Goal: Task Accomplishment & Management: Manage account settings

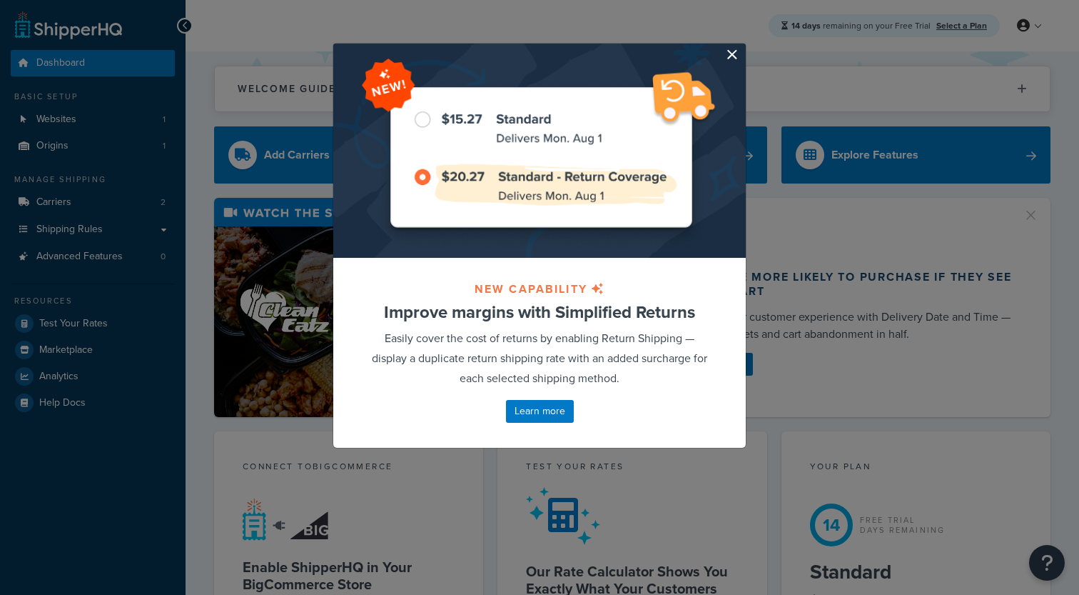
click at [742, 47] on button "button" at bounding box center [744, 46] width 4 height 4
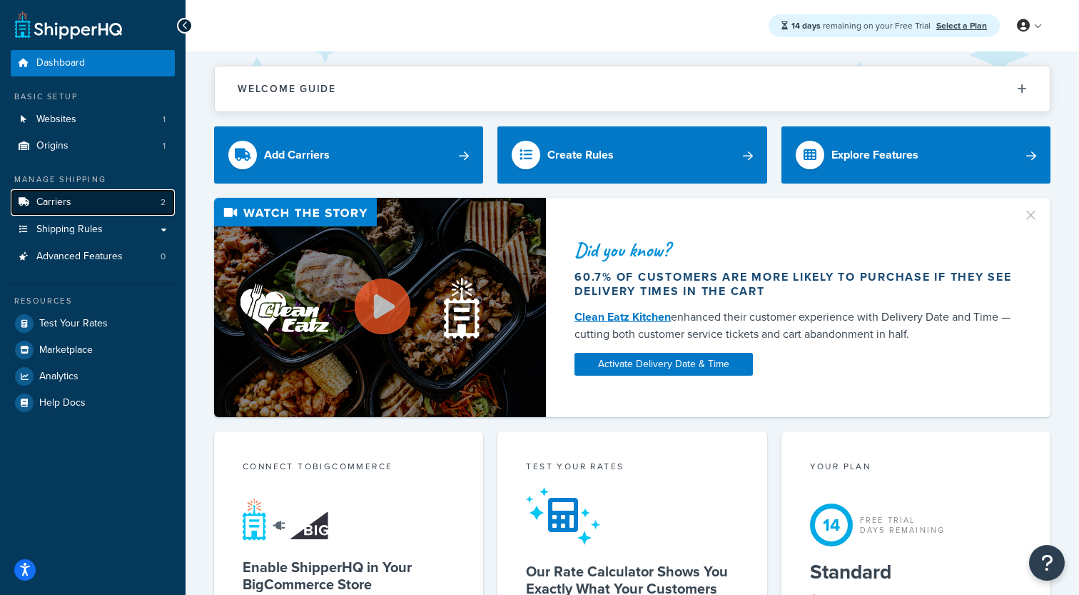
click at [105, 212] on link "Carriers 2" at bounding box center [93, 202] width 164 height 26
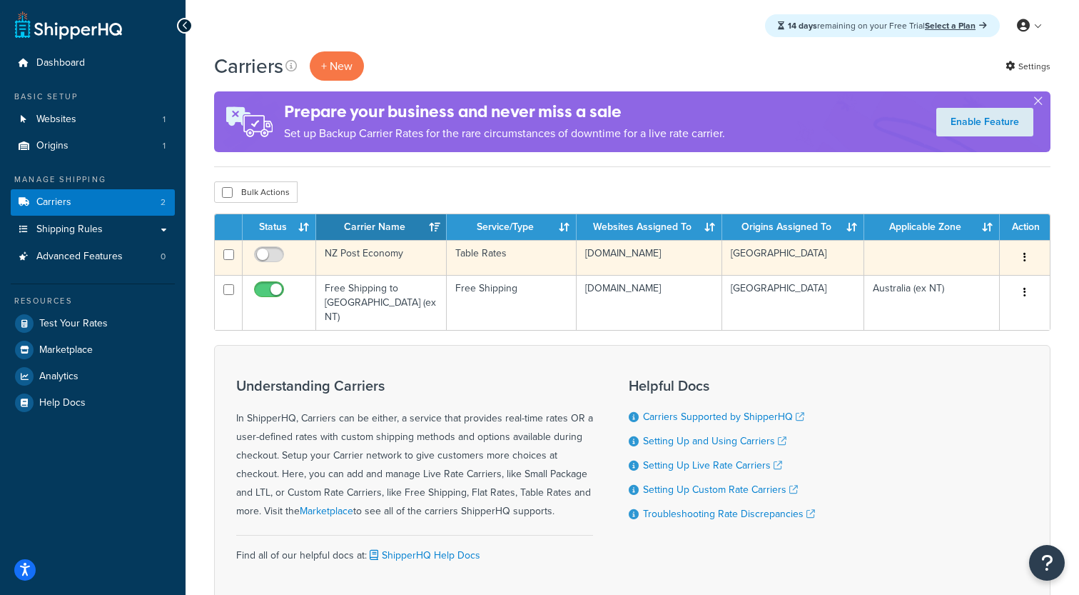
click at [396, 255] on td "NZ Post Economy" at bounding box center [381, 257] width 131 height 35
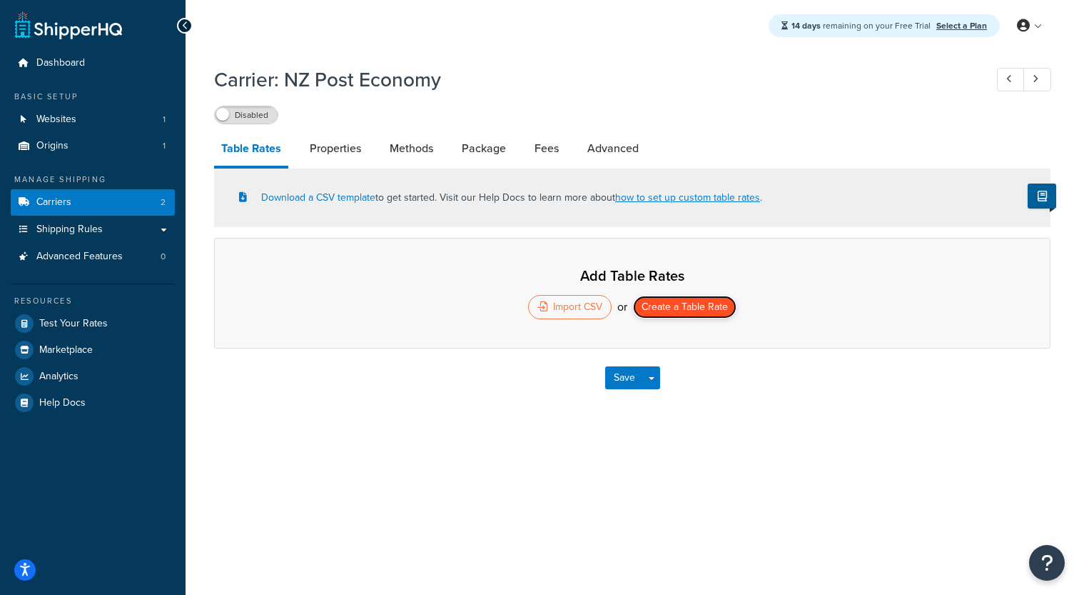
click at [680, 310] on button "Create a Table Rate" at bounding box center [684, 306] width 103 height 23
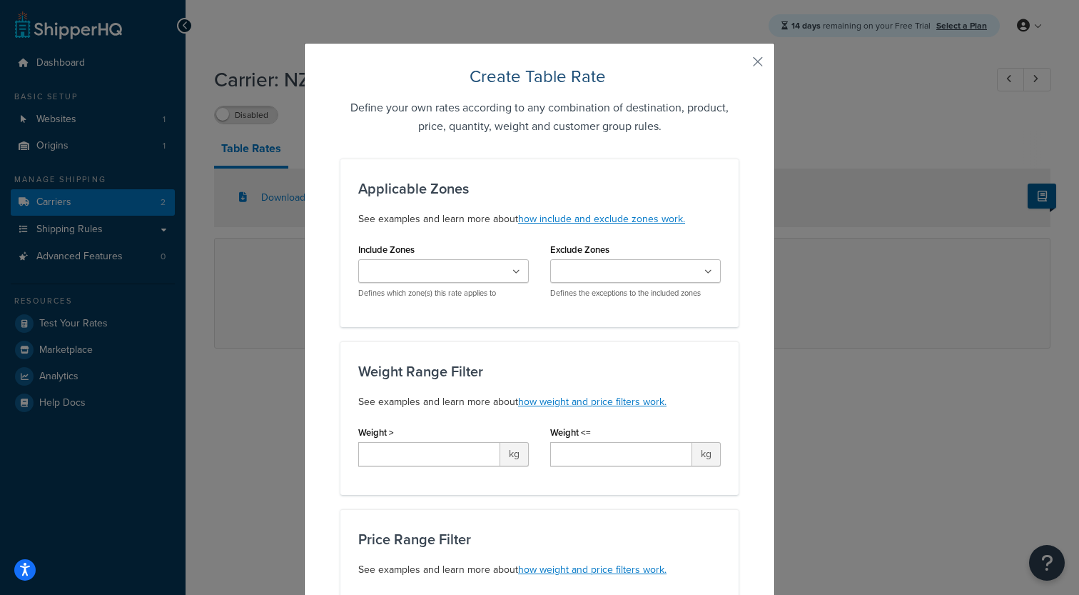
click at [428, 266] on input "Include Zones" at bounding box center [426, 272] width 126 height 16
click at [453, 238] on div "Applicable Zones See examples and learn more about how include and exclude zone…" at bounding box center [539, 242] width 398 height 168
click at [448, 271] on input "Include Zones" at bounding box center [426, 272] width 126 height 16
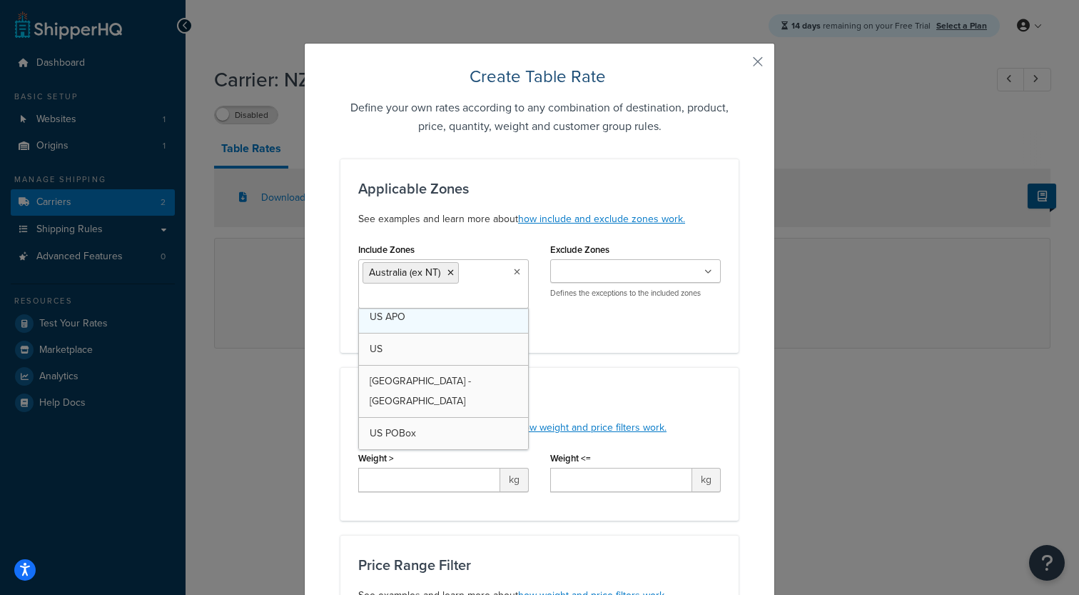
scroll to position [19, 0]
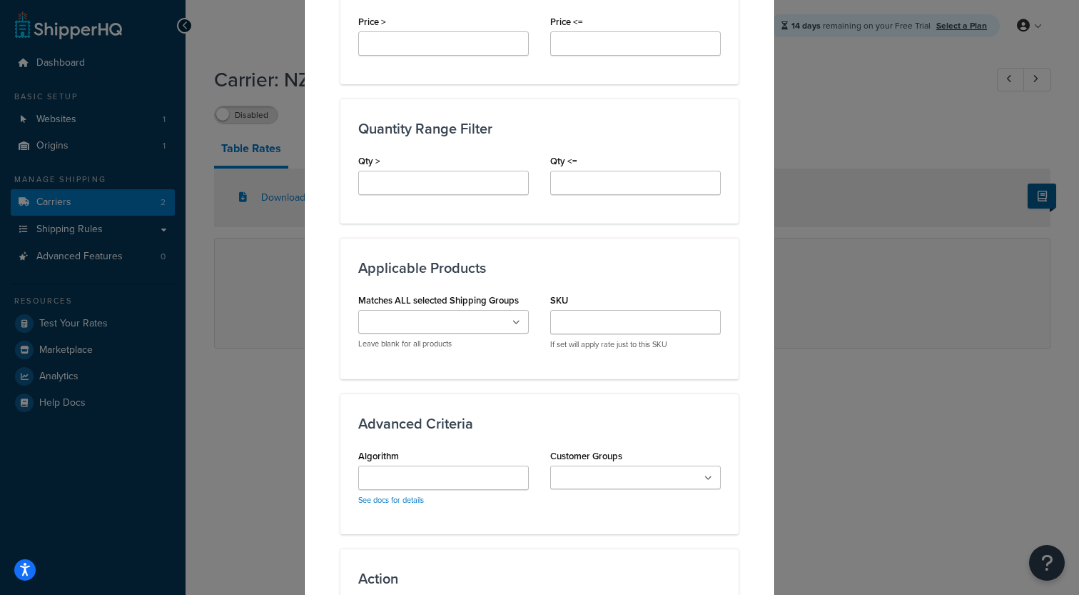
scroll to position [805, 0]
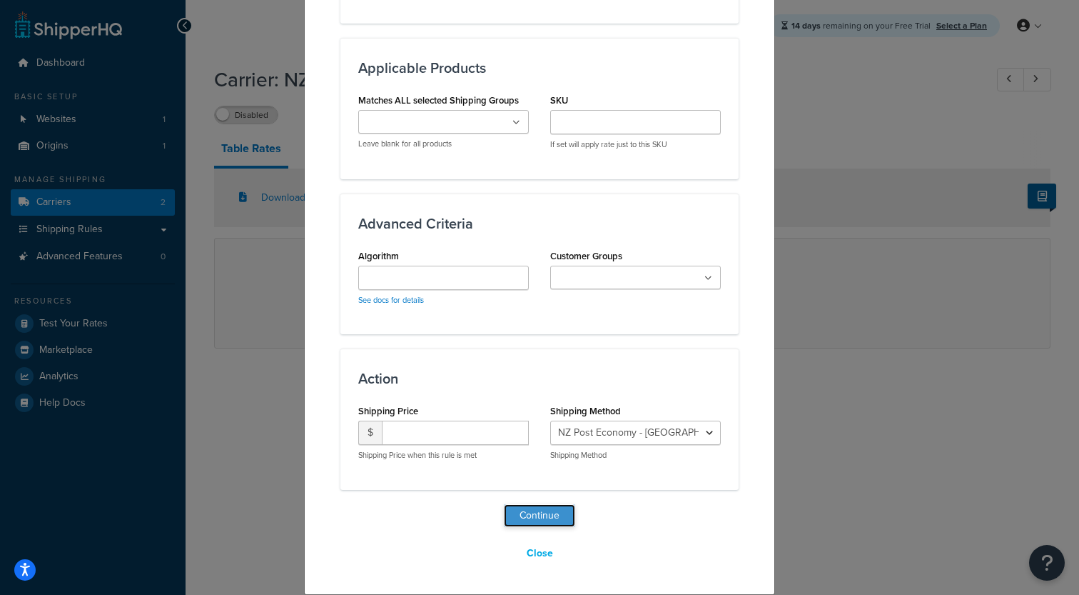
click at [535, 510] on button "Continue" at bounding box center [539, 515] width 71 height 23
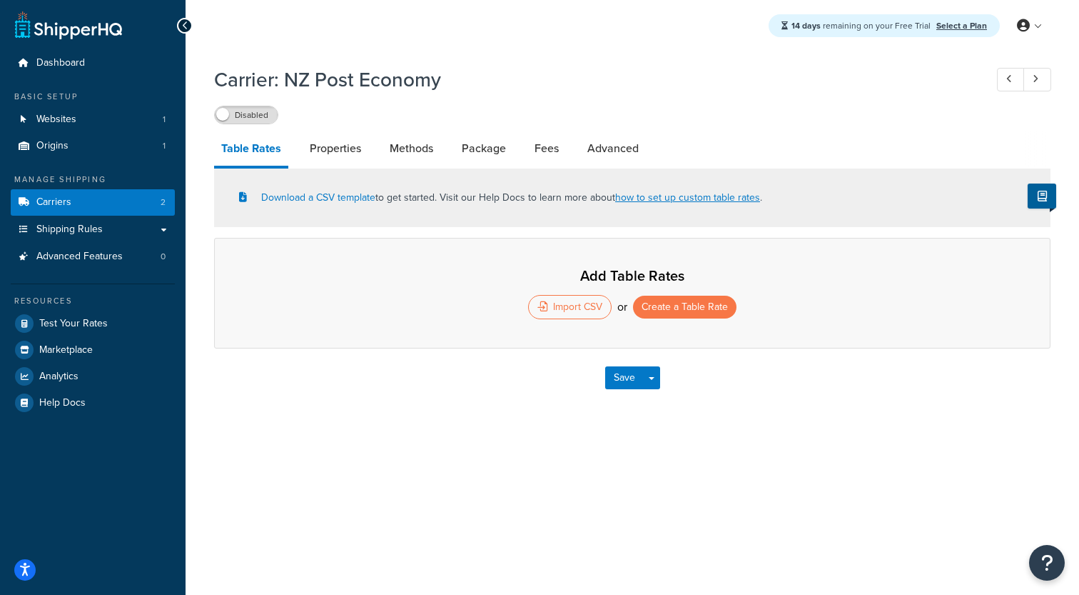
select select "25"
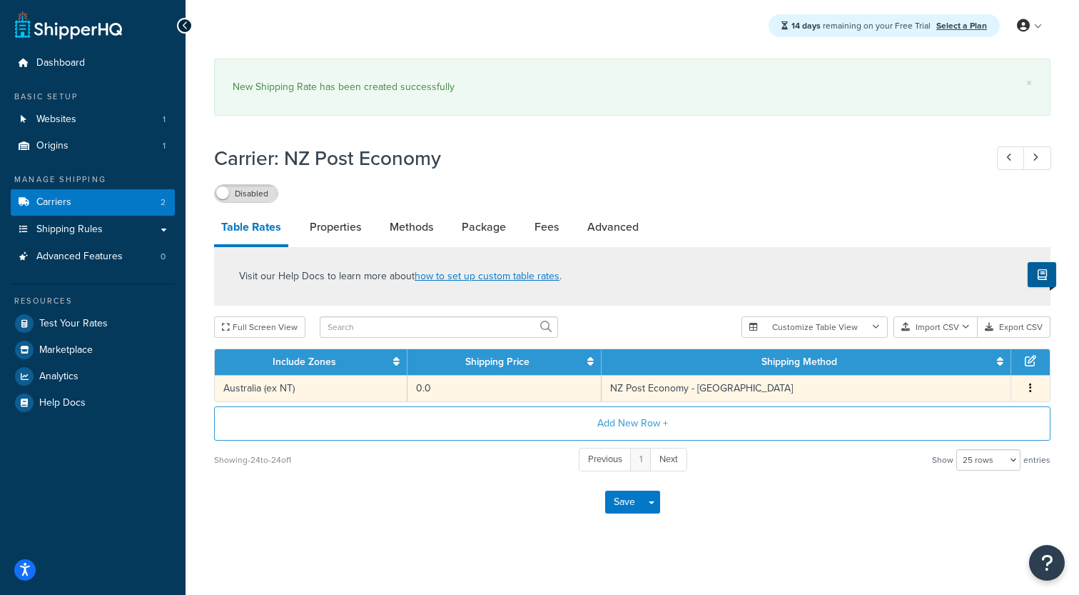
click at [556, 393] on td "0.0" at bounding box center [505, 388] width 194 height 26
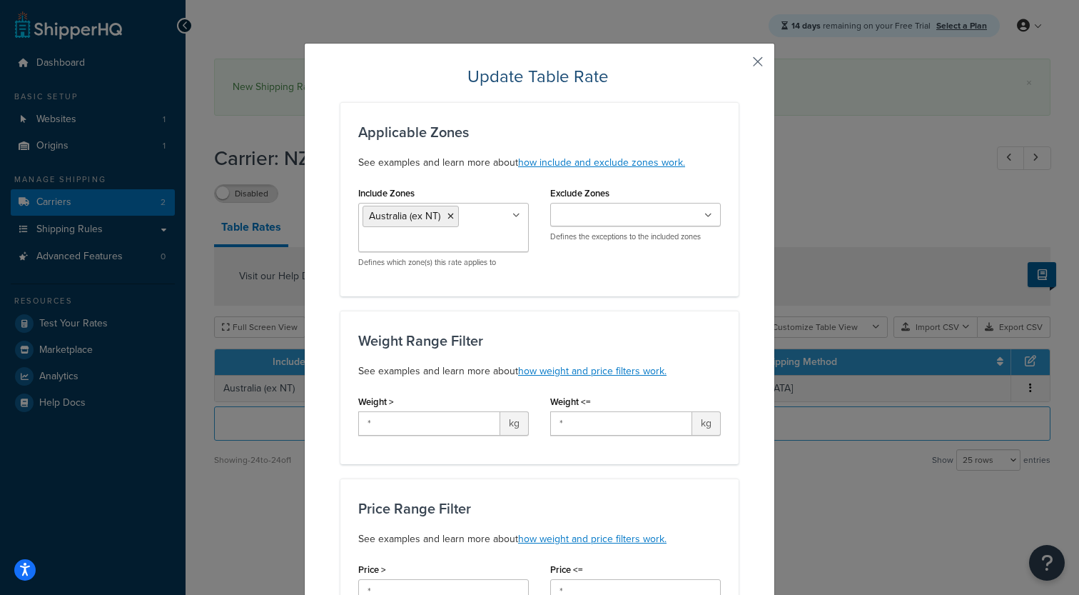
click at [739, 66] on button "button" at bounding box center [737, 67] width 4 height 4
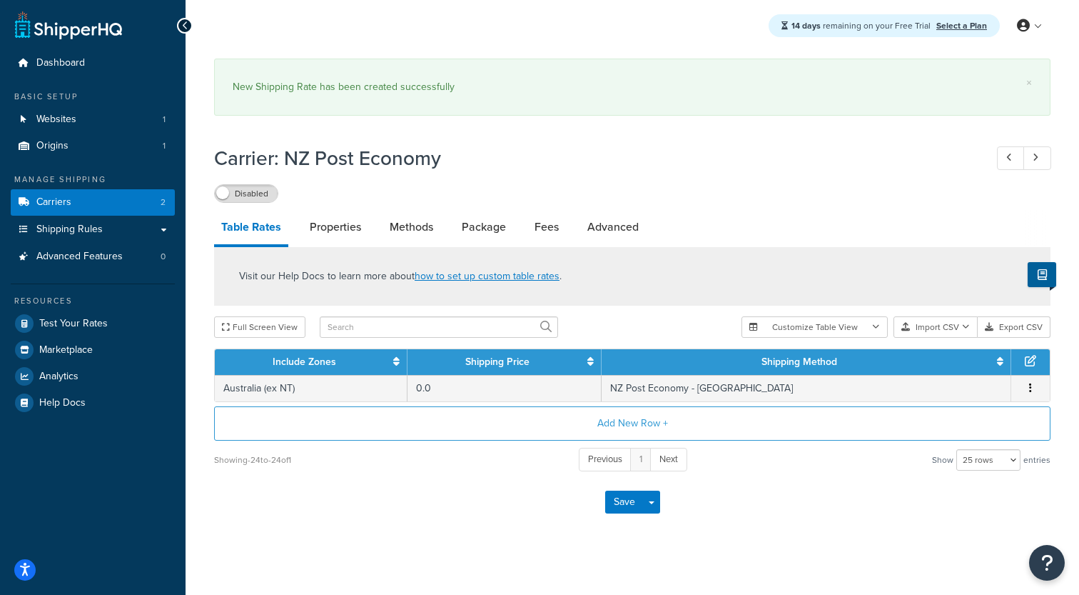
scroll to position [9, 0]
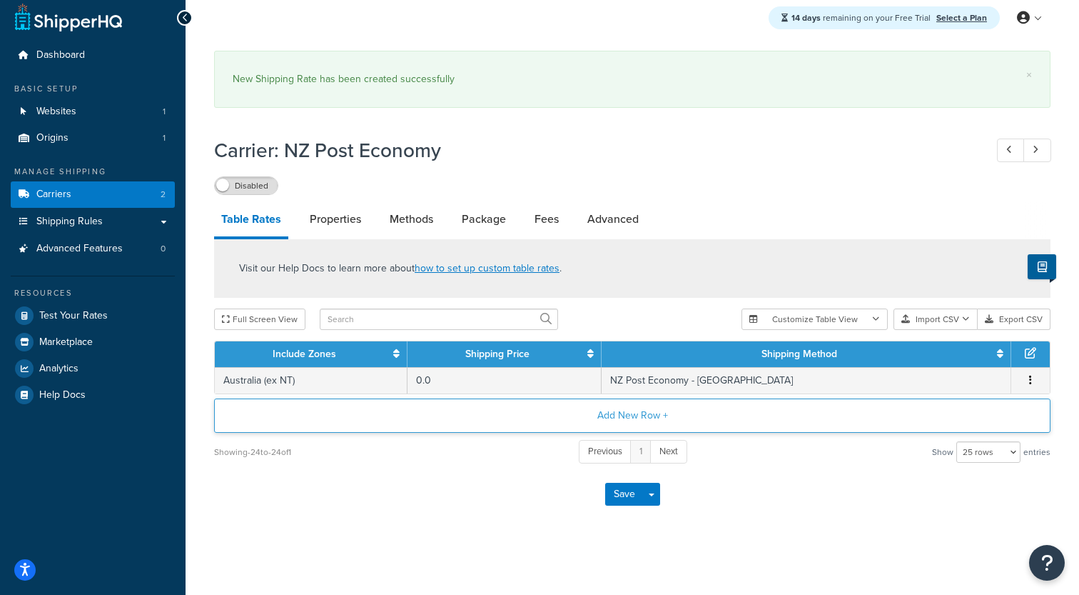
click at [611, 415] on button "Add New Row +" at bounding box center [632, 415] width 837 height 34
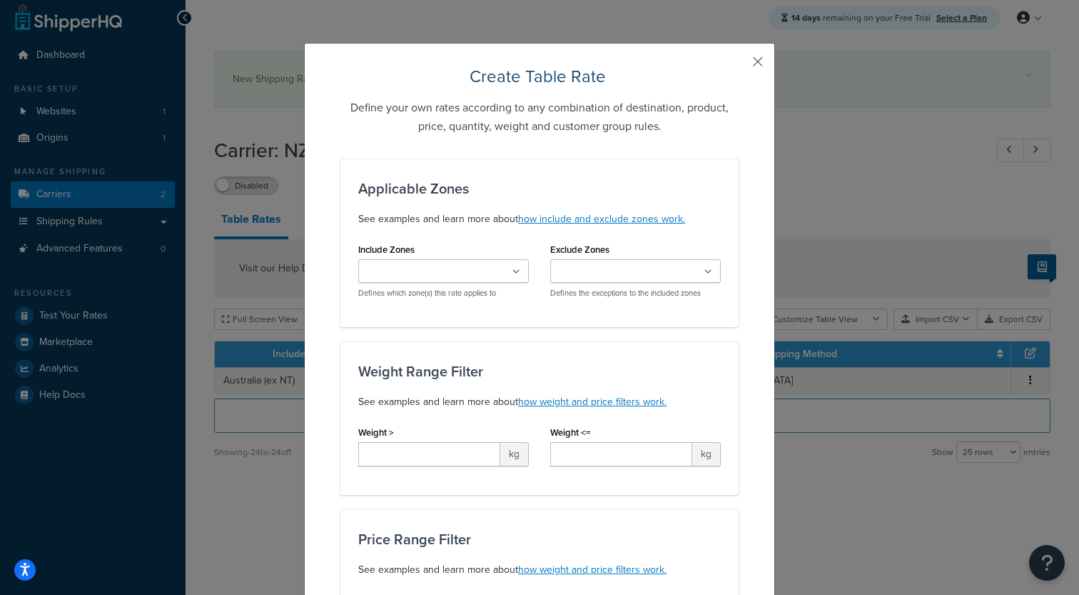
click at [739, 65] on button "button" at bounding box center [737, 67] width 4 height 4
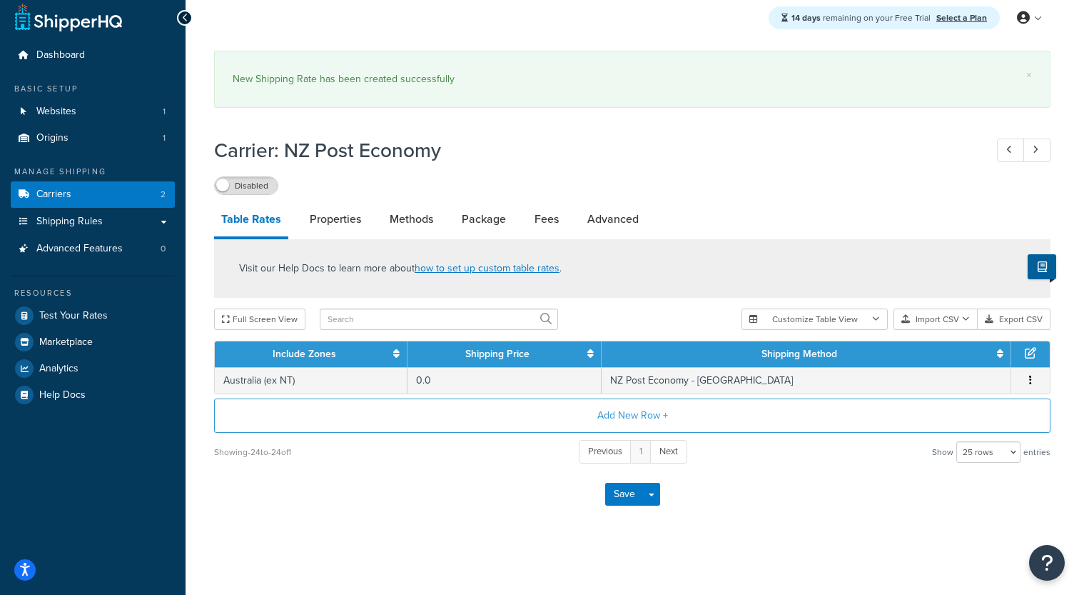
click at [753, 61] on div "× New Shipping Rate has been created successfully" at bounding box center [632, 79] width 837 height 57
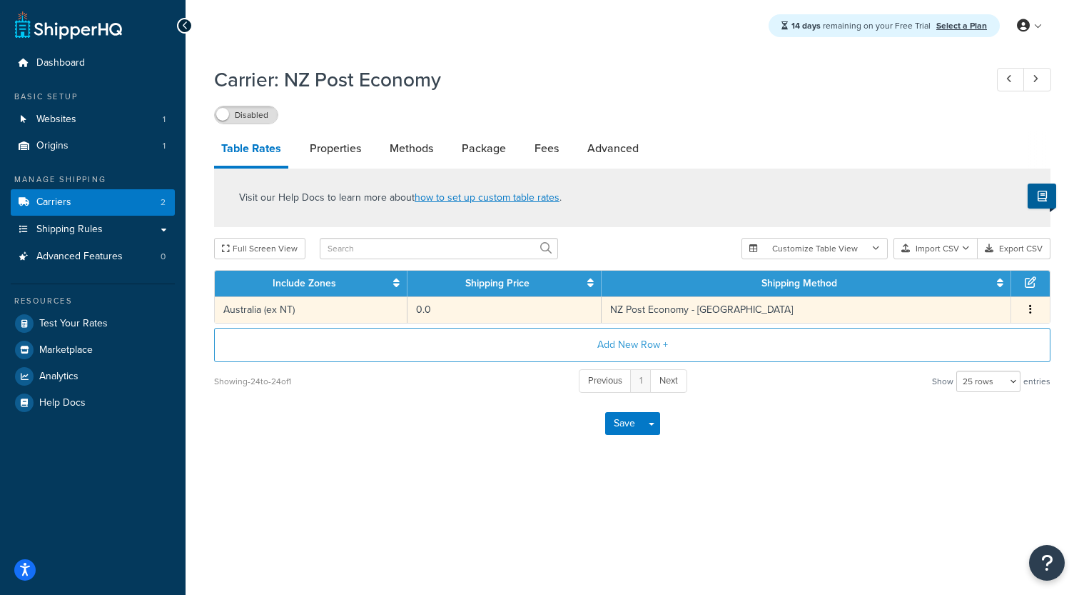
scroll to position [0, 0]
click at [1027, 311] on button "button" at bounding box center [1030, 310] width 11 height 16
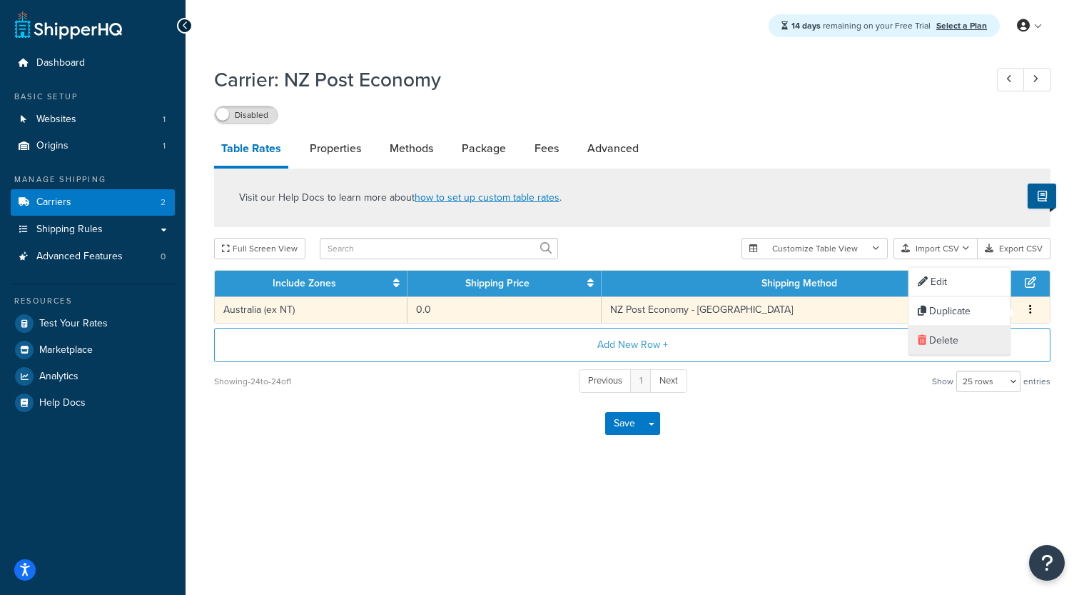
click at [966, 341] on div "Delete" at bounding box center [959, 340] width 101 height 29
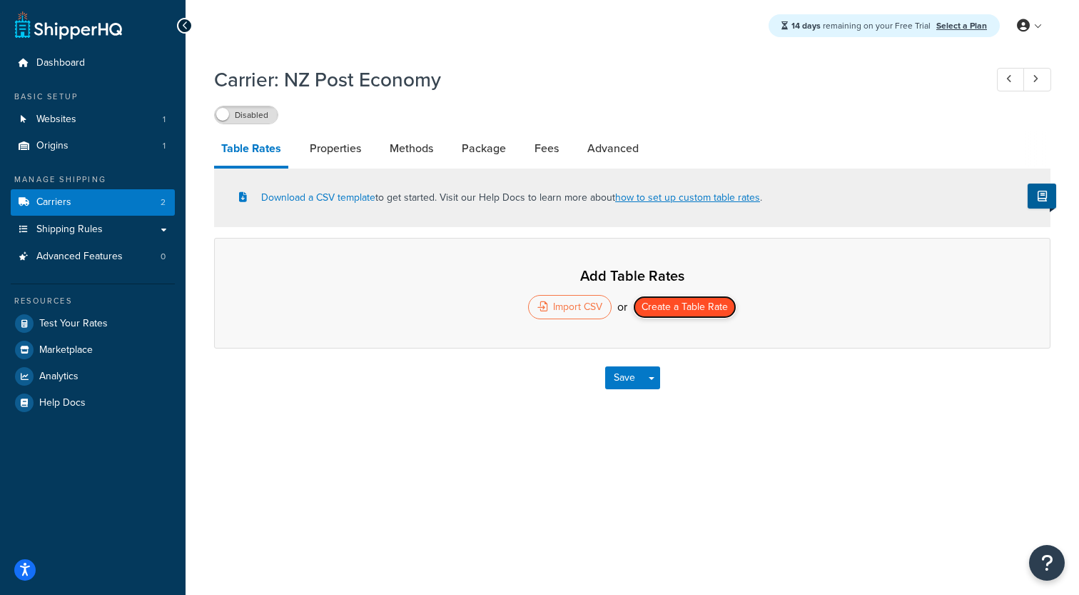
click at [689, 309] on button "Create a Table Rate" at bounding box center [684, 306] width 103 height 23
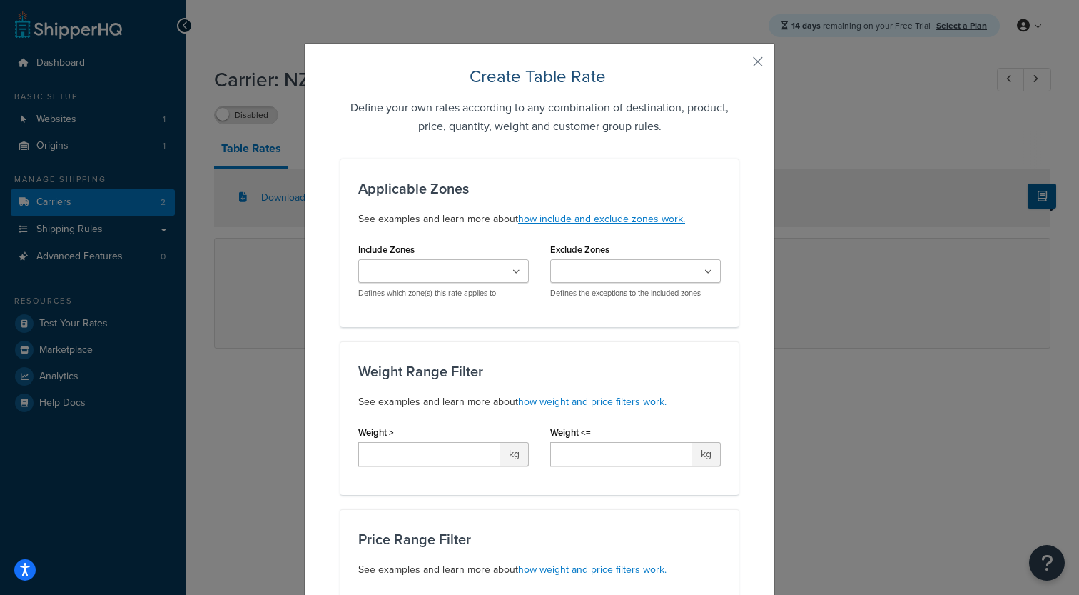
click at [470, 288] on div "US 48 US APO US Australia (ex NT) Australia - Northern Territory US POBox Defin…" at bounding box center [443, 278] width 171 height 39
click at [475, 274] on input "Include Zones" at bounding box center [426, 272] width 126 height 16
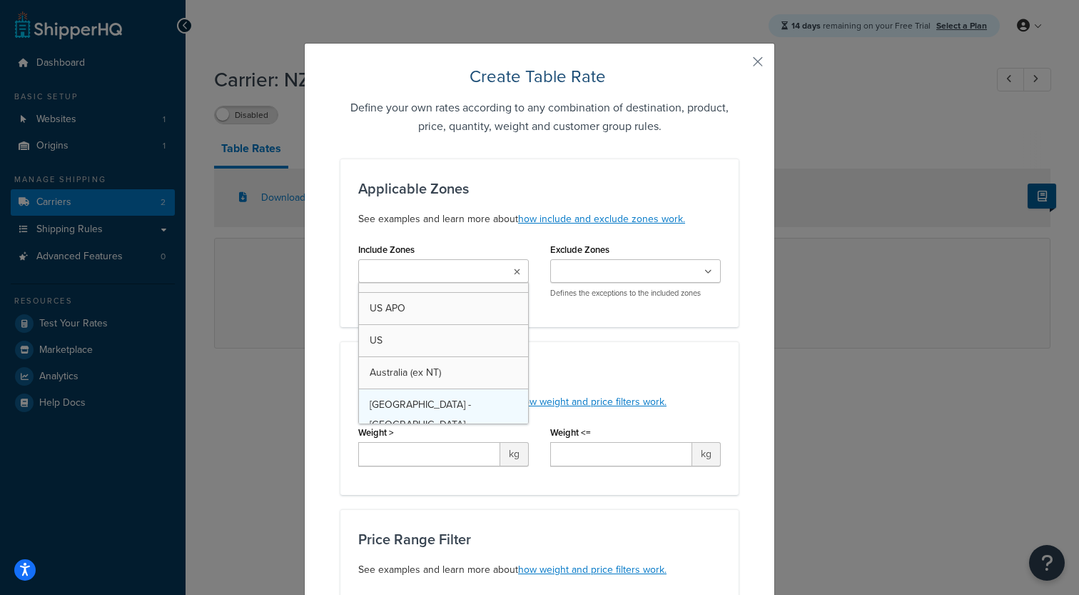
scroll to position [19, 0]
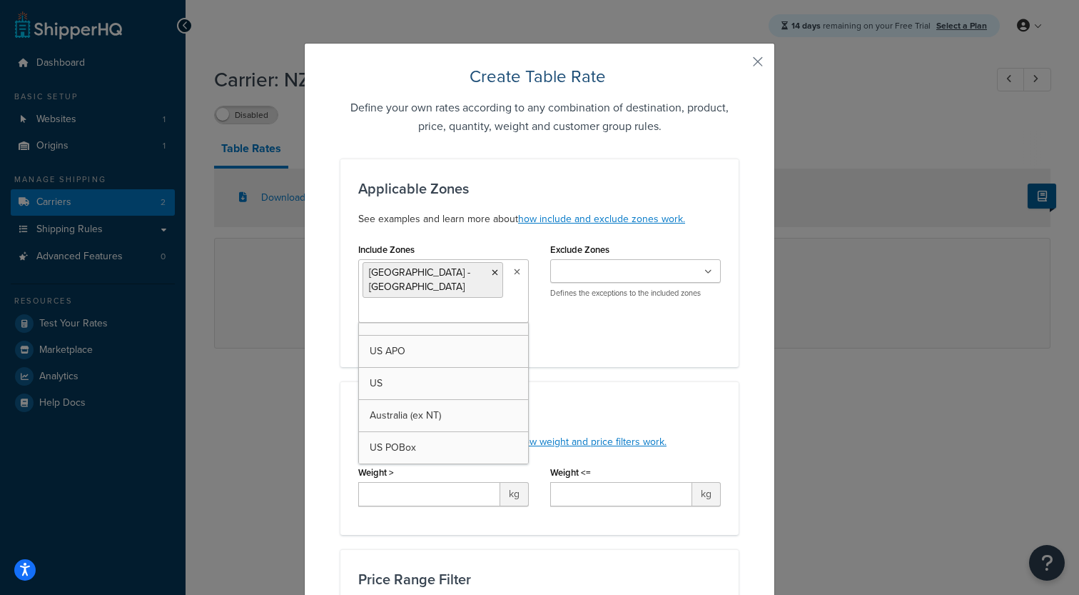
click at [597, 333] on div "Include Zones Australia - Northern Territory US 48 US APO US Australia (ex NT) …" at bounding box center [540, 294] width 384 height 110
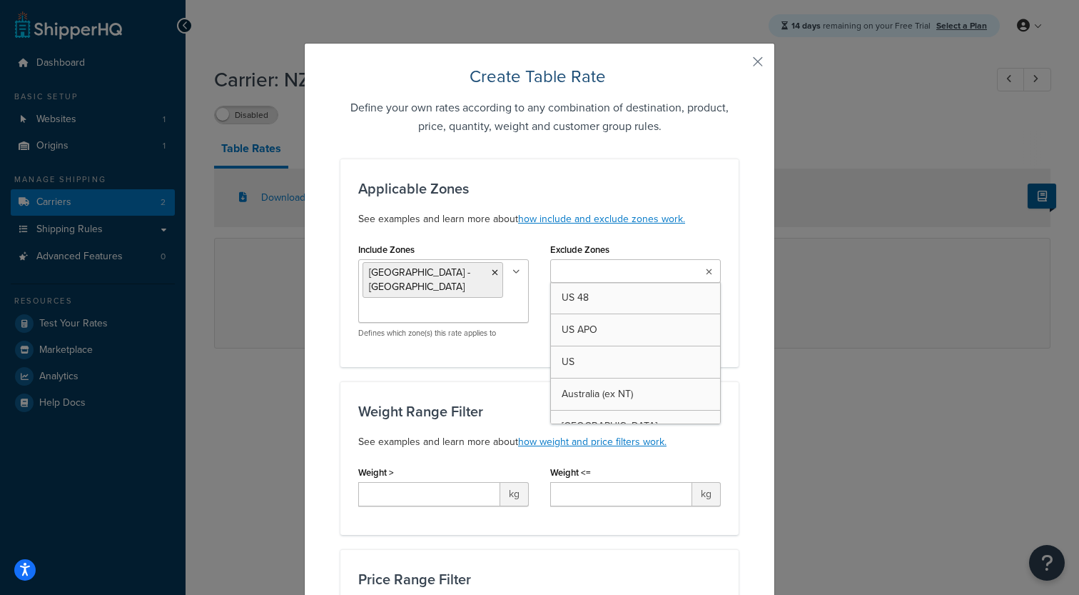
click at [619, 273] on input "Exclude Zones" at bounding box center [618, 272] width 126 height 16
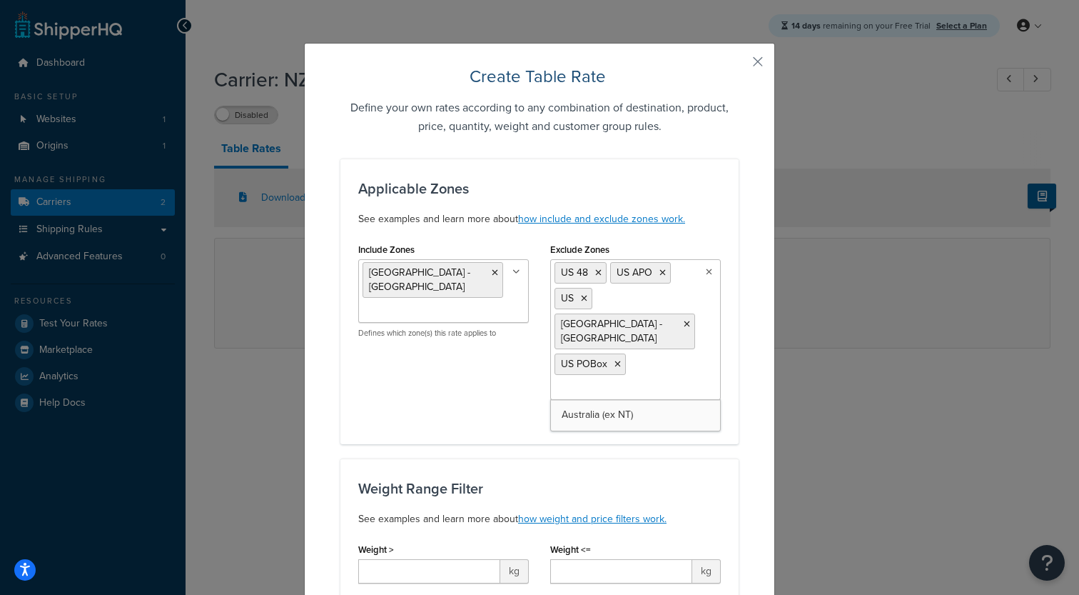
click at [469, 398] on div "Include Zones Australia - Northern Territory US 48 US APO US Australia (ex NT) …" at bounding box center [540, 332] width 384 height 187
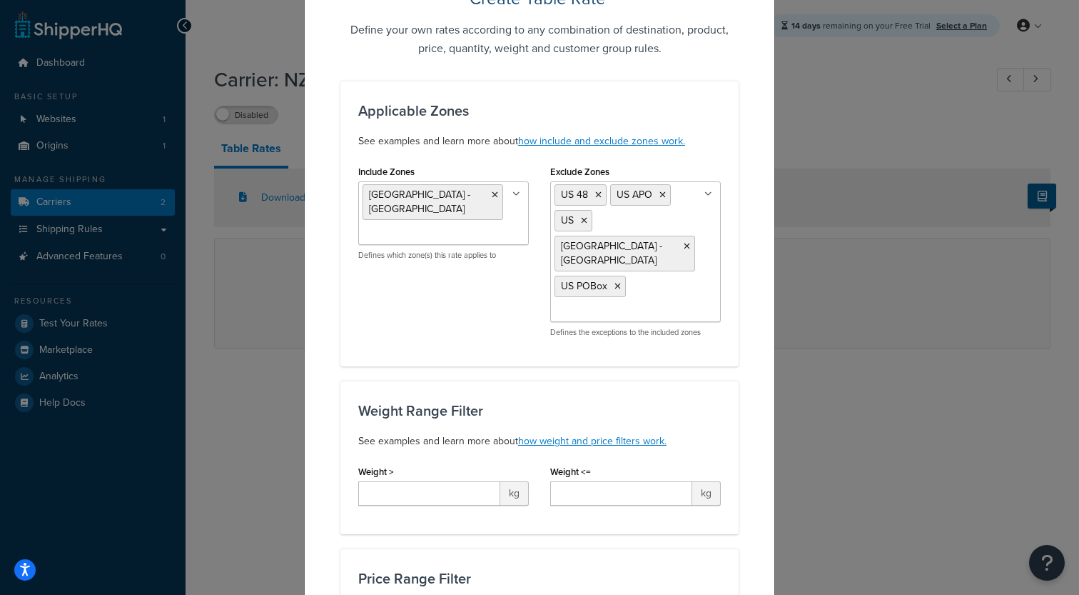
scroll to position [79, 0]
click at [598, 144] on link "how include and exclude zones work." at bounding box center [601, 139] width 167 height 15
click at [665, 193] on icon at bounding box center [663, 193] width 6 height 9
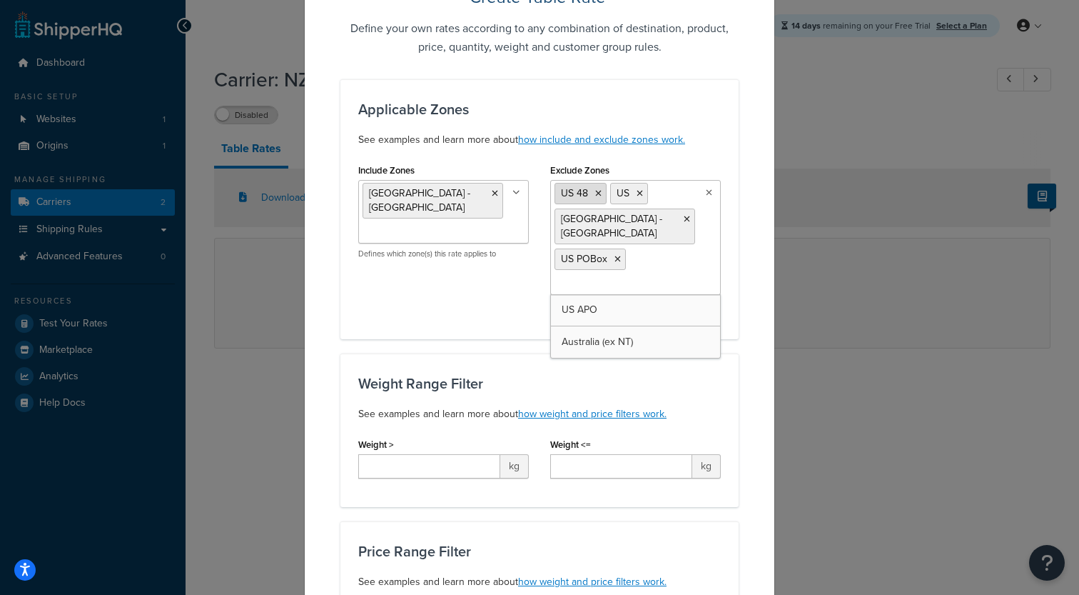
click at [602, 198] on li "US 48" at bounding box center [581, 193] width 52 height 21
click at [602, 193] on li "US 48" at bounding box center [581, 193] width 52 height 21
click at [598, 194] on icon at bounding box center [598, 193] width 6 height 9
click at [584, 194] on icon at bounding box center [584, 193] width 6 height 9
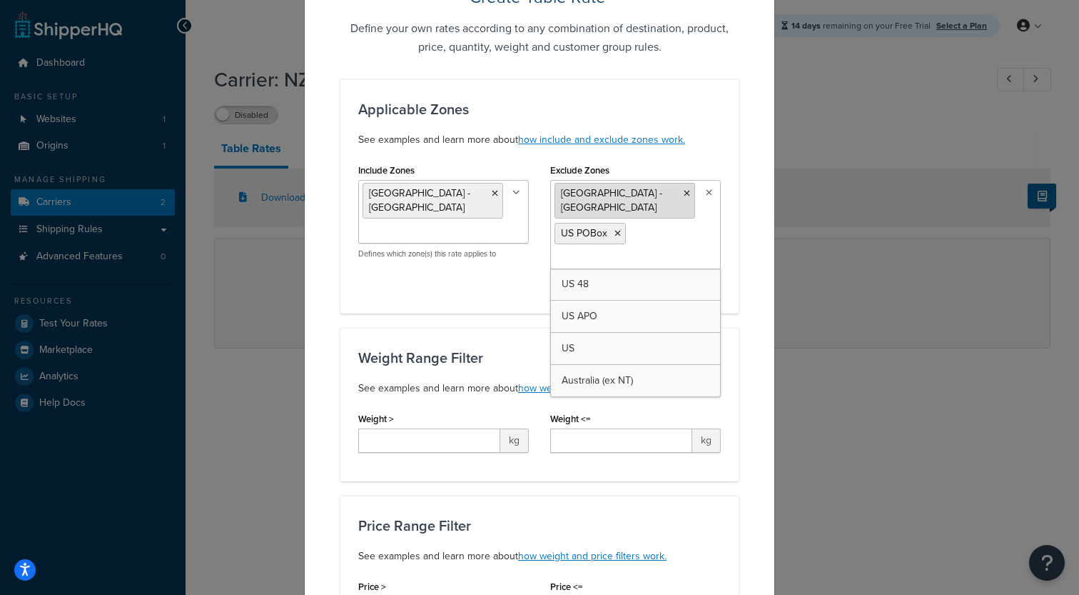
click at [687, 196] on icon at bounding box center [687, 193] width 6 height 9
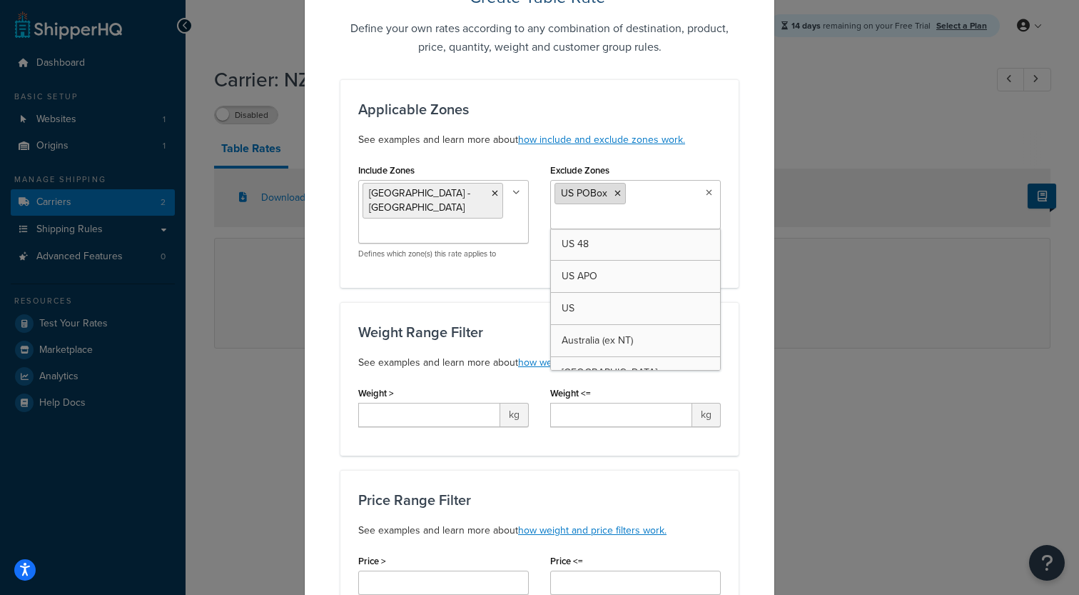
click at [620, 195] on icon at bounding box center [618, 193] width 6 height 9
click at [532, 269] on div "Include Zones Australia - Northern Territory US 48 US APO US Australia (ex NT) …" at bounding box center [444, 215] width 192 height 110
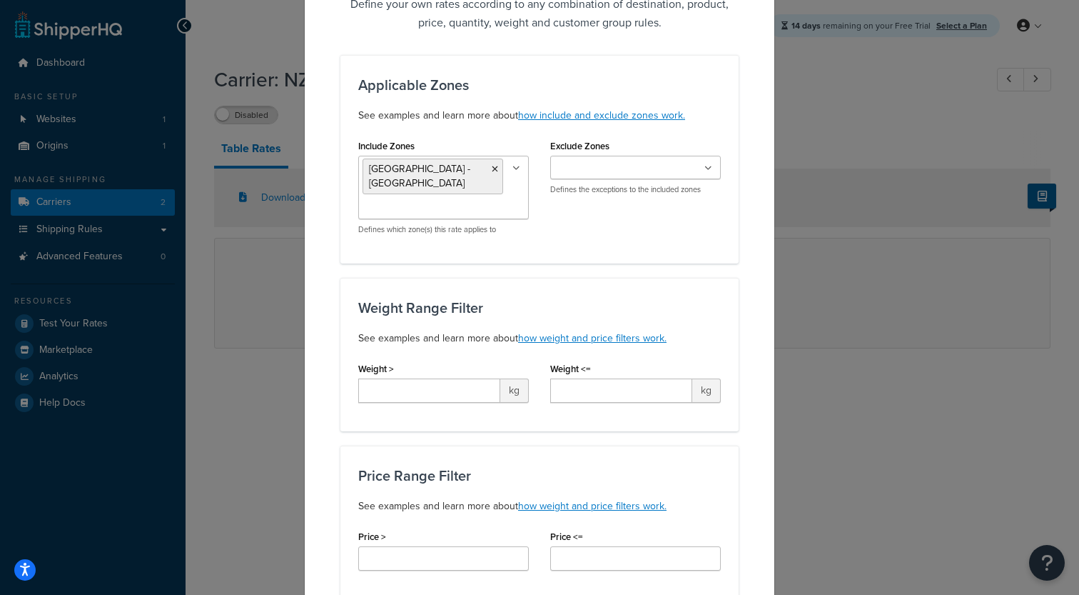
scroll to position [115, 0]
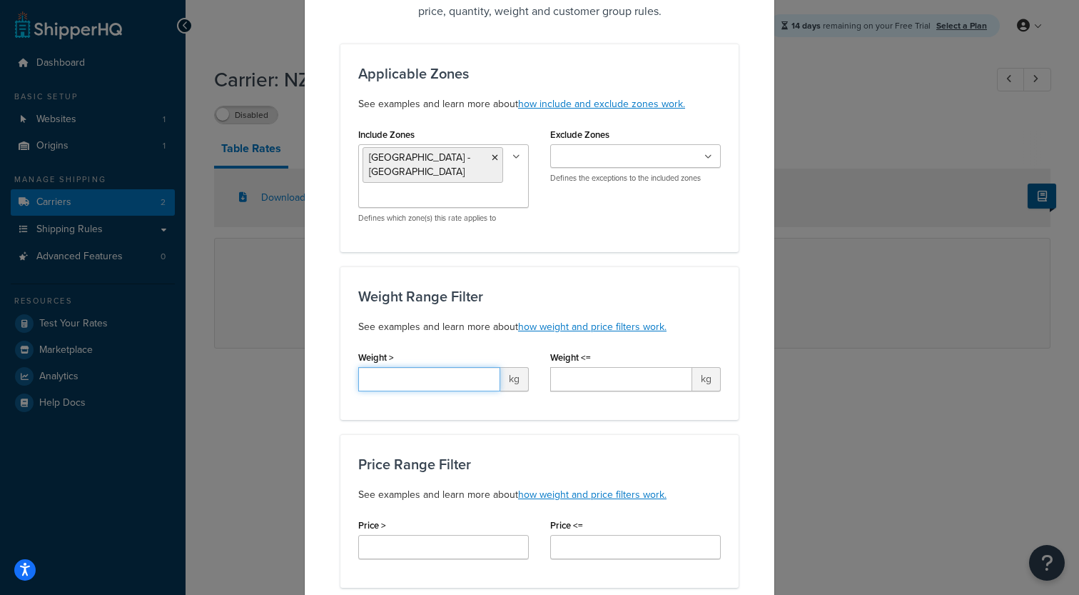
click at [438, 377] on input "Weight >" at bounding box center [429, 379] width 142 height 24
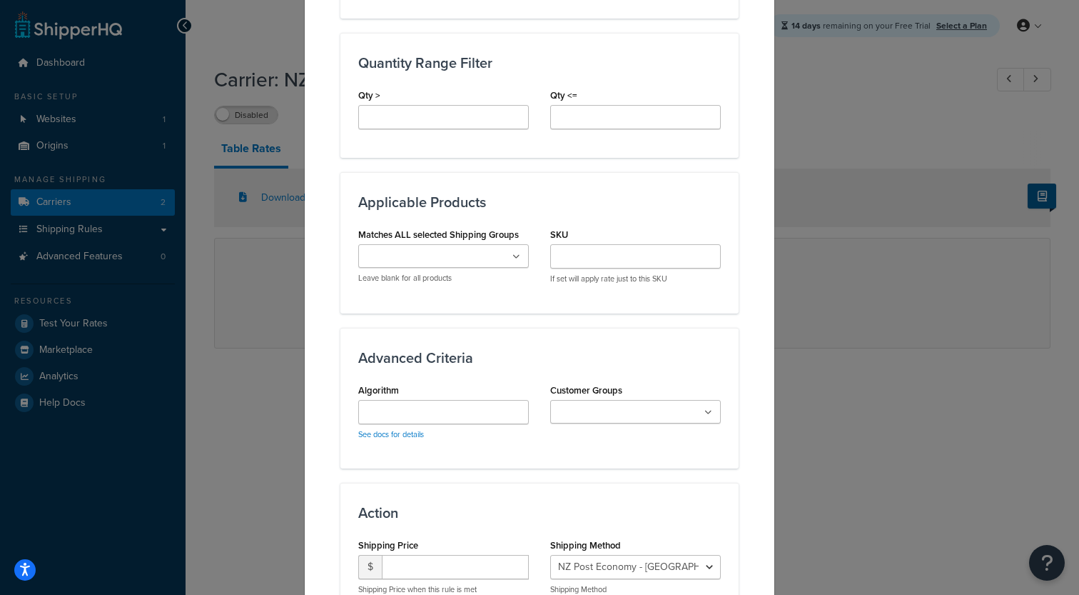
scroll to position [741, 0]
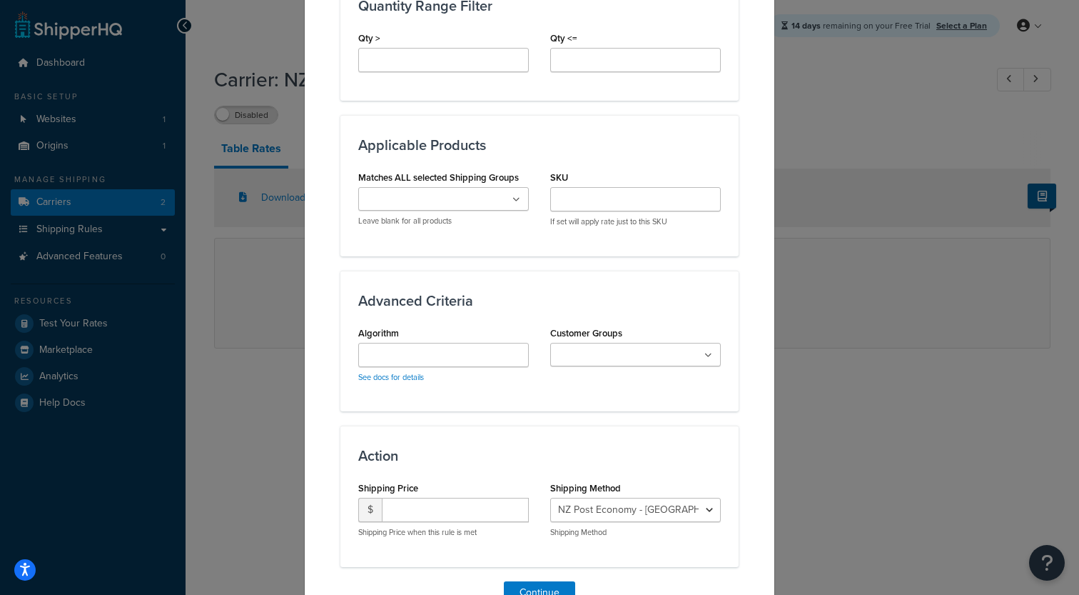
click at [460, 214] on div "Large Medium Small All Products not assigned to a Shipping Group Leave blank fo…" at bounding box center [443, 206] width 171 height 39
click at [457, 203] on input "Matches ALL selected Shipping Groups" at bounding box center [426, 200] width 126 height 16
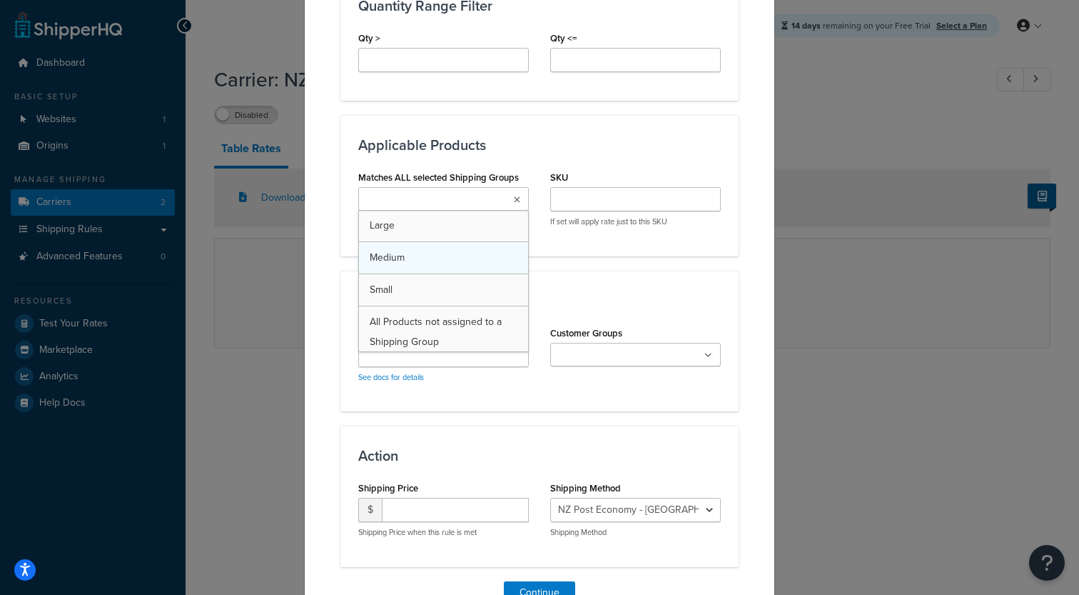
scroll to position [6, 0]
click at [586, 152] on h3 "Applicable Products" at bounding box center [539, 145] width 363 height 16
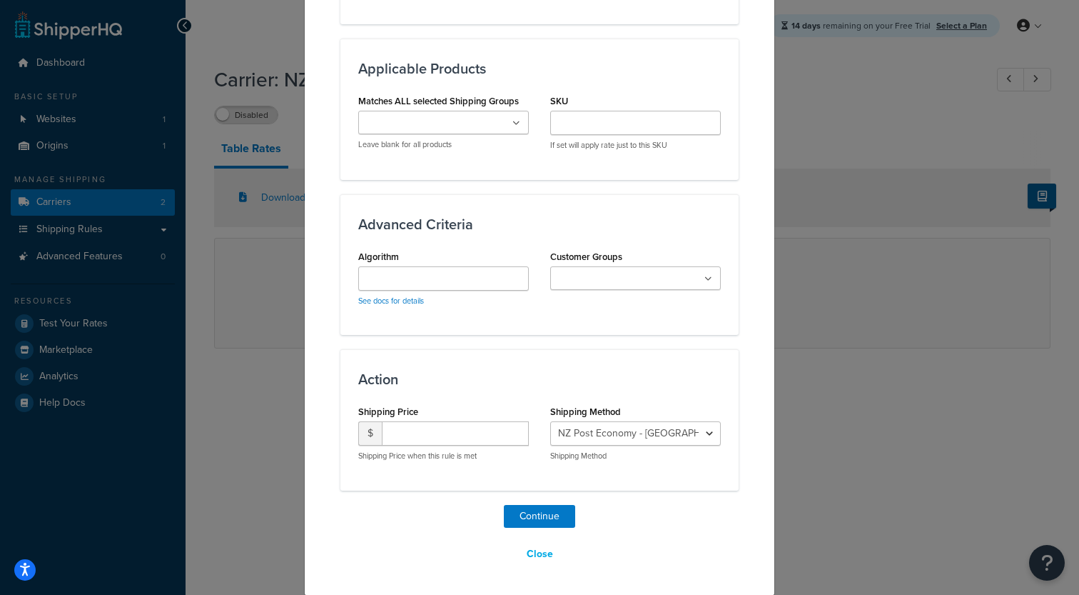
scroll to position [819, 0]
click at [504, 278] on input "Algorithm" at bounding box center [443, 278] width 171 height 24
click at [510, 248] on div "Algorithm See docs for details" at bounding box center [443, 276] width 171 height 60
click option "NZ Post Economy - NZ_Post_Economy" at bounding box center [0, 0] width 0 height 0
click at [552, 507] on button "Continue" at bounding box center [539, 515] width 71 height 23
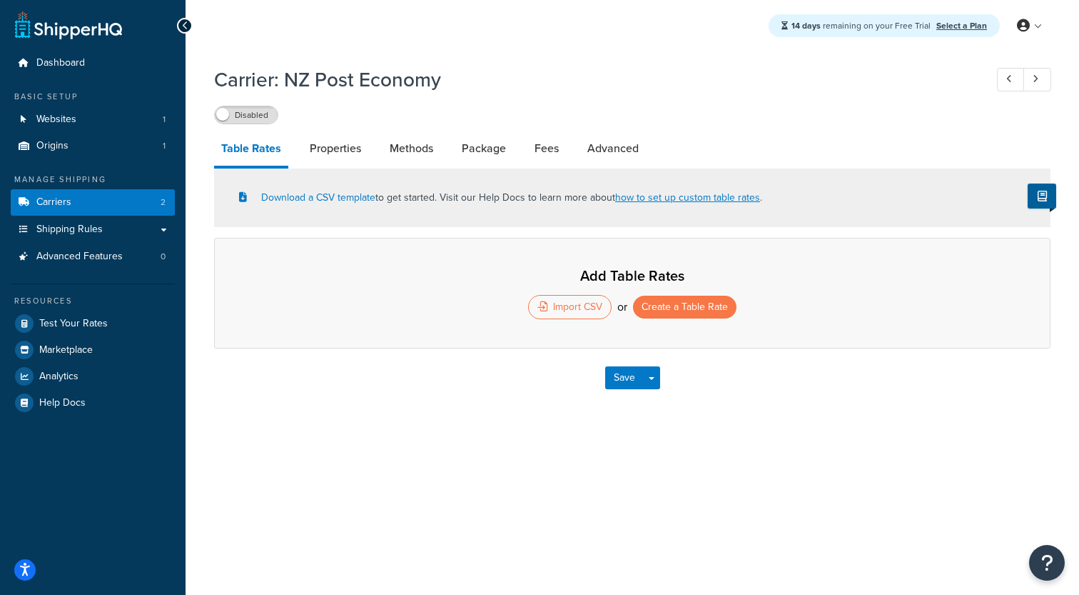
select select "25"
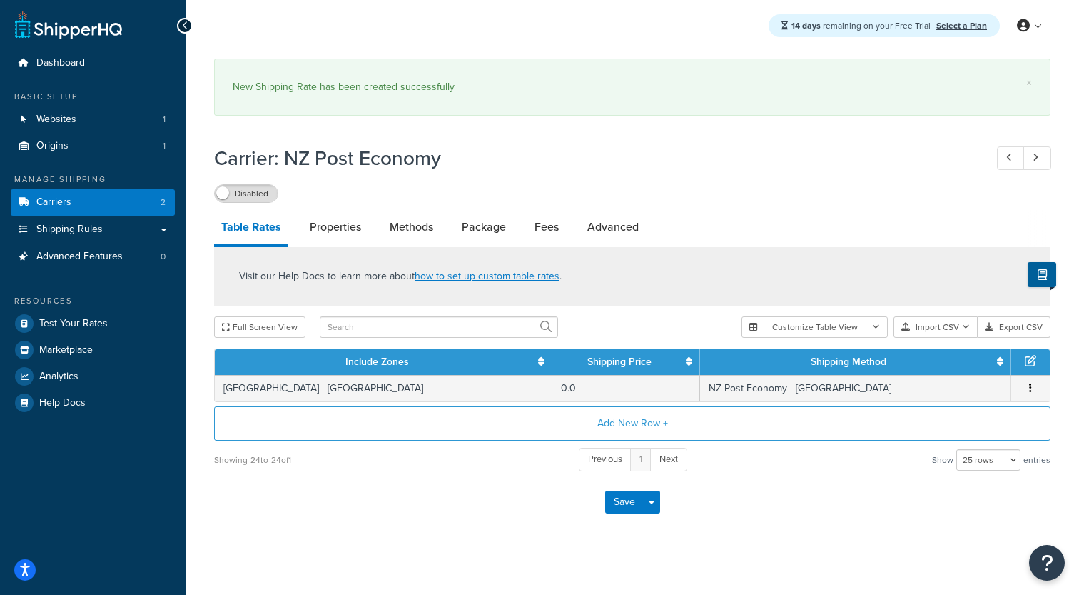
click at [1032, 358] on icon at bounding box center [1030, 360] width 11 height 11
click at [1029, 363] on icon at bounding box center [1030, 360] width 11 height 11
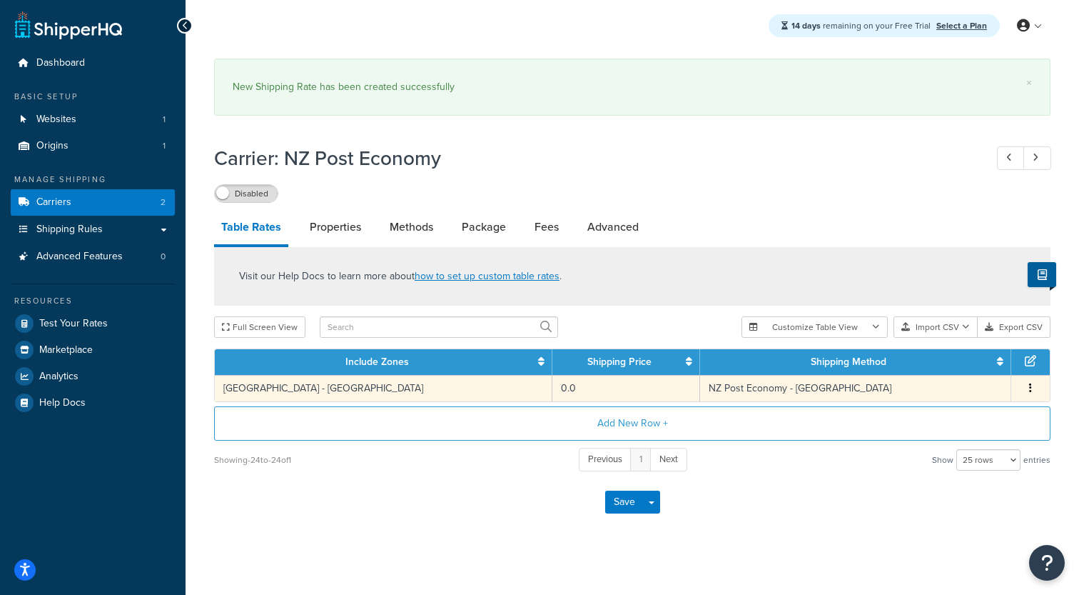
click at [1032, 389] on icon "button" at bounding box center [1030, 388] width 3 height 10
click at [949, 353] on div "Edit" at bounding box center [959, 360] width 101 height 29
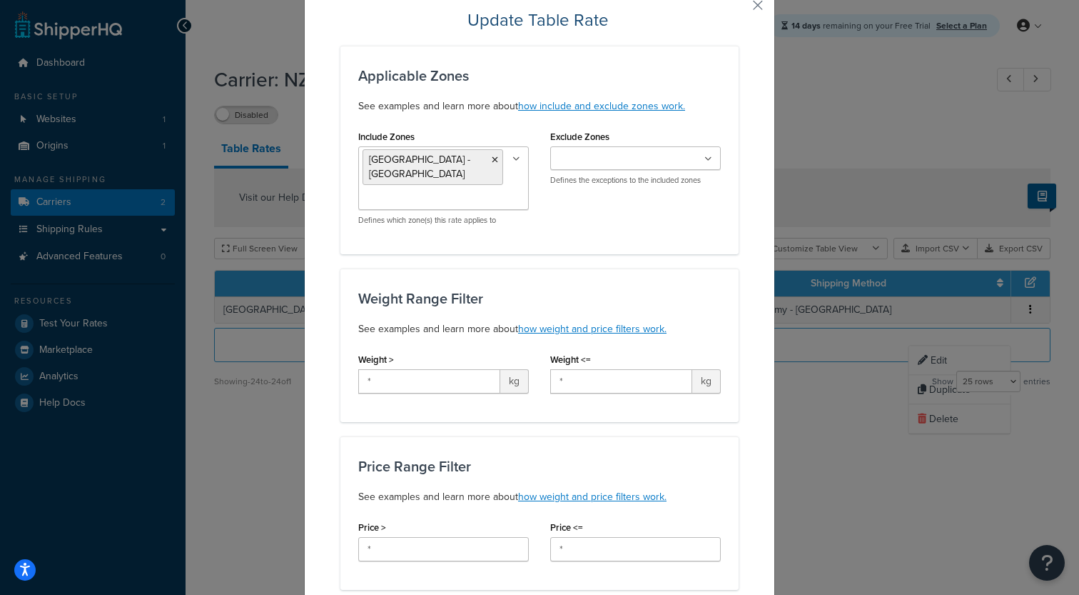
scroll to position [57, 0]
click at [447, 389] on input "*" at bounding box center [429, 380] width 142 height 24
type input "*0"
click at [583, 375] on input "*" at bounding box center [621, 380] width 142 height 24
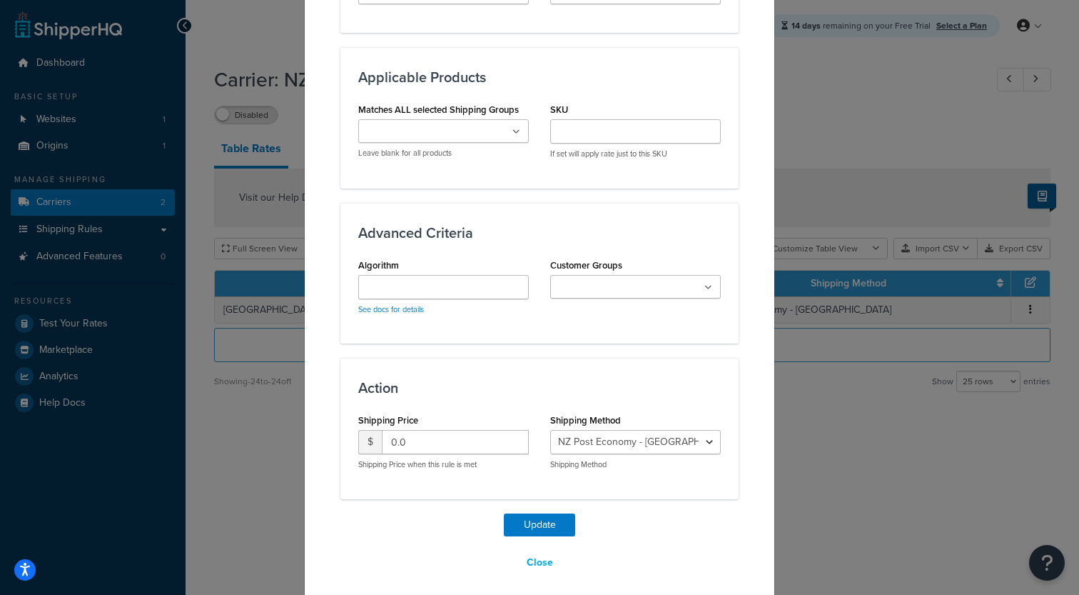
scroll to position [757, 0]
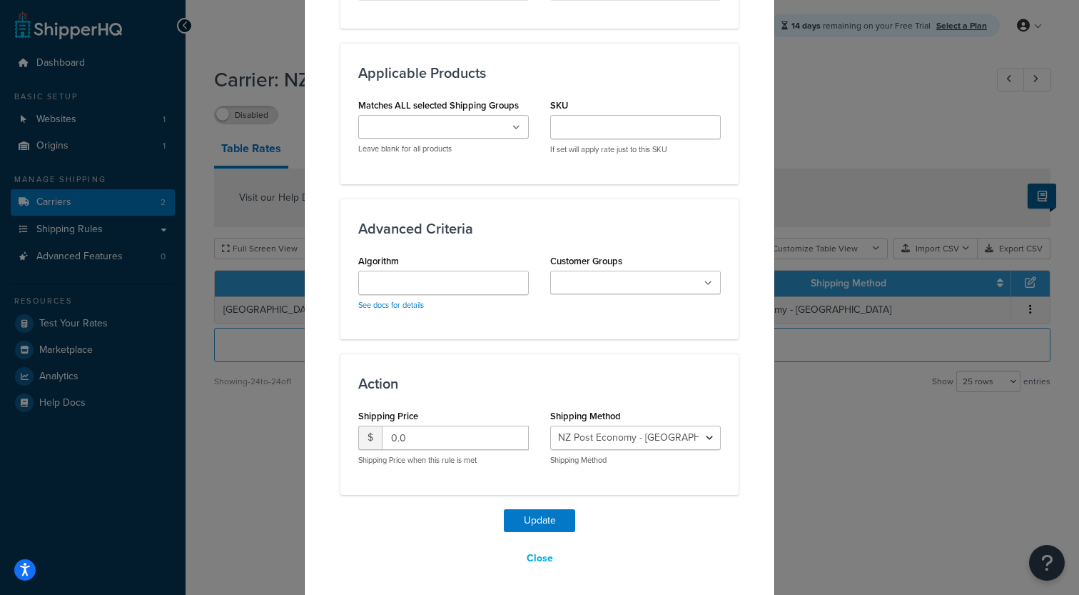
type input "*.5"
click at [463, 442] on input "0.0" at bounding box center [455, 437] width 147 height 24
type input "7"
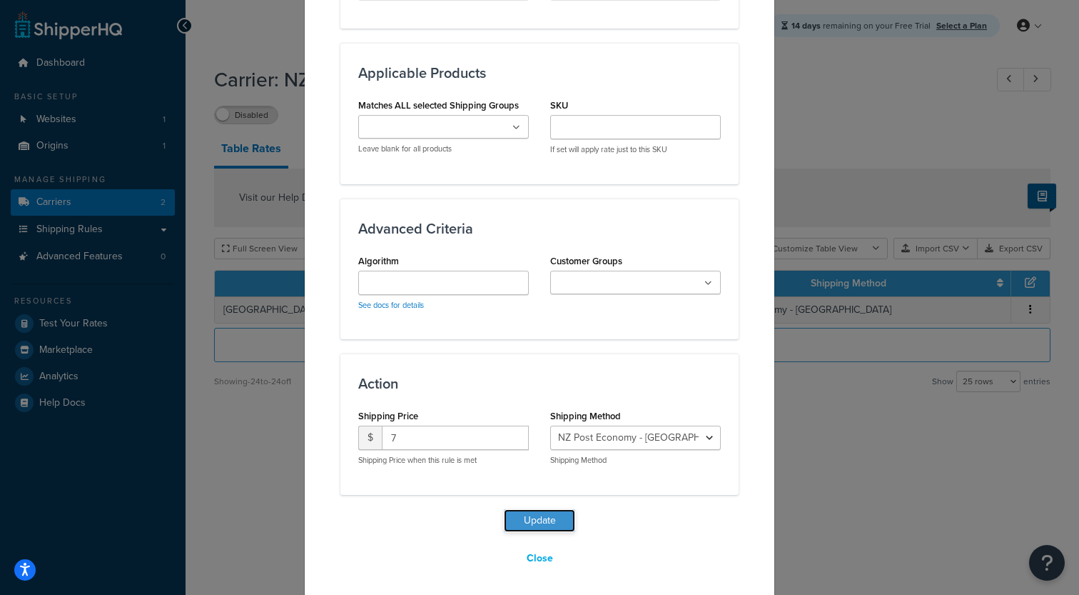
click at [535, 521] on button "Update" at bounding box center [539, 520] width 71 height 23
click at [542, 521] on button "Update" at bounding box center [539, 520] width 71 height 23
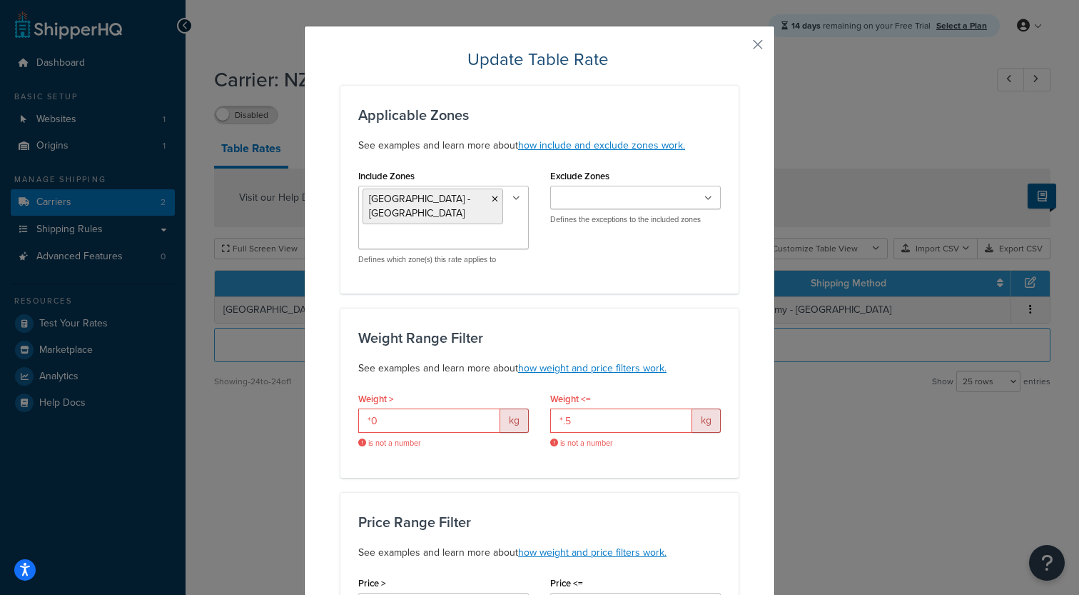
scroll to position [0, 0]
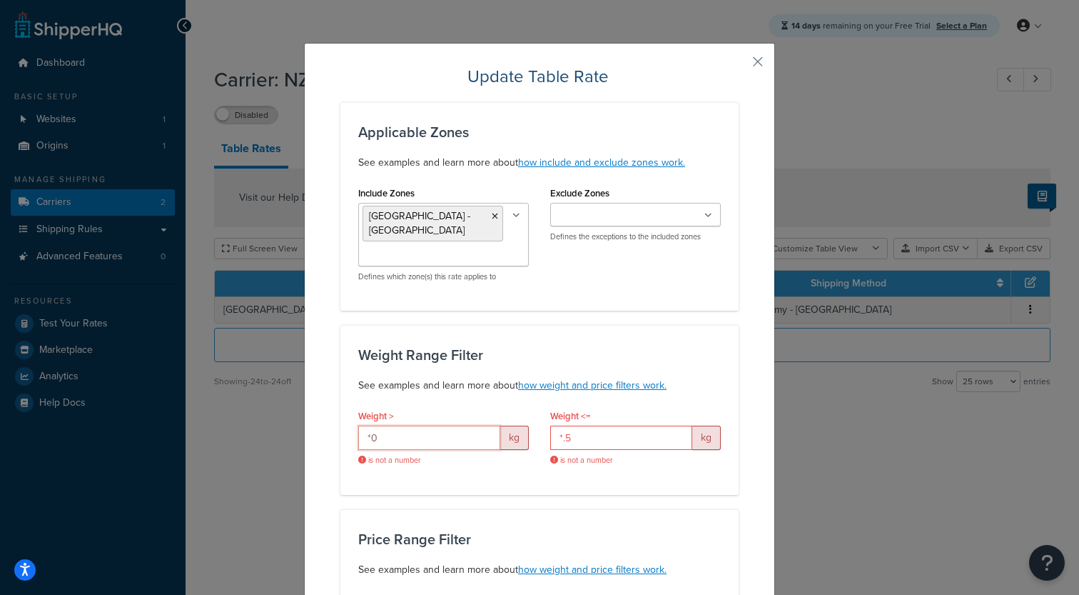
click at [483, 438] on input "*0" at bounding box center [429, 437] width 142 height 24
type input "*"
type input "0"
click at [587, 442] on input "*.5" at bounding box center [621, 437] width 142 height 24
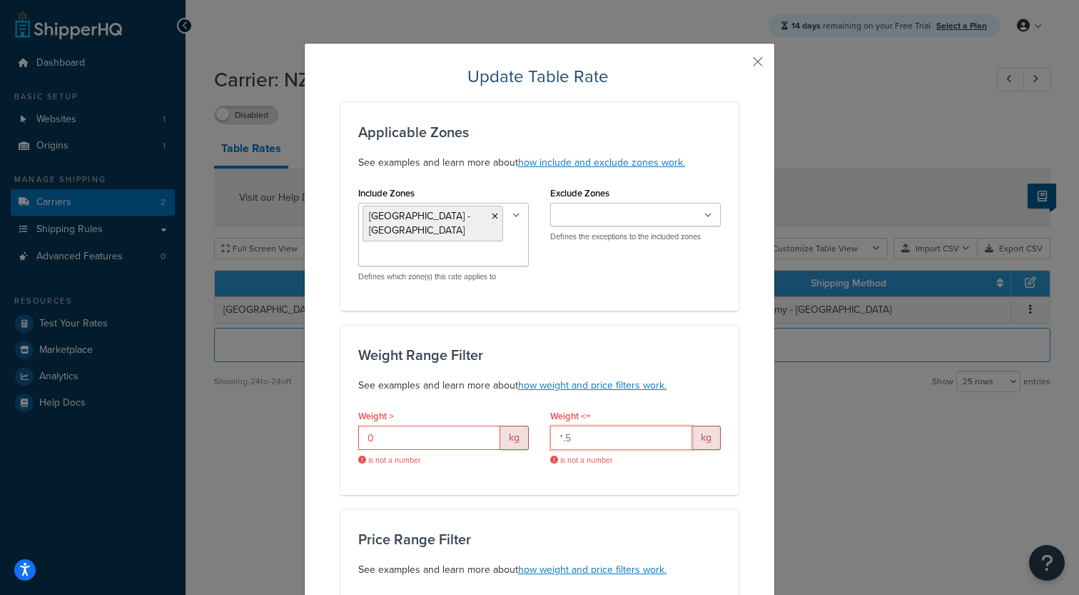
click at [587, 442] on input "*.5" at bounding box center [621, 437] width 142 height 24
type input "*"
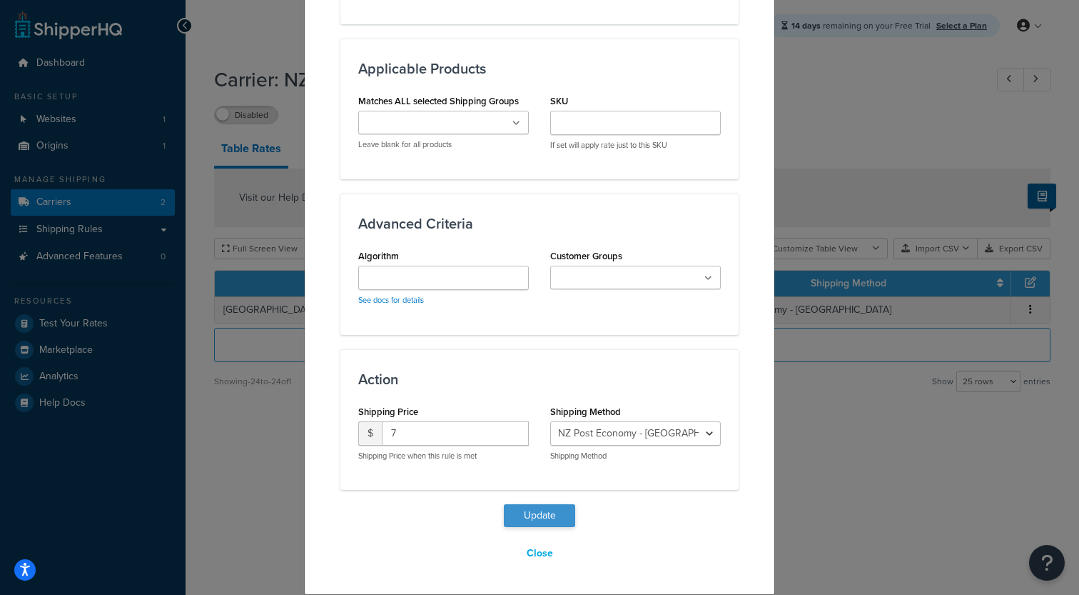
type input ".5"
click at [537, 518] on button "Update" at bounding box center [539, 515] width 71 height 23
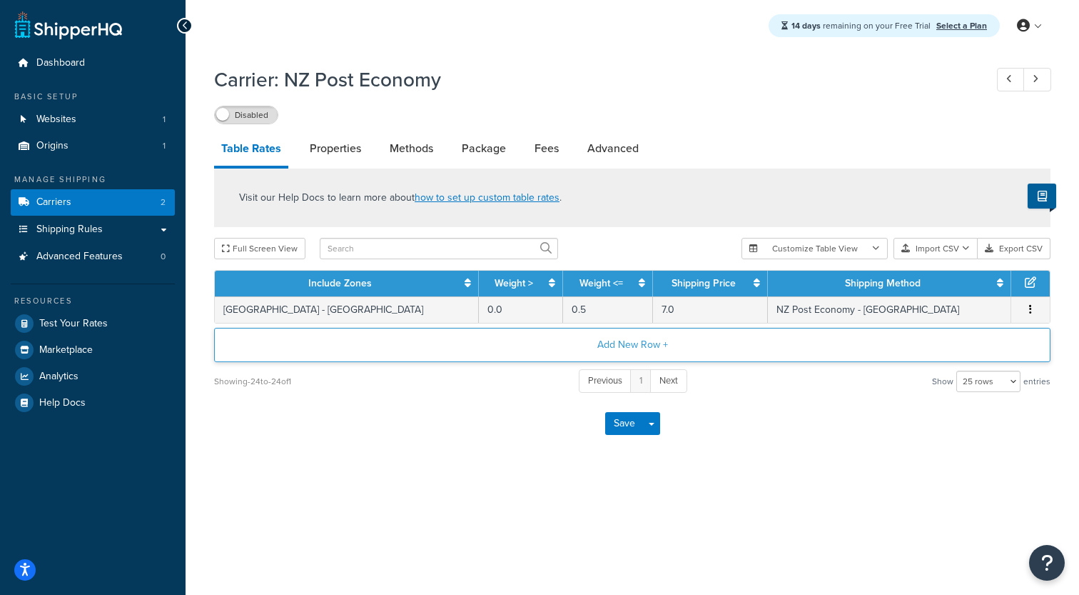
click at [590, 354] on button "Add New Row +" at bounding box center [632, 345] width 837 height 34
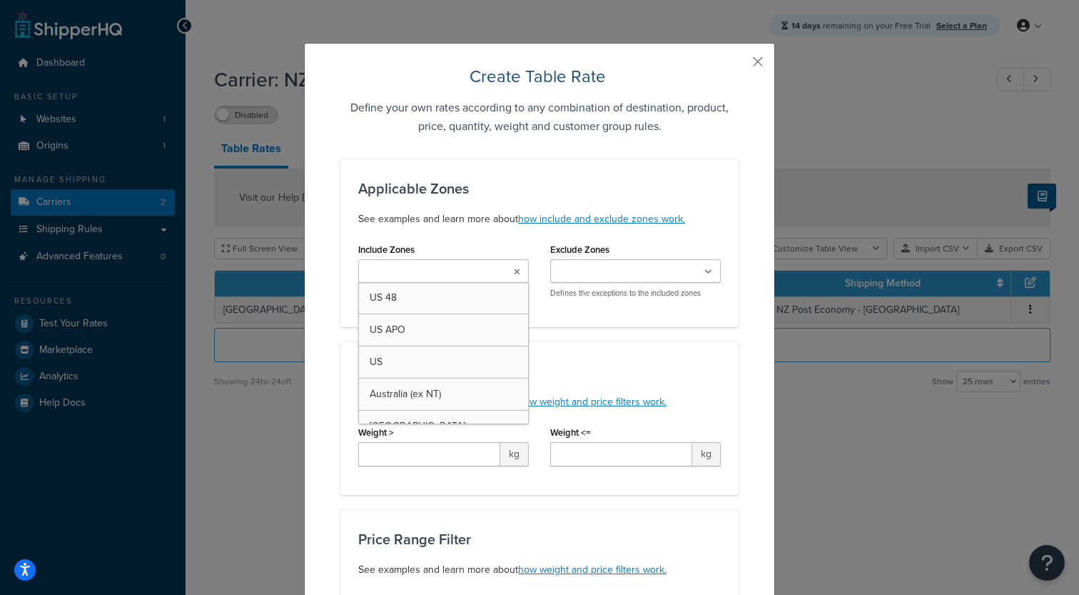
click at [474, 283] on ul at bounding box center [443, 271] width 171 height 24
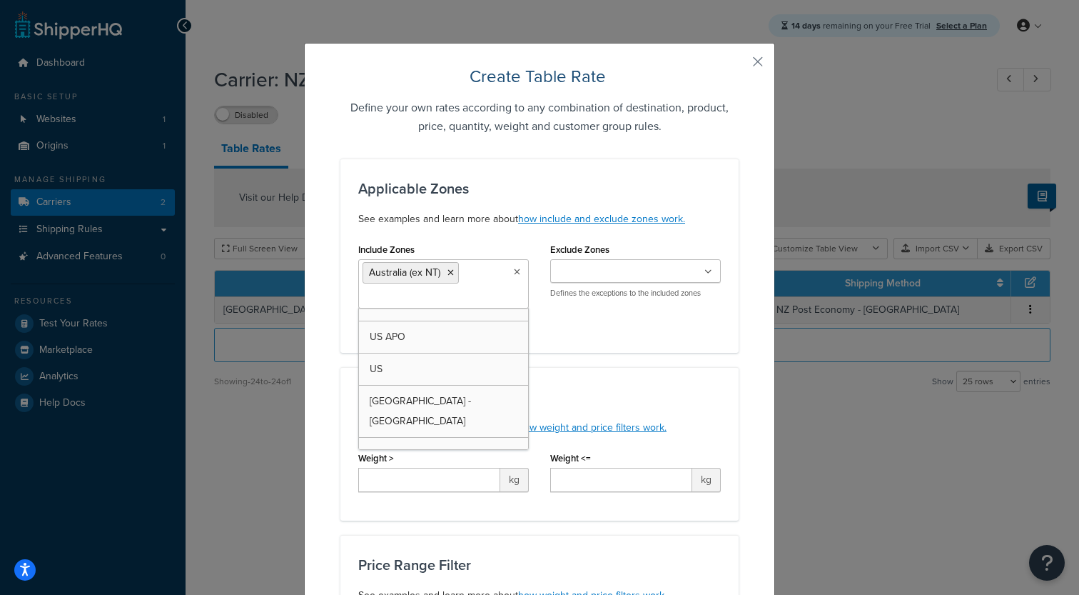
click at [625, 378] on div "Weight Range Filter See examples and learn more about how weight and price filt…" at bounding box center [539, 443] width 398 height 153
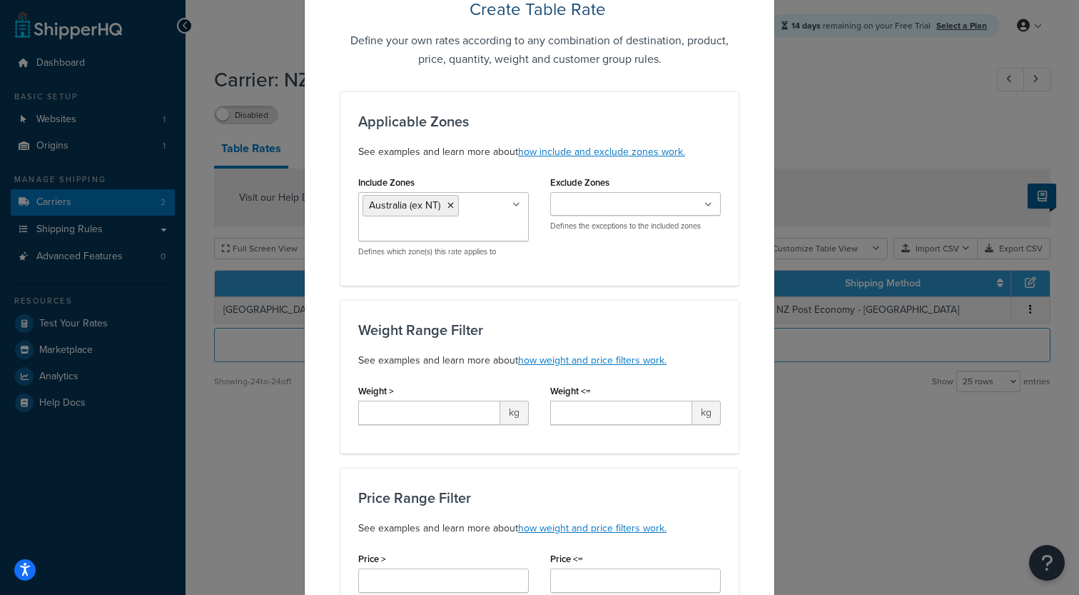
scroll to position [77, 0]
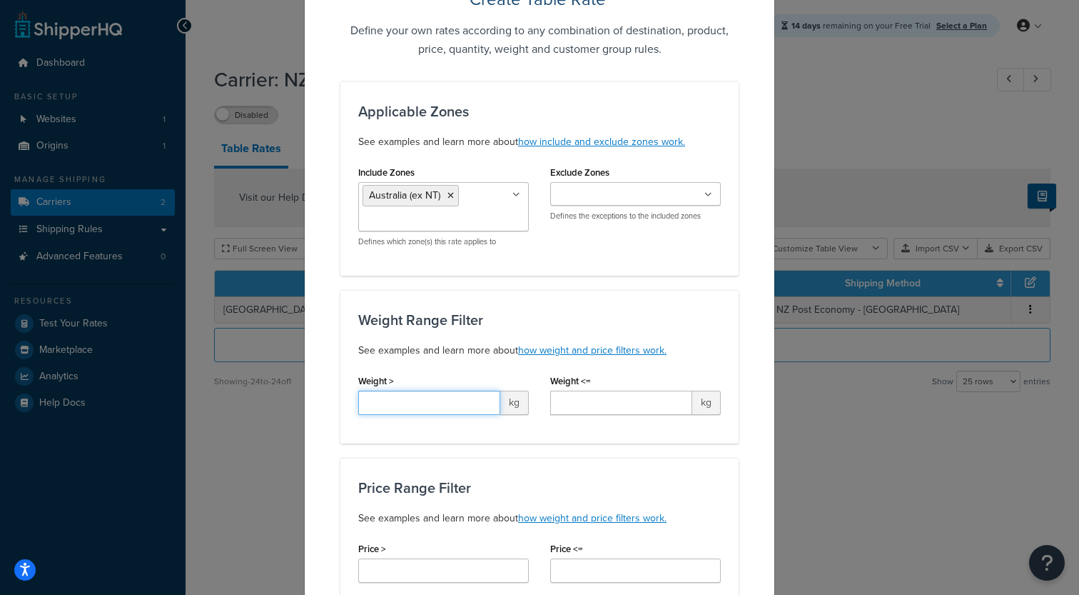
click at [475, 402] on input "Weight >" at bounding box center [429, 402] width 142 height 24
type input ".5"
click at [617, 410] on input "Weight <=" at bounding box center [621, 402] width 142 height 24
type input "1"
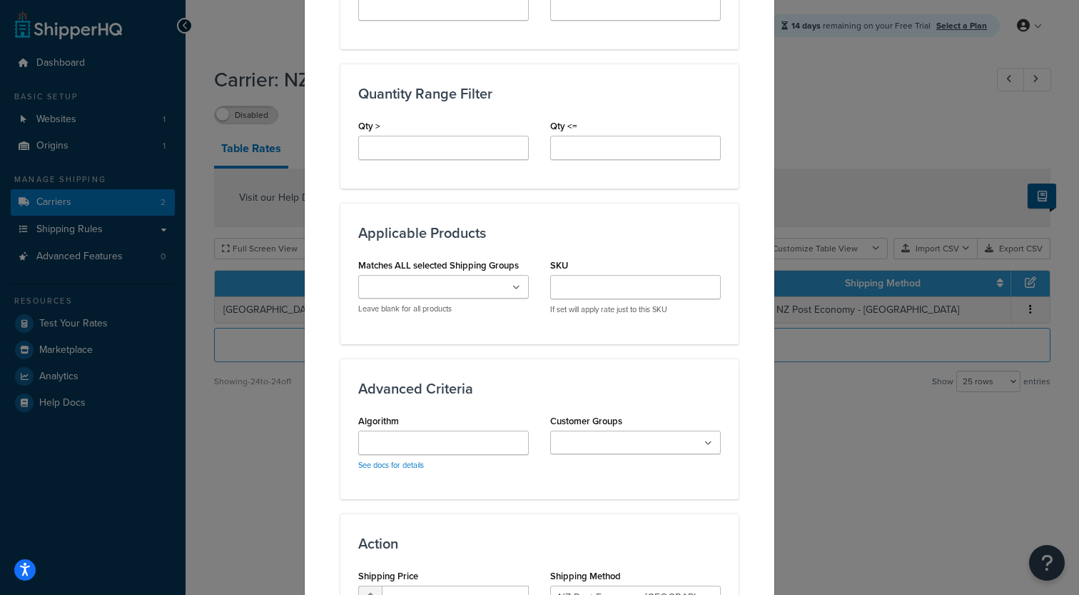
scroll to position [805, 0]
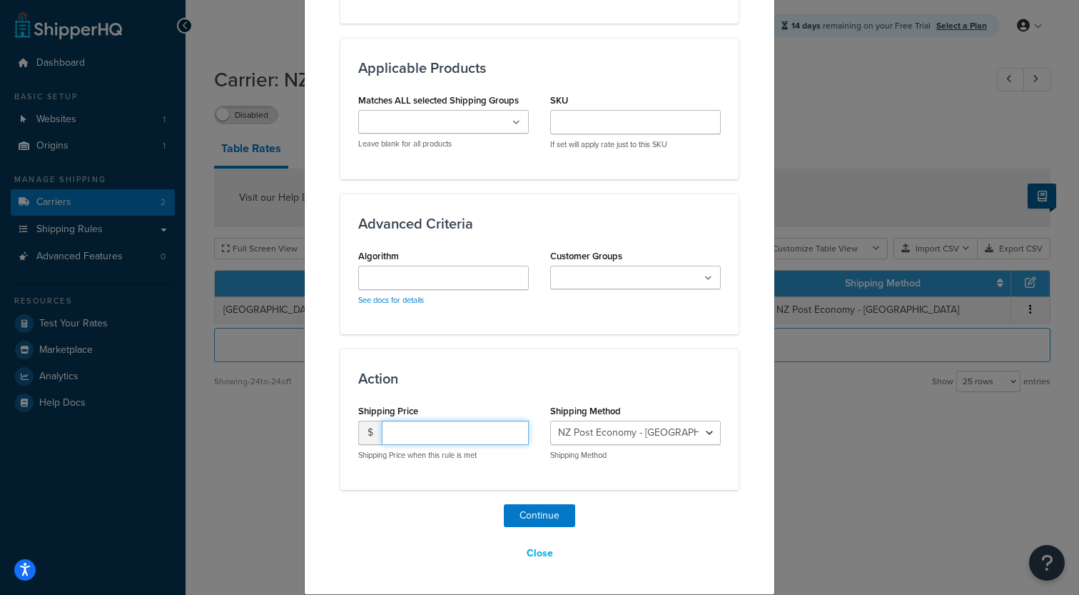
click at [473, 440] on input "number" at bounding box center [455, 432] width 147 height 24
type input "9"
click at [530, 514] on button "Continue" at bounding box center [539, 515] width 71 height 23
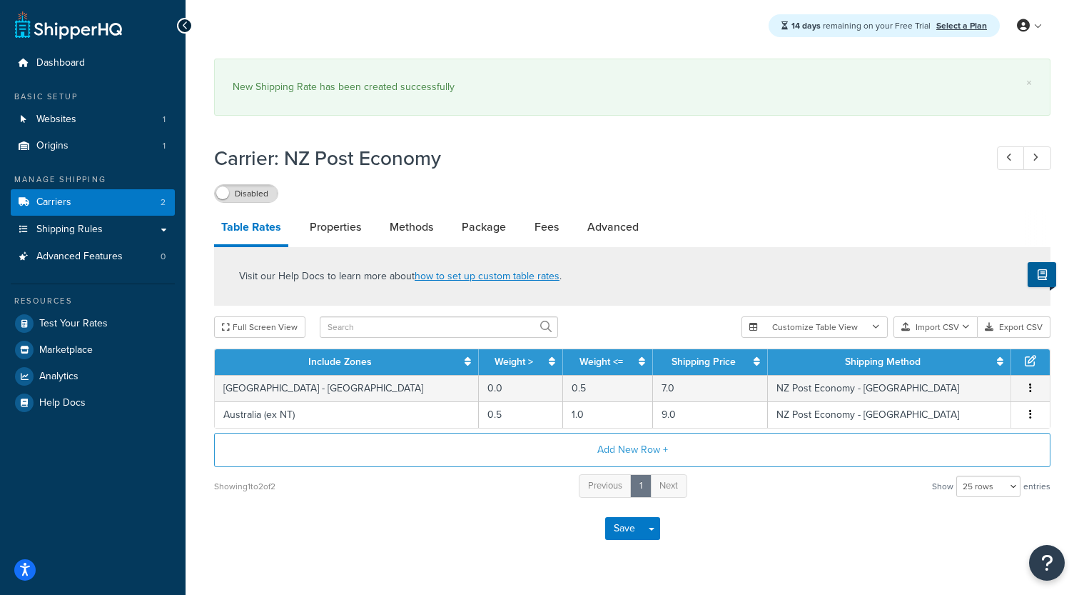
scroll to position [36, 0]
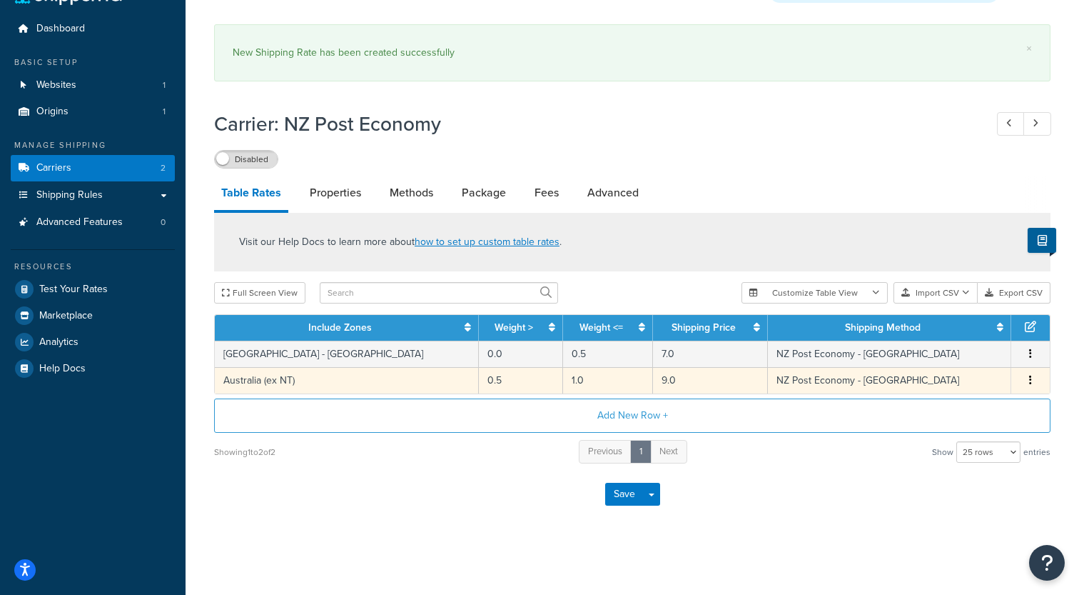
click at [393, 378] on td "Australia (ex NT)" at bounding box center [347, 380] width 264 height 26
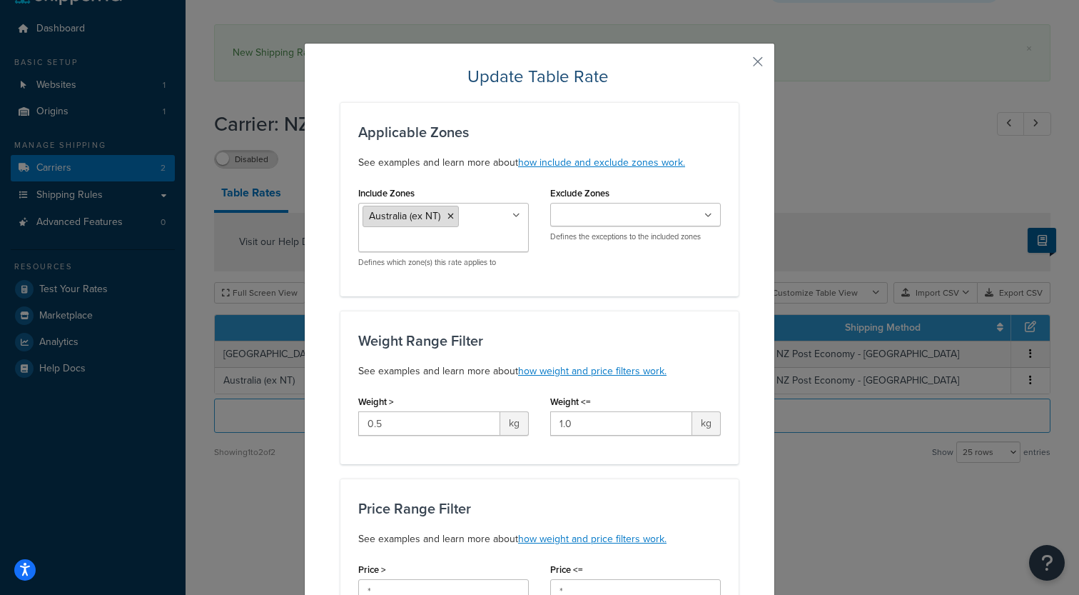
click at [453, 218] on icon at bounding box center [451, 216] width 6 height 9
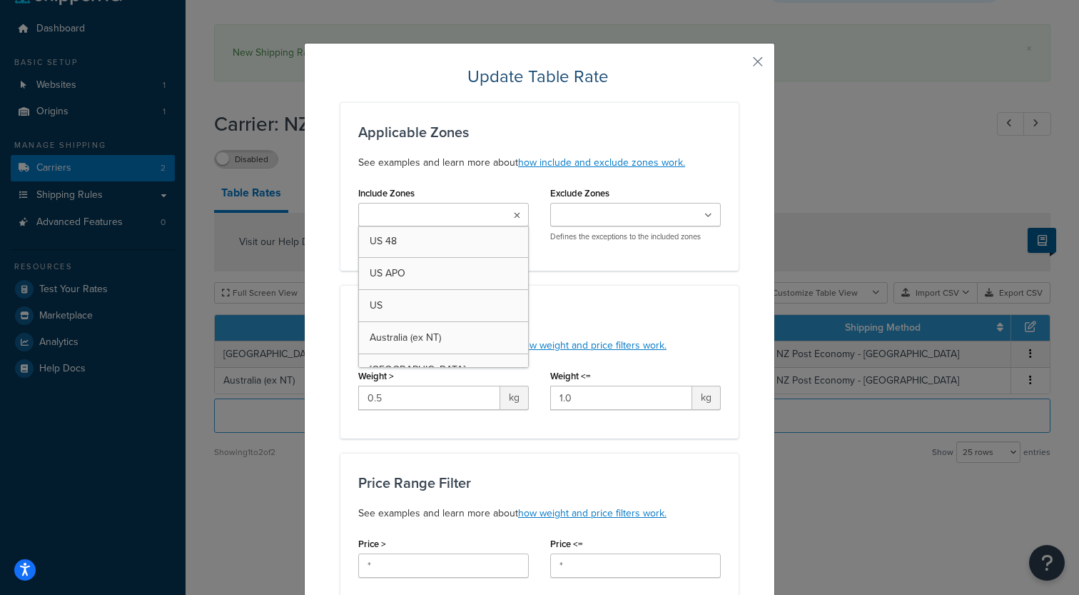
click at [453, 218] on input "Include Zones" at bounding box center [426, 216] width 126 height 16
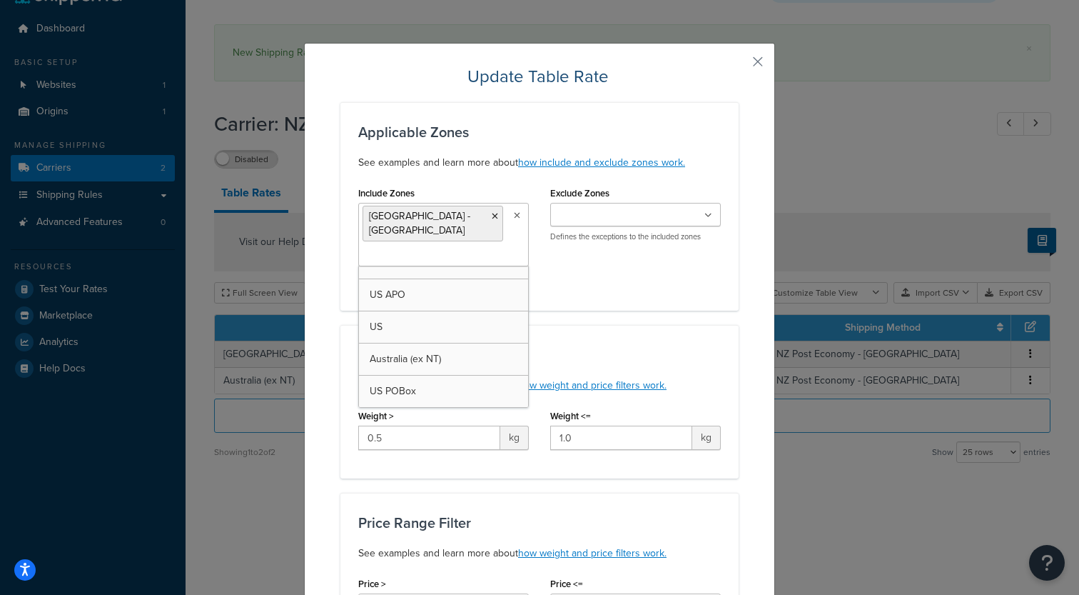
scroll to position [19, 0]
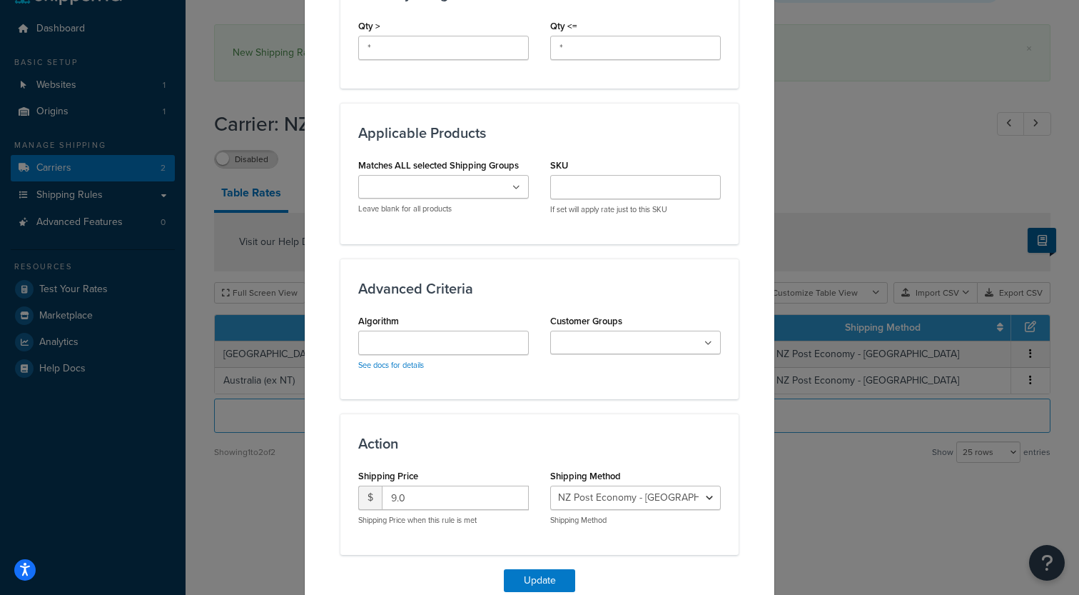
scroll to position [763, 0]
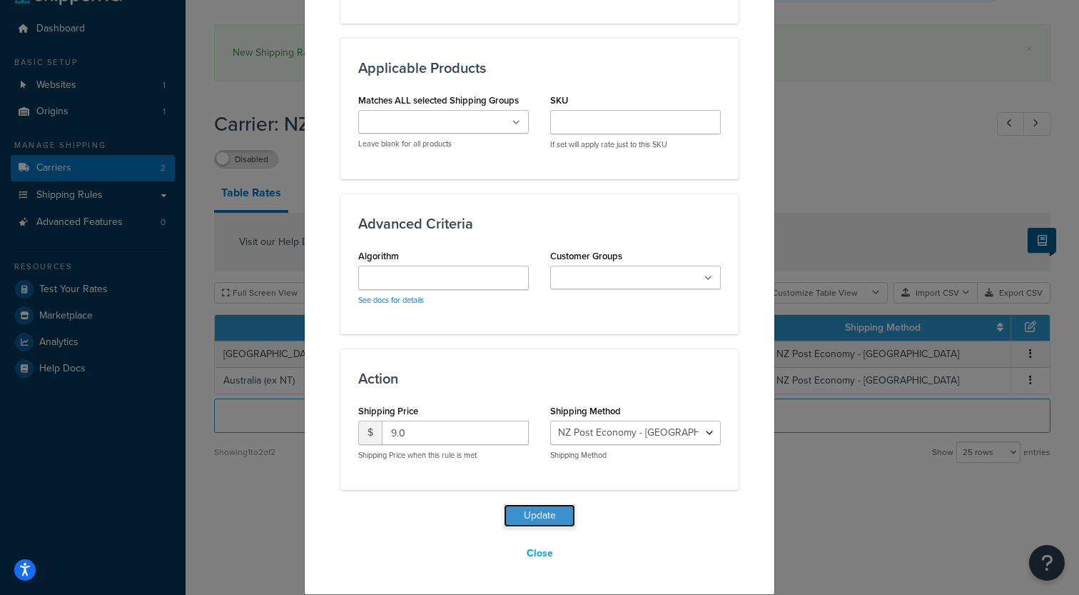
click at [537, 512] on button "Update" at bounding box center [539, 515] width 71 height 23
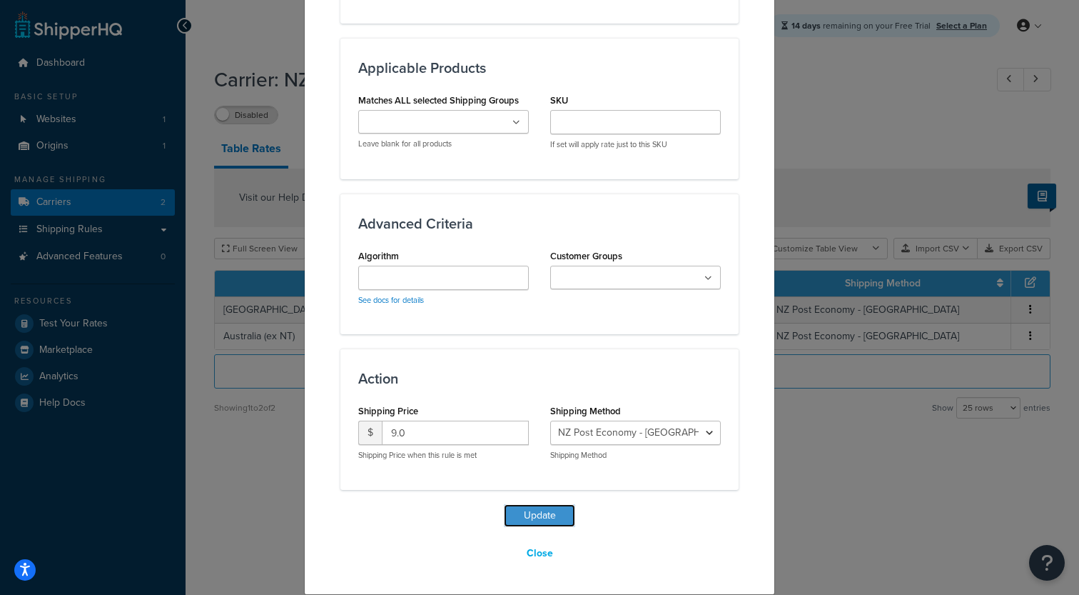
scroll to position [0, 0]
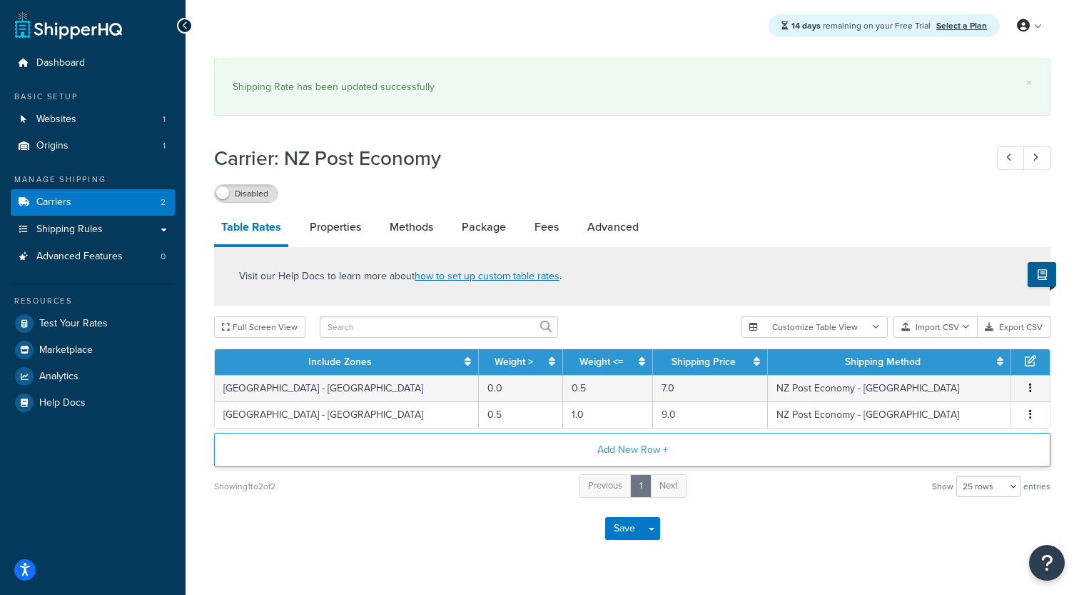
click at [443, 460] on button "Add New Row +" at bounding box center [632, 450] width 837 height 34
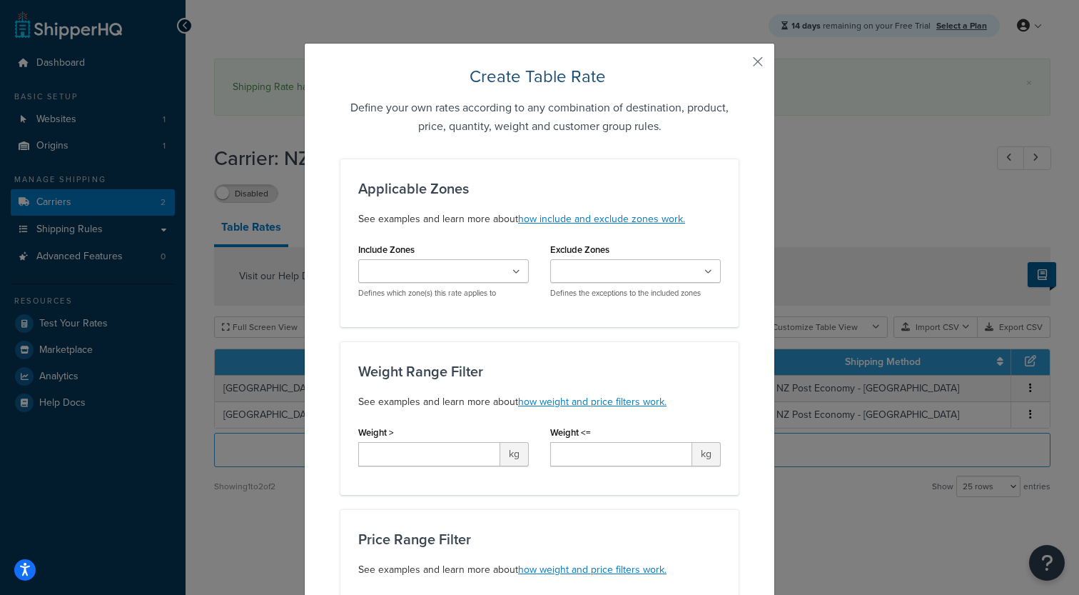
click at [440, 273] on input "Include Zones" at bounding box center [426, 272] width 126 height 16
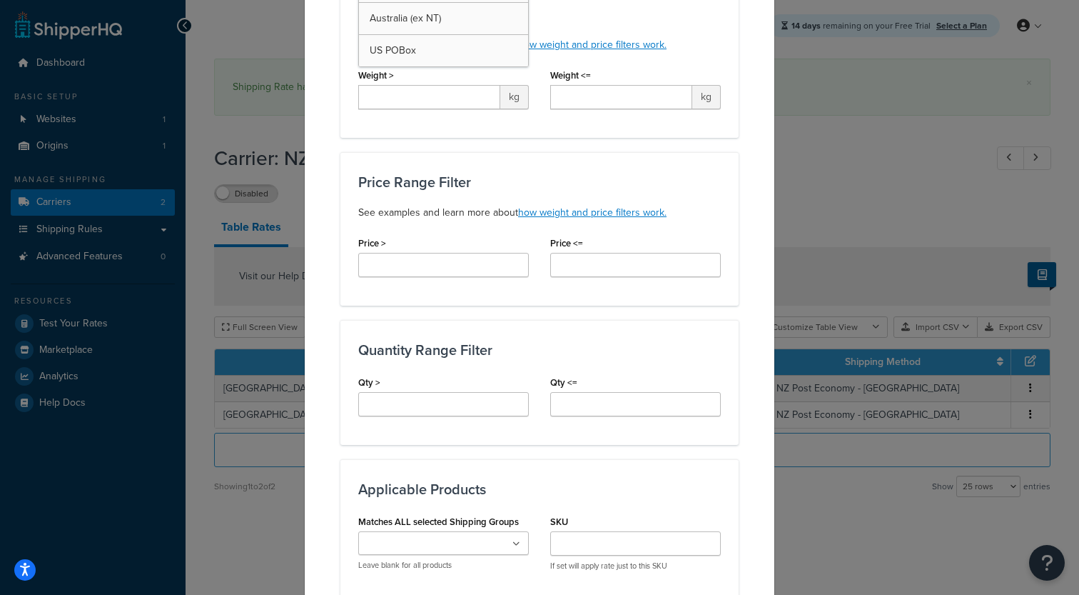
scroll to position [373, 0]
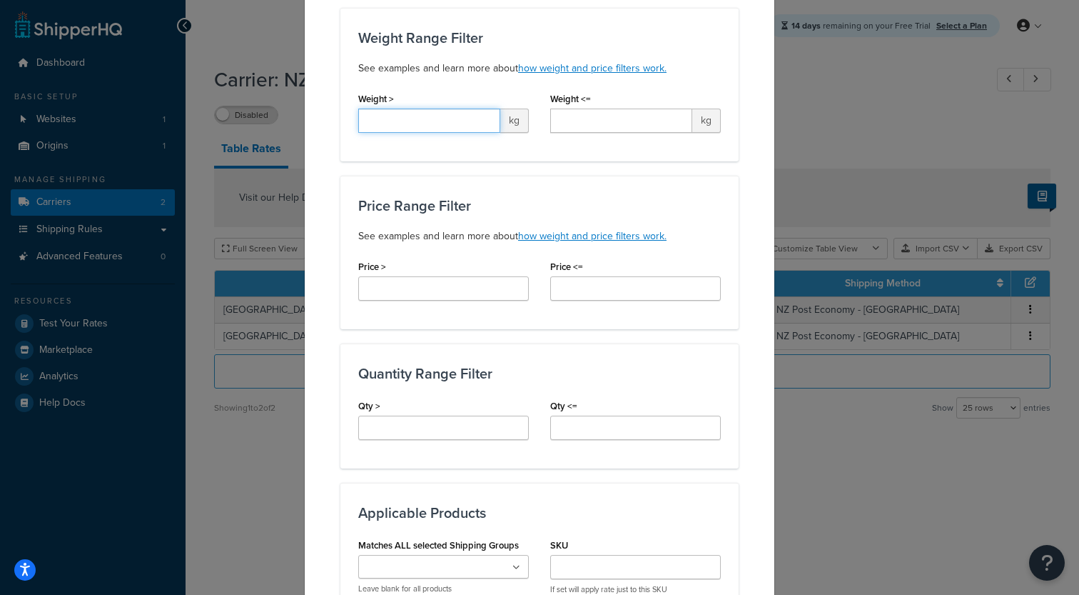
click at [442, 131] on input "Weight >" at bounding box center [429, 120] width 142 height 24
type input "1"
click at [587, 118] on input "Weight <=" at bounding box center [621, 120] width 142 height 24
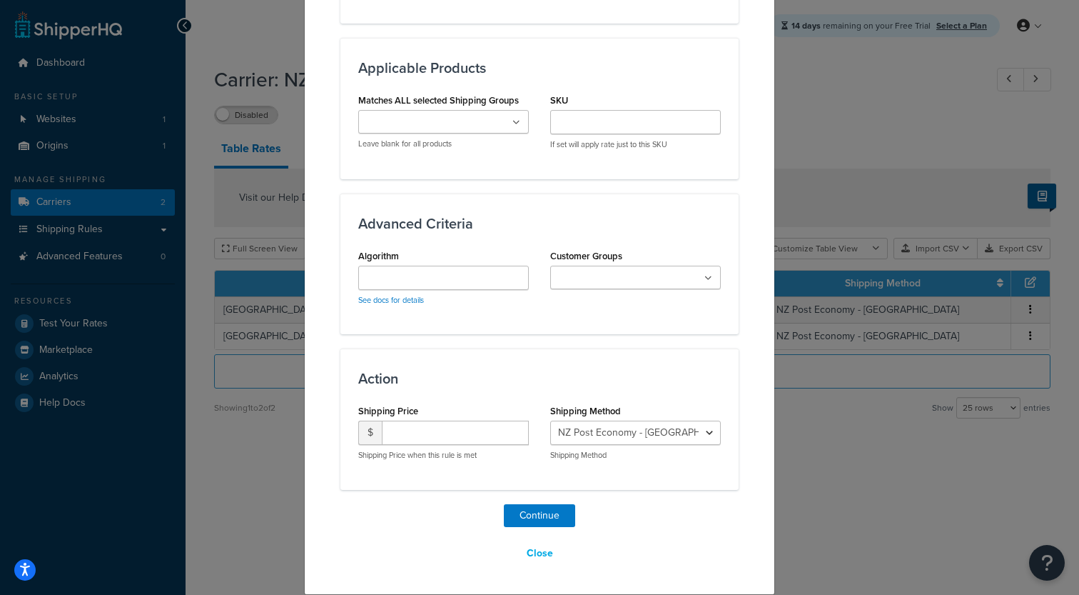
type input "3"
click at [454, 437] on input "number" at bounding box center [455, 432] width 147 height 24
type input "15"
click at [549, 509] on button "Continue" at bounding box center [539, 515] width 71 height 23
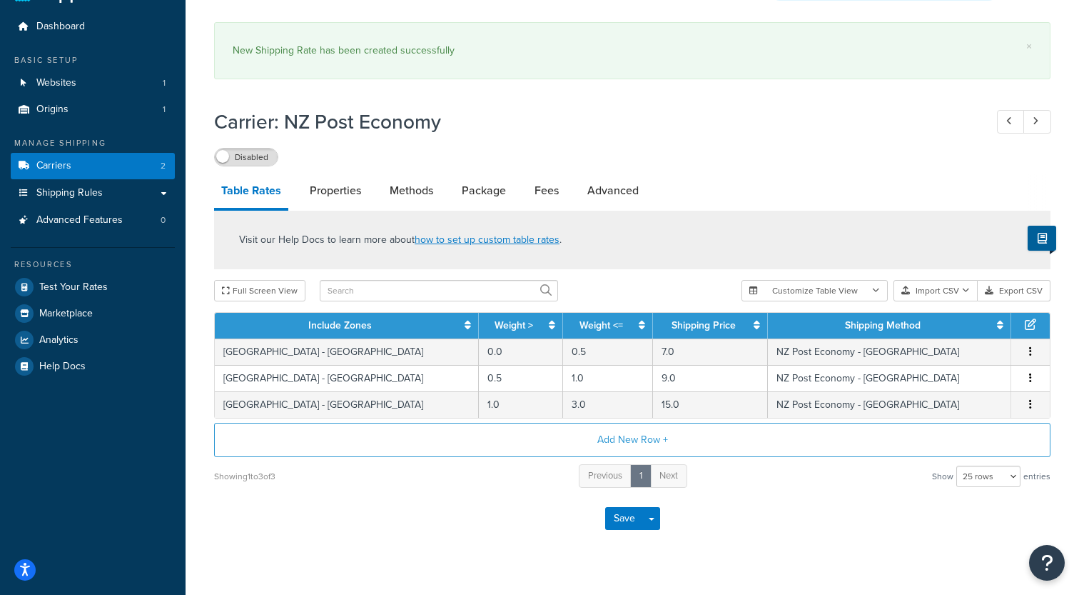
scroll to position [29, 0]
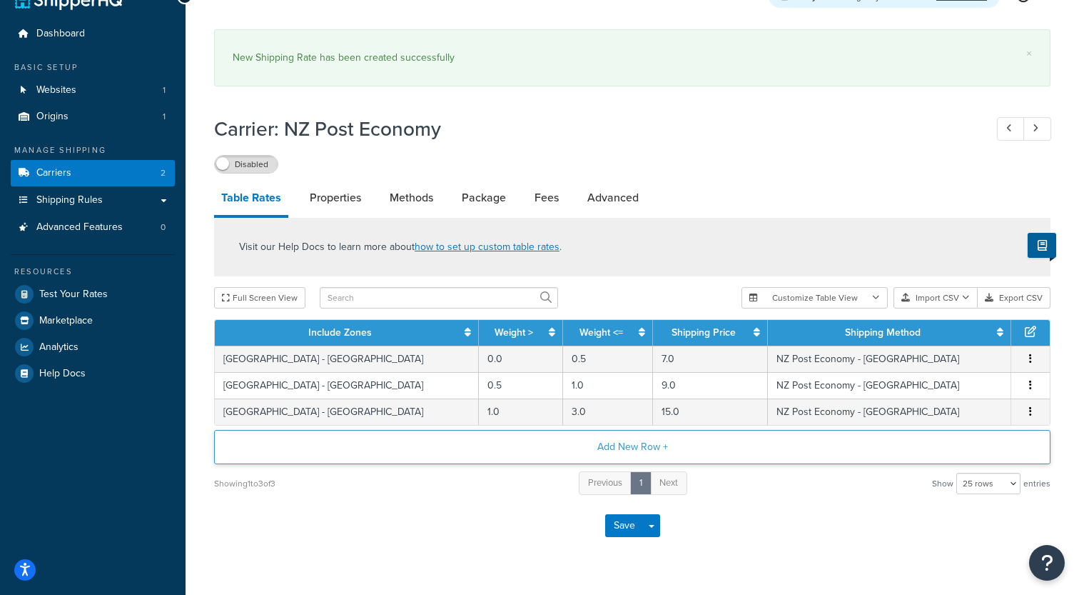
click at [600, 458] on button "Add New Row +" at bounding box center [632, 447] width 837 height 34
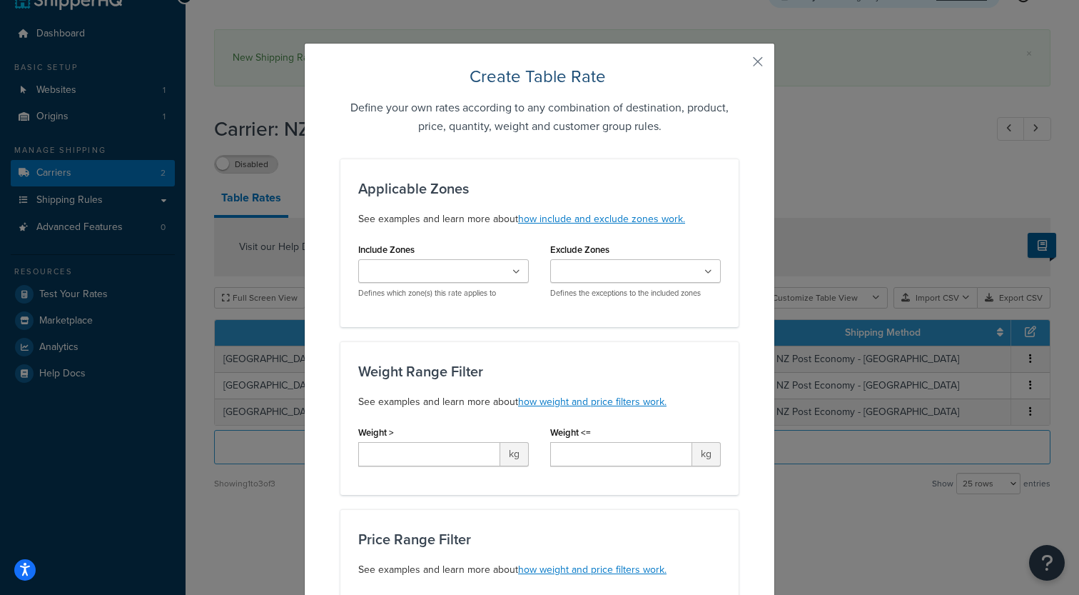
click at [469, 276] on input "Include Zones" at bounding box center [426, 272] width 126 height 16
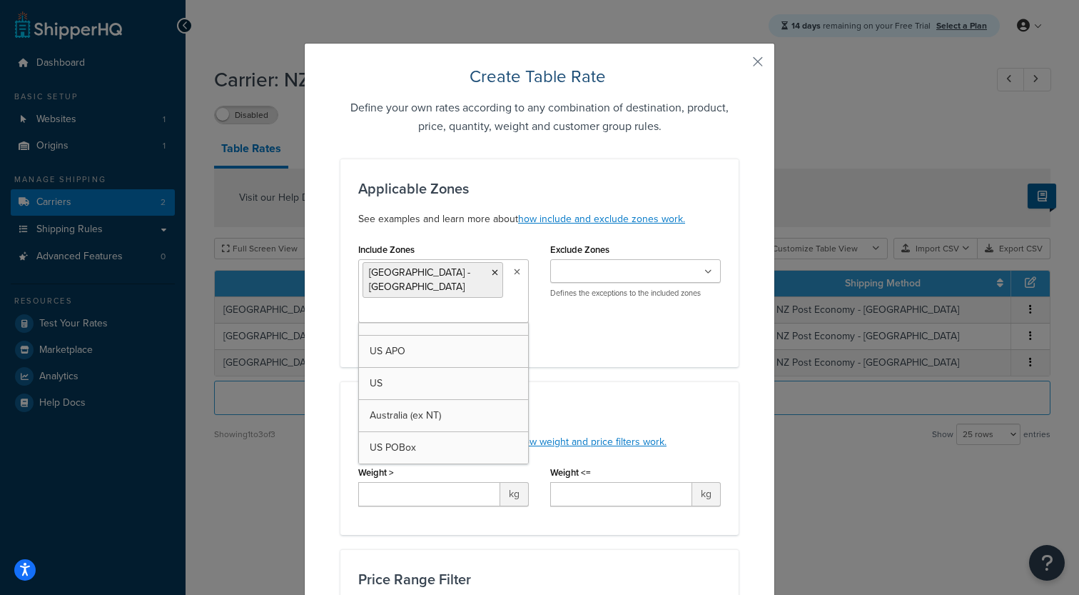
scroll to position [0, 0]
click at [627, 349] on div "Include Zones Australia - Northern Territory US 48 US APO US Australia (ex NT) …" at bounding box center [540, 294] width 384 height 110
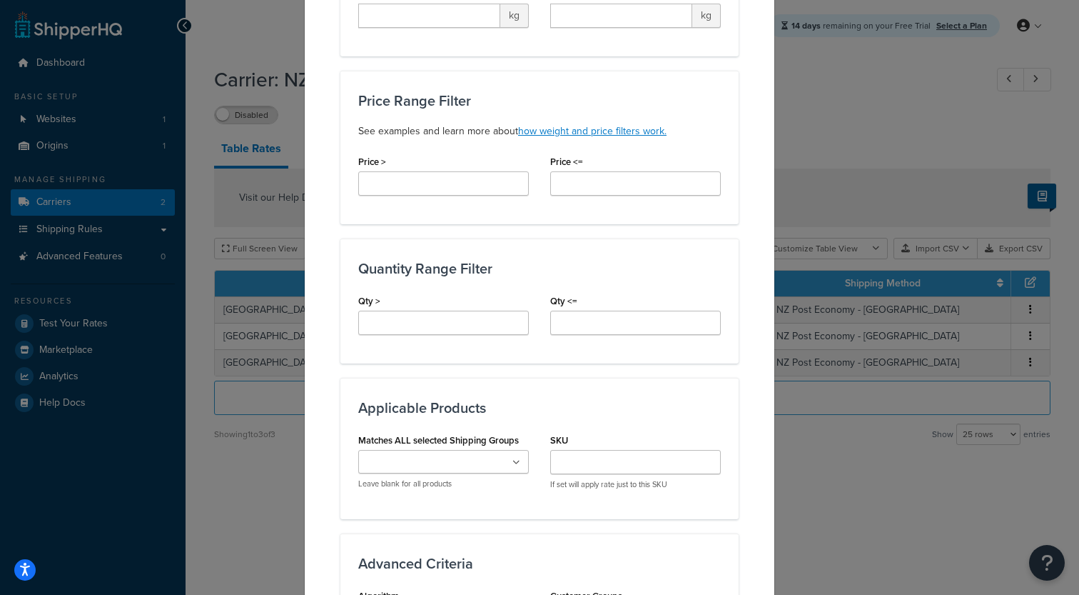
scroll to position [459, 0]
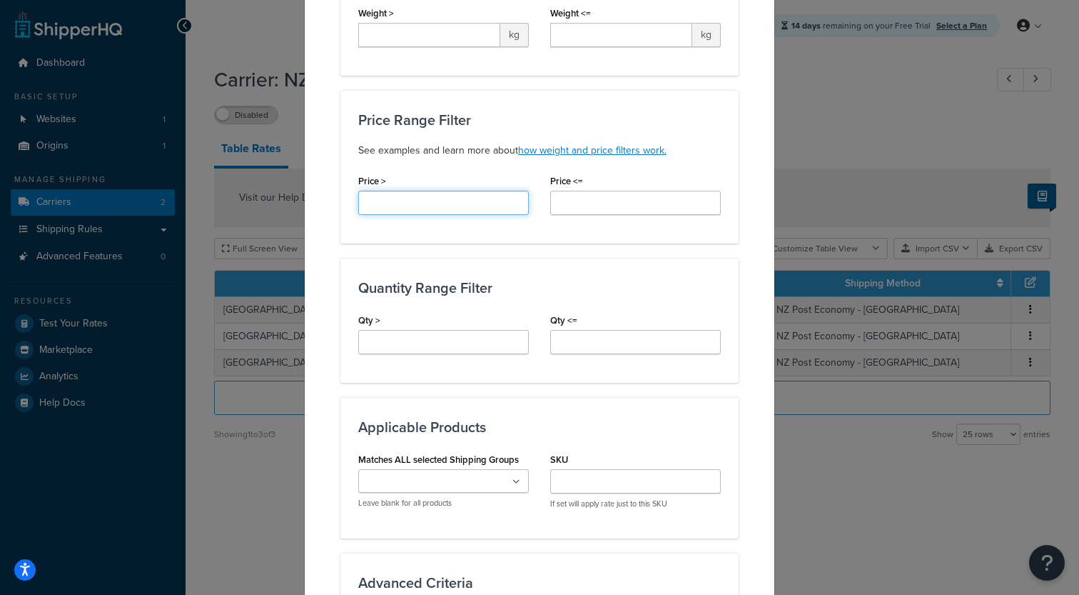
click at [470, 206] on input "Price >" at bounding box center [443, 203] width 171 height 24
type input "3"
click at [600, 199] on input "Price <=" at bounding box center [635, 203] width 171 height 24
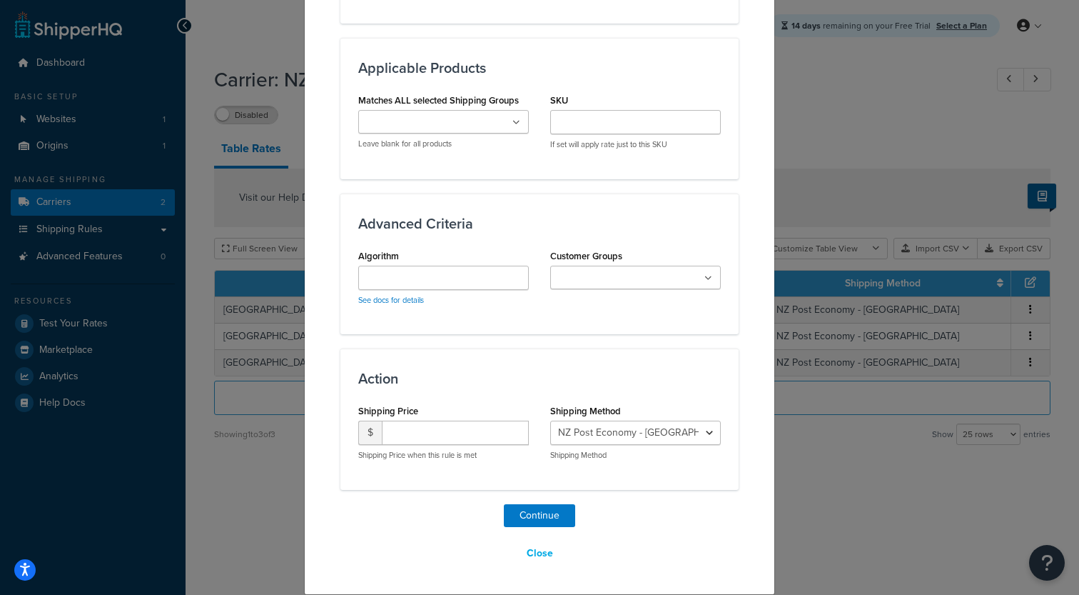
type input "5"
click at [430, 425] on input "number" at bounding box center [455, 432] width 147 height 24
type input "20"
click at [525, 513] on button "Continue" at bounding box center [539, 515] width 71 height 23
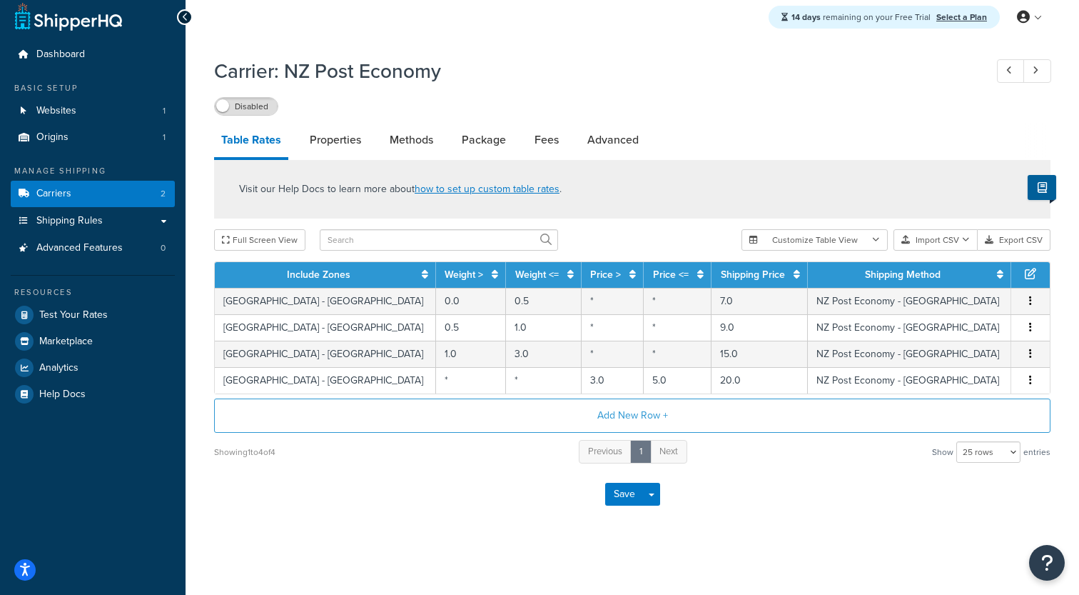
scroll to position [10, 0]
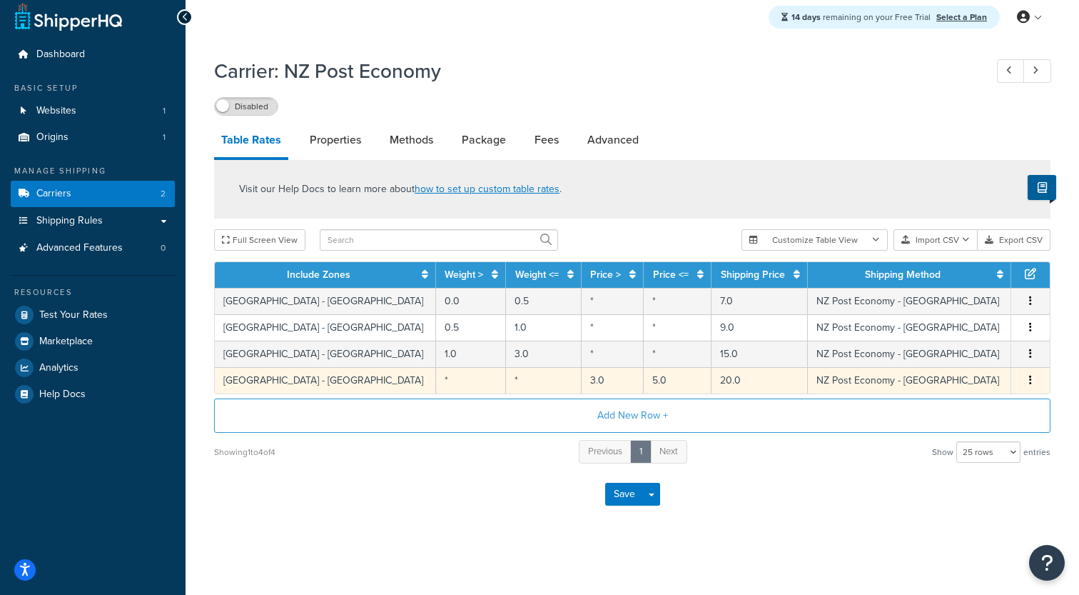
click at [582, 386] on td "3.0" at bounding box center [613, 380] width 62 height 26
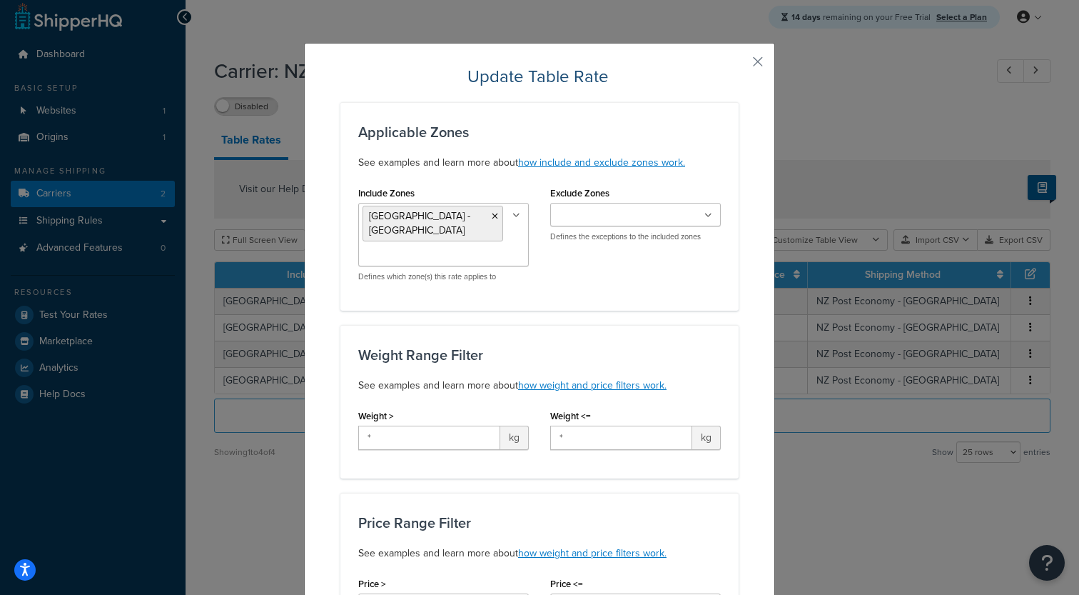
scroll to position [450, 0]
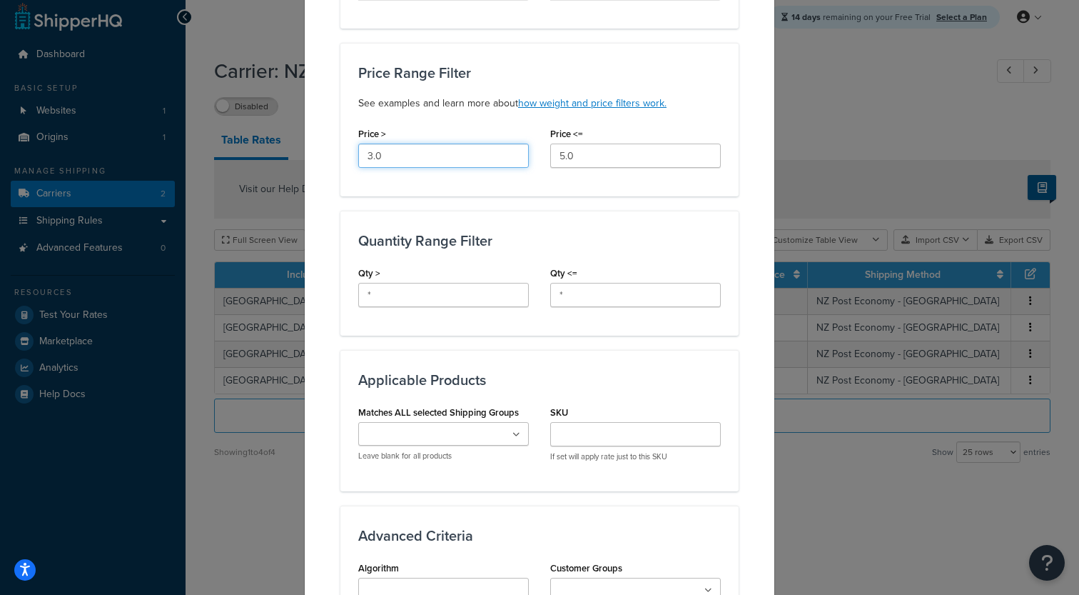
click at [455, 156] on input "3.0" at bounding box center [443, 155] width 171 height 24
click at [570, 156] on input "5.0" at bounding box center [635, 155] width 171 height 24
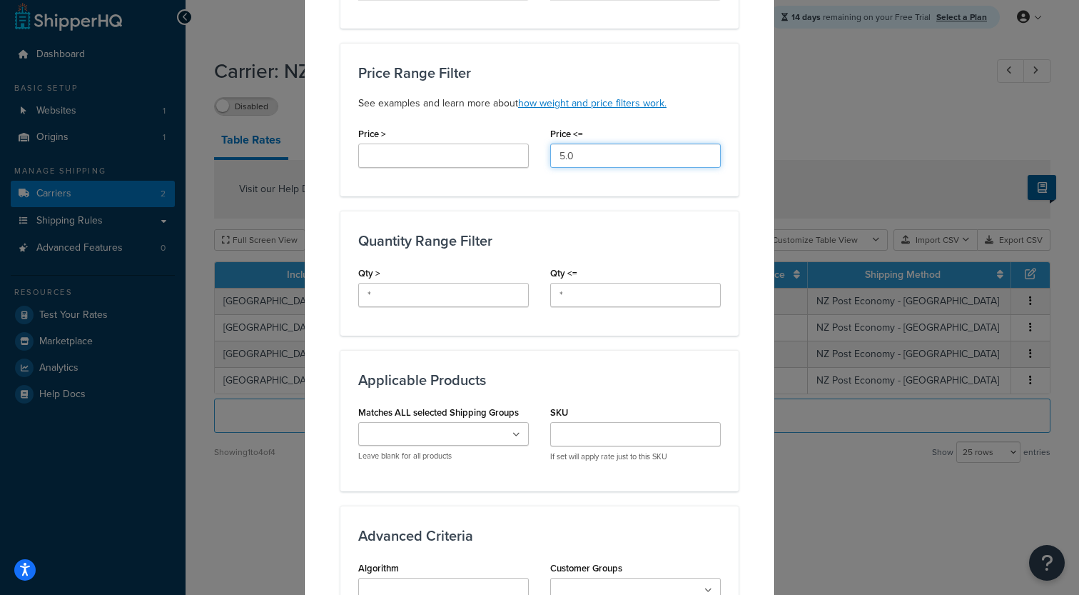
click at [570, 156] on input "5.0" at bounding box center [635, 155] width 171 height 24
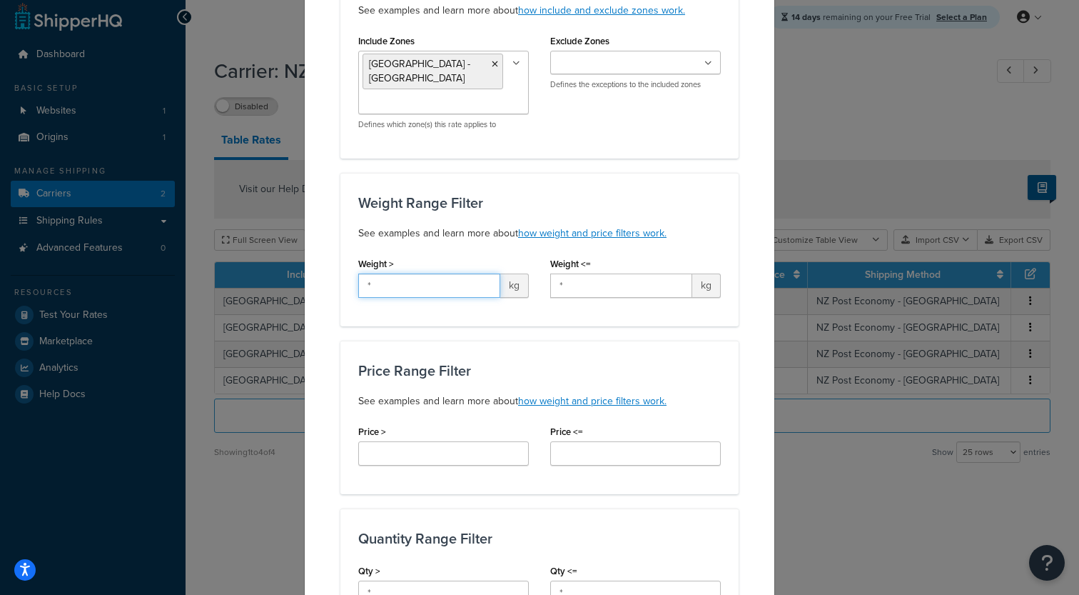
click at [455, 293] on input "*" at bounding box center [429, 285] width 142 height 24
type input "*3"
click at [584, 292] on input "*" at bounding box center [621, 285] width 142 height 24
drag, startPoint x: 486, startPoint y: 290, endPoint x: 363, endPoint y: 289, distance: 123.5
click at [363, 289] on input "*3" at bounding box center [429, 285] width 142 height 24
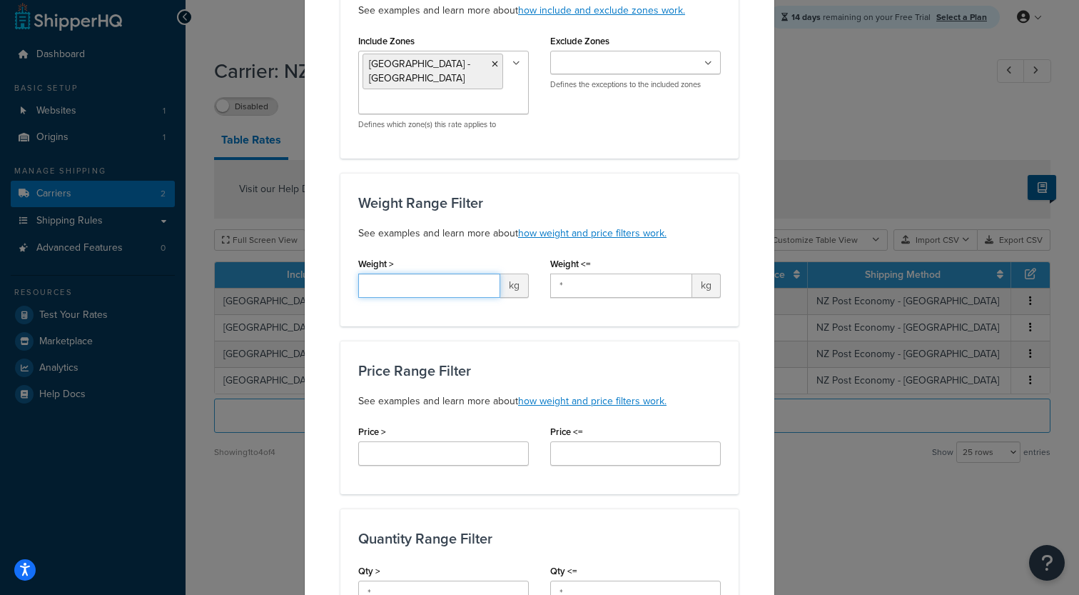
type input "5"
type input "4"
type input "3"
drag, startPoint x: 599, startPoint y: 289, endPoint x: 486, endPoint y: 289, distance: 112.8
click at [550, 289] on input "*" at bounding box center [621, 285] width 142 height 24
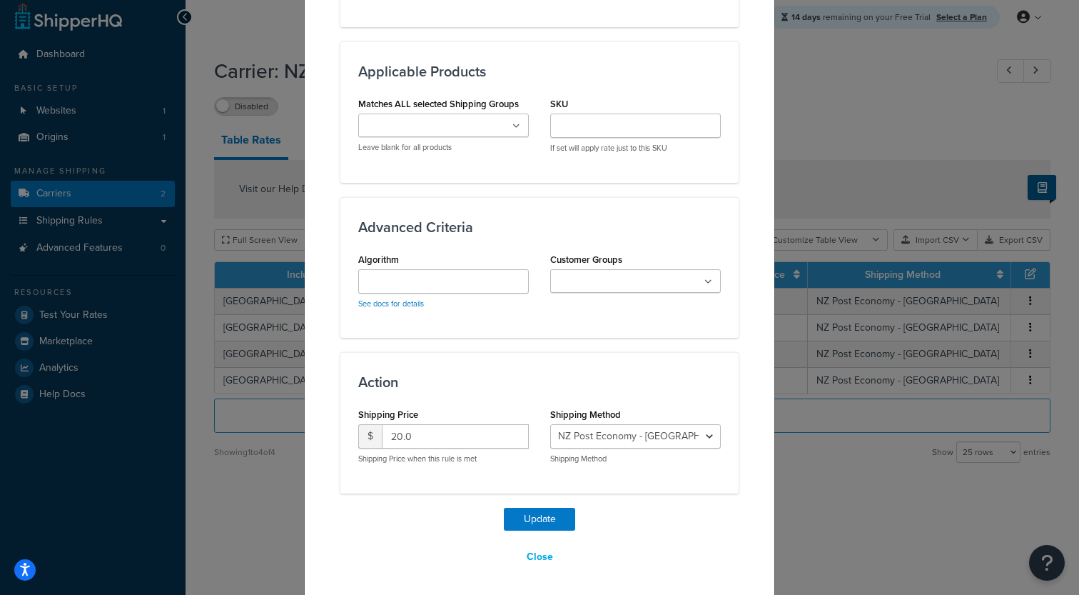
scroll to position [763, 0]
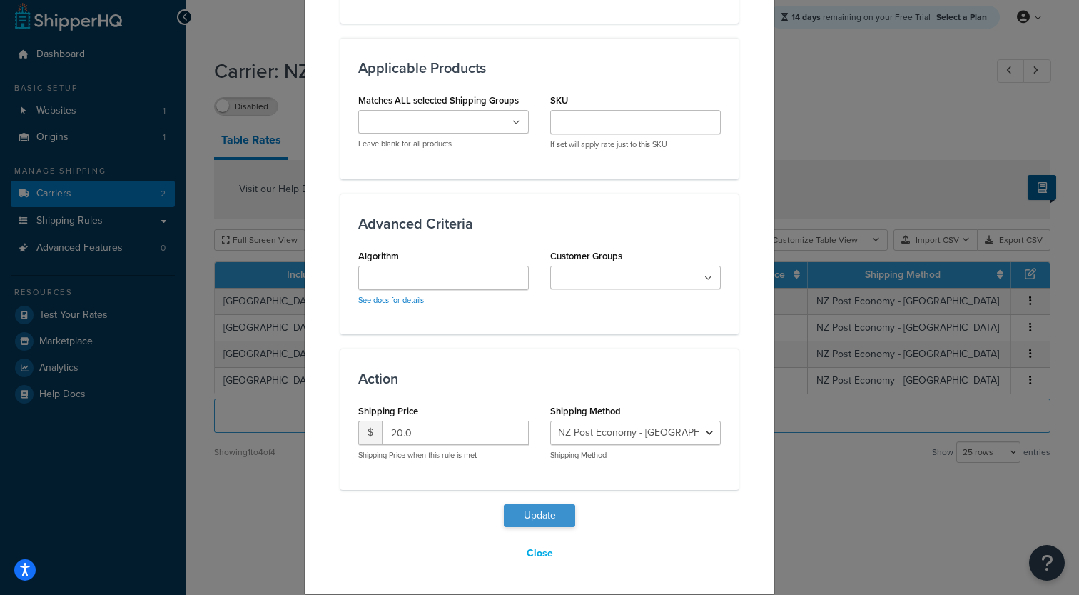
type input "5"
click at [527, 515] on button "Update" at bounding box center [539, 515] width 71 height 23
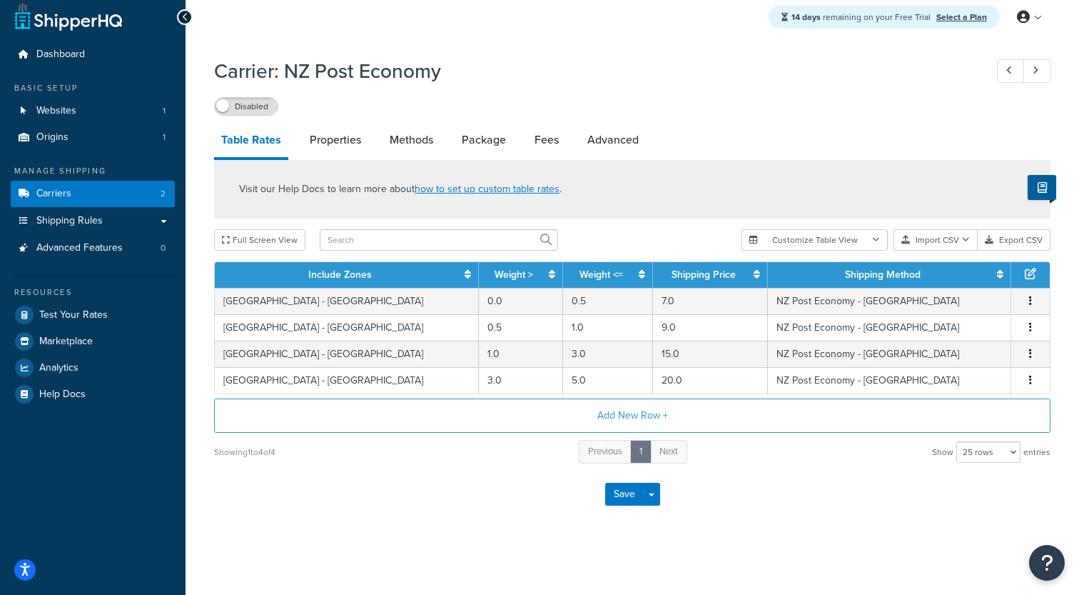
scroll to position [10, 0]
click at [954, 161] on span "Logout" at bounding box center [965, 160] width 28 height 14
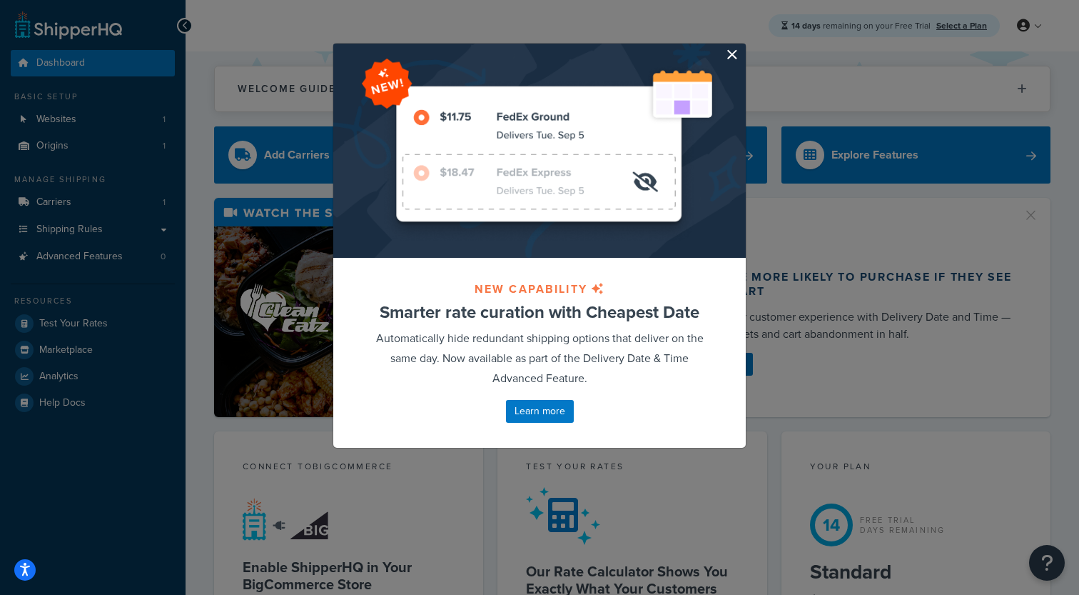
click at [742, 47] on button "button" at bounding box center [744, 46] width 4 height 4
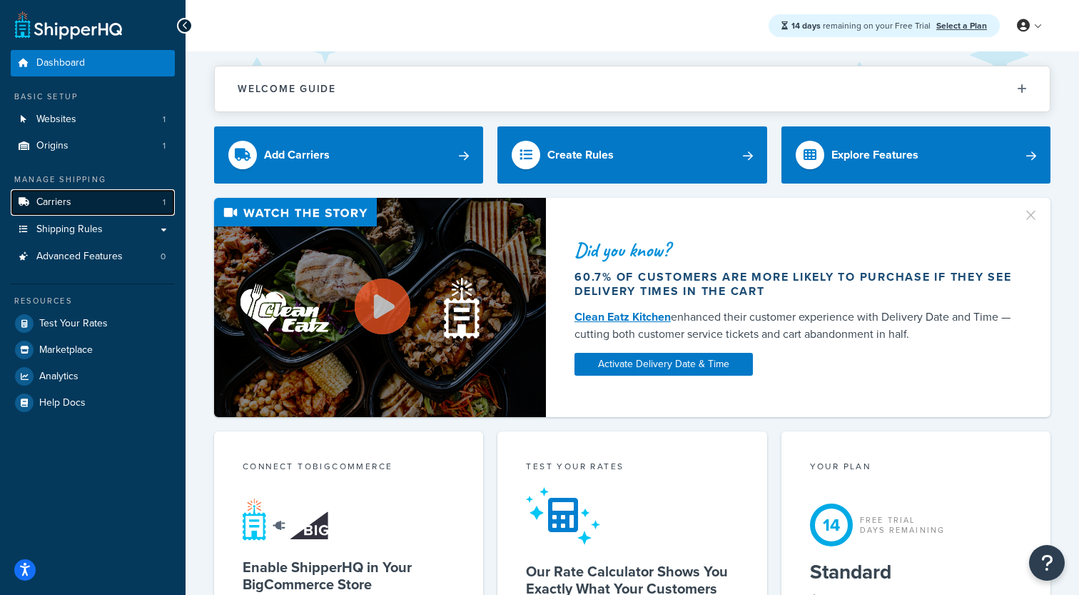
click at [113, 203] on link "Carriers 1" at bounding box center [93, 202] width 164 height 26
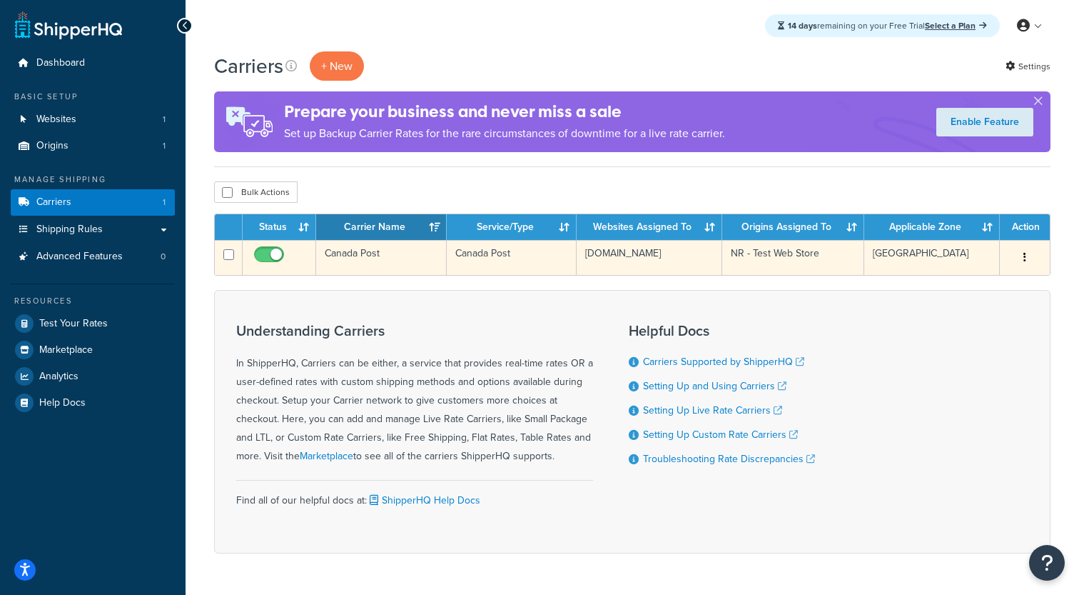
click at [376, 264] on td "Canada Post" at bounding box center [381, 257] width 131 height 35
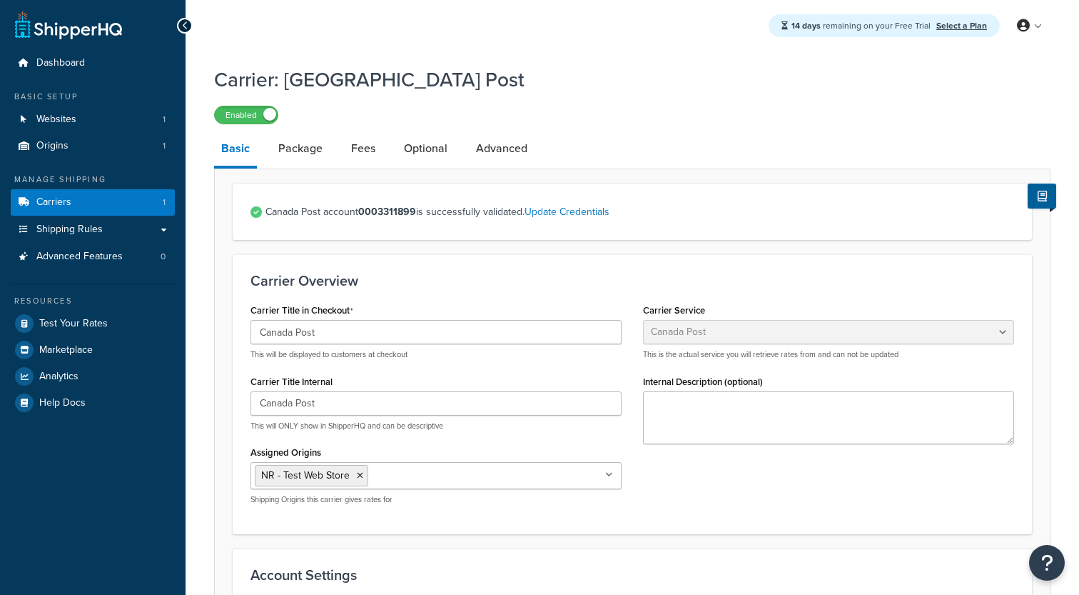
select select "canadaPost"
click at [313, 158] on link "Package" at bounding box center [300, 148] width 59 height 34
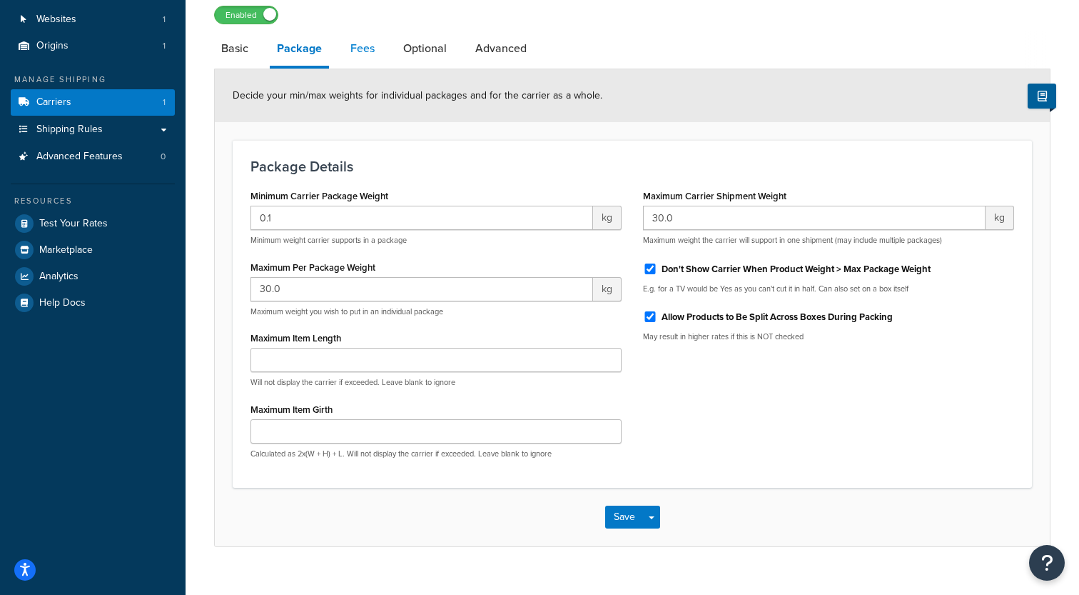
scroll to position [101, 0]
click at [349, 59] on link "Fees" at bounding box center [362, 47] width 39 height 34
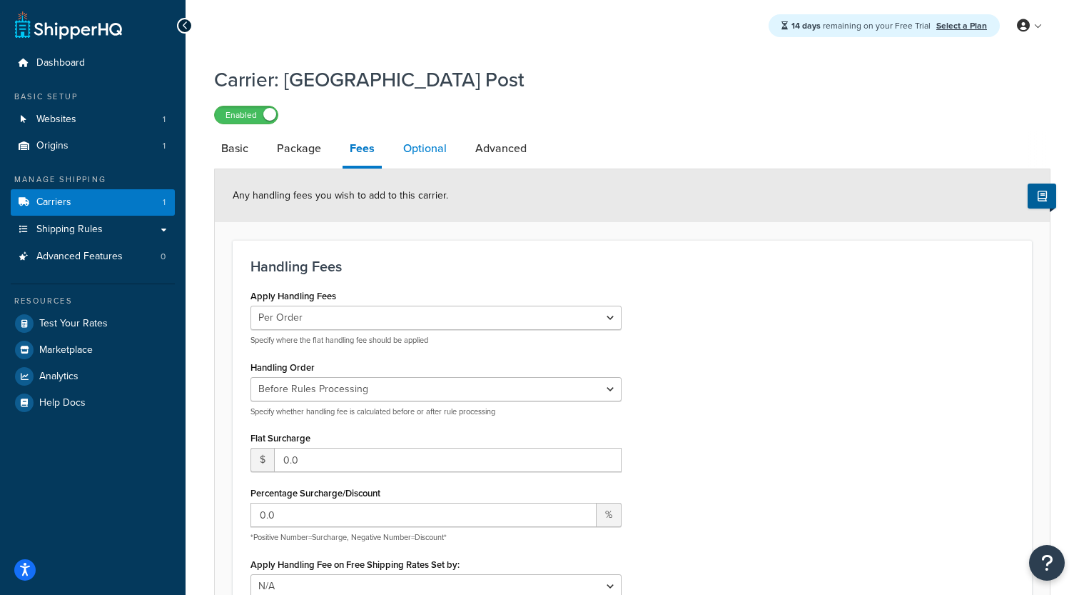
click at [420, 152] on link "Optional" at bounding box center [425, 148] width 58 height 34
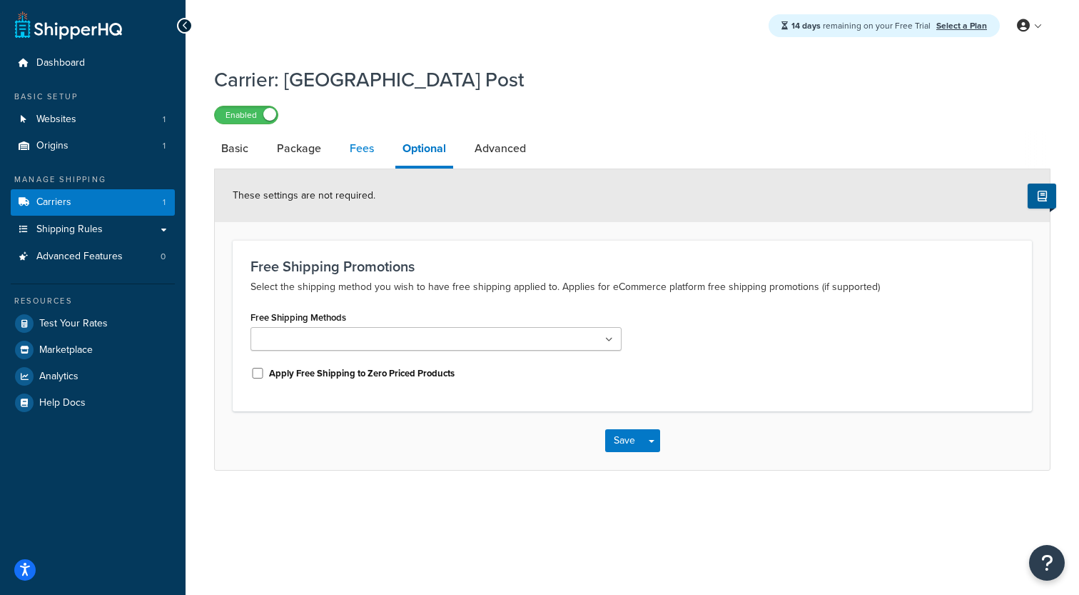
click at [375, 153] on link "Fees" at bounding box center [362, 148] width 39 height 34
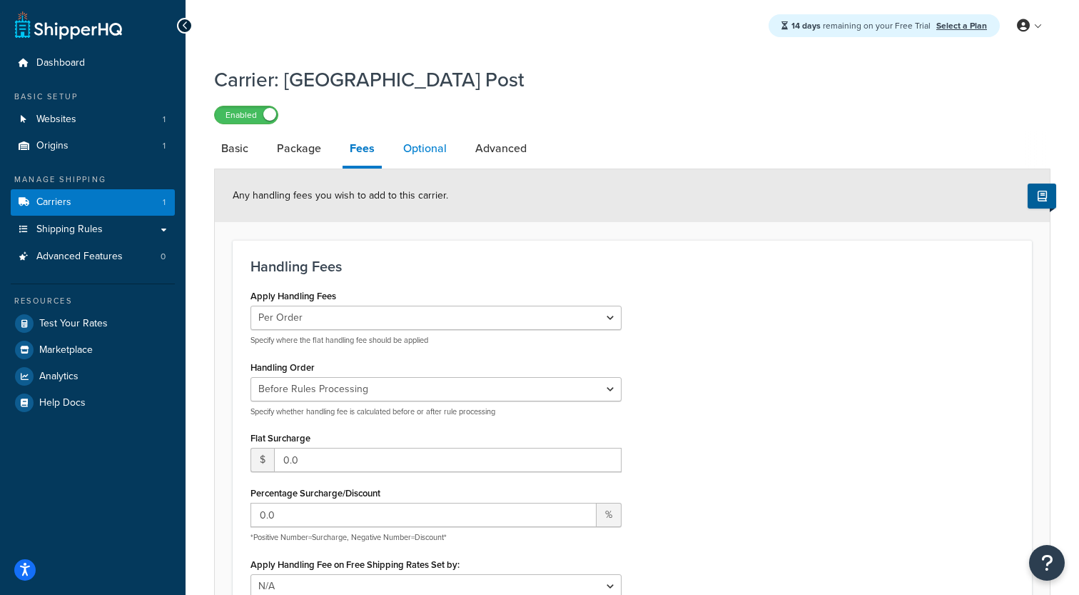
click at [411, 158] on link "Optional" at bounding box center [425, 148] width 58 height 34
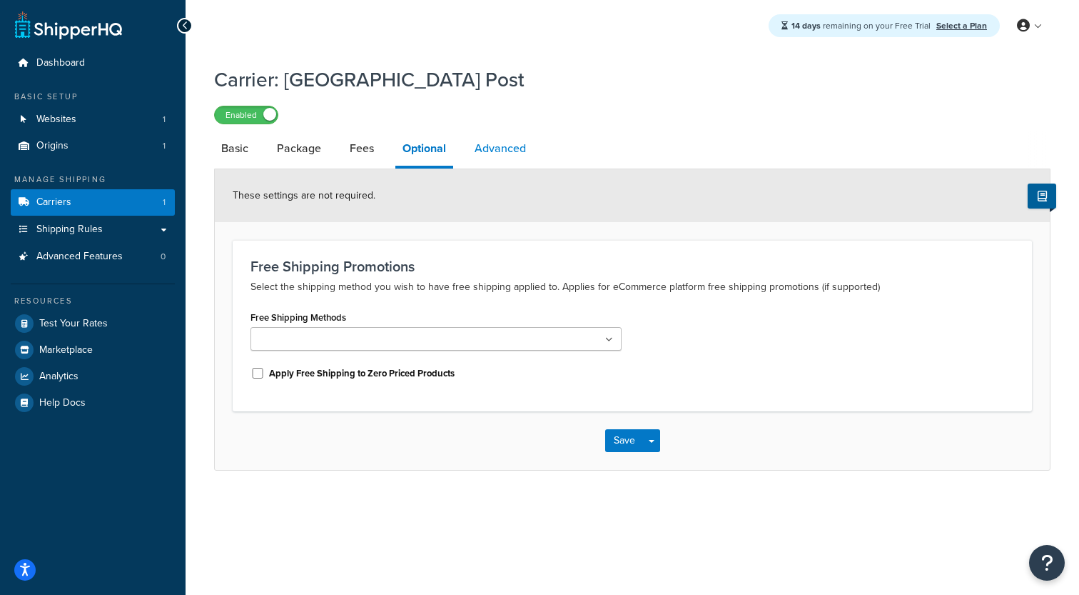
click at [503, 165] on link "Advanced" at bounding box center [501, 148] width 66 height 34
select select "false"
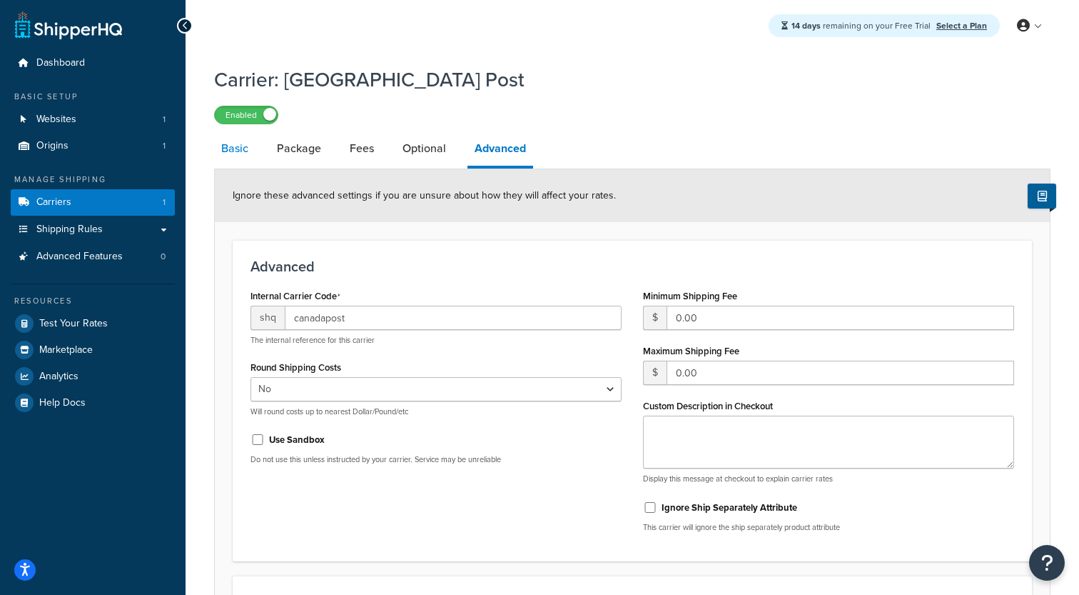
click at [243, 158] on link "Basic" at bounding box center [234, 148] width 41 height 34
select select "canadaPost"
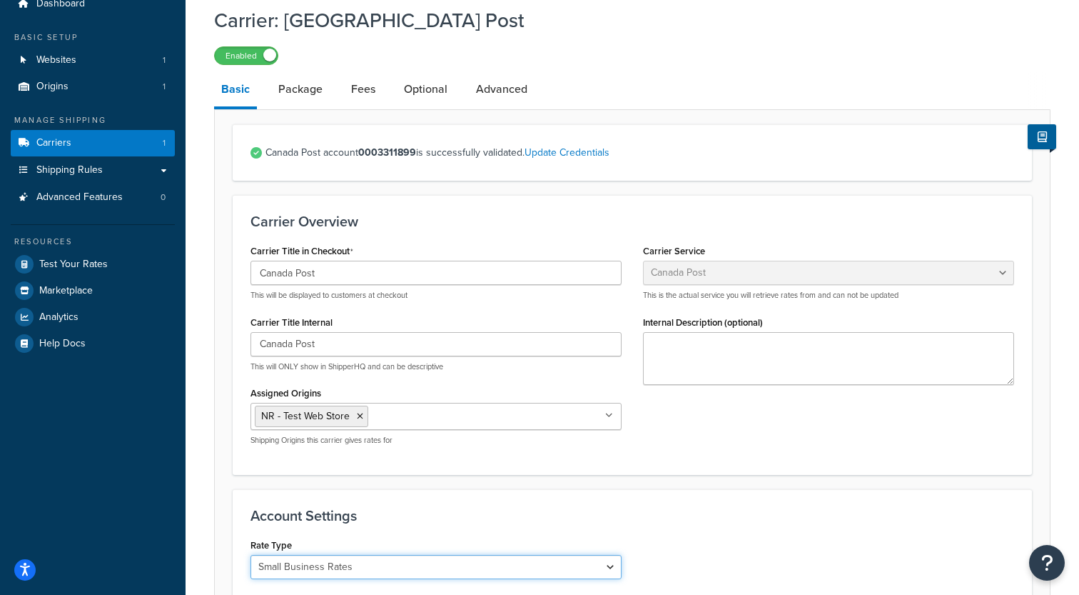
scroll to position [44, 0]
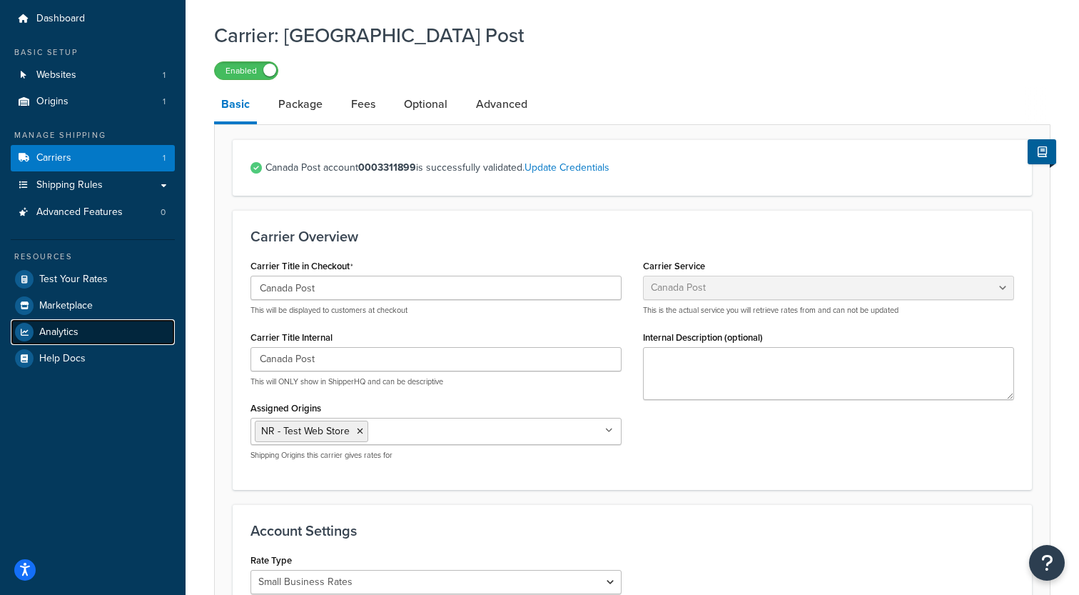
click at [118, 323] on link "Analytics" at bounding box center [93, 332] width 164 height 26
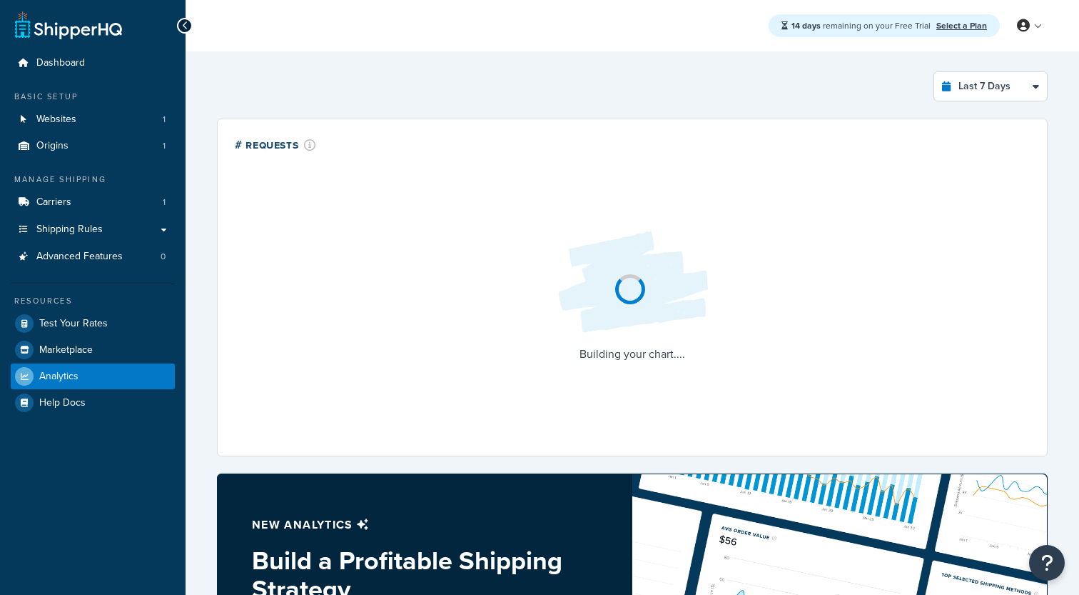
select select "last_7_days"
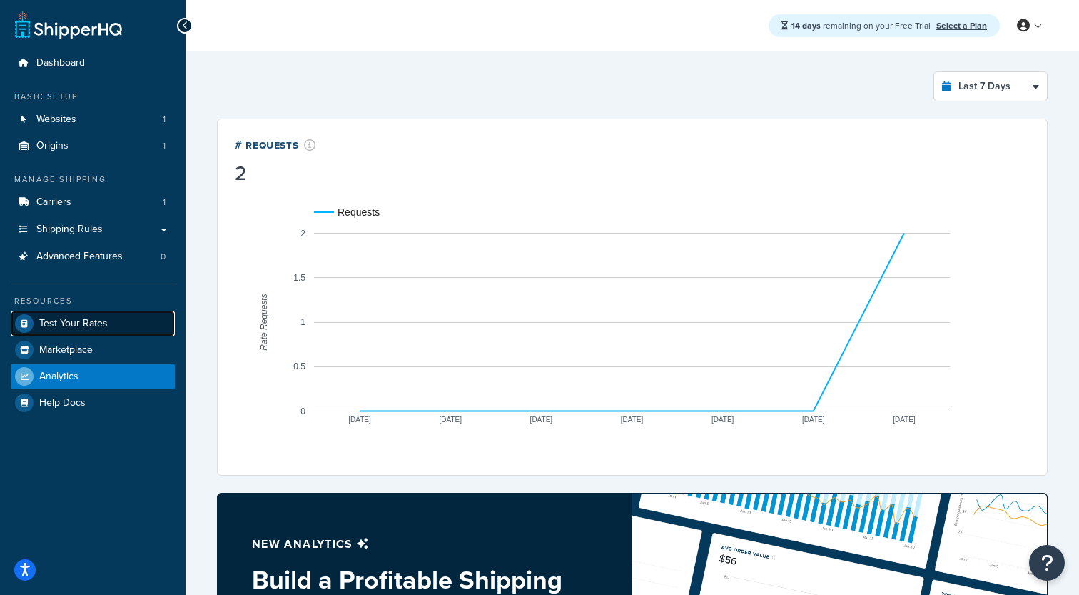
click at [90, 328] on span "Test Your Rates" at bounding box center [73, 324] width 69 height 12
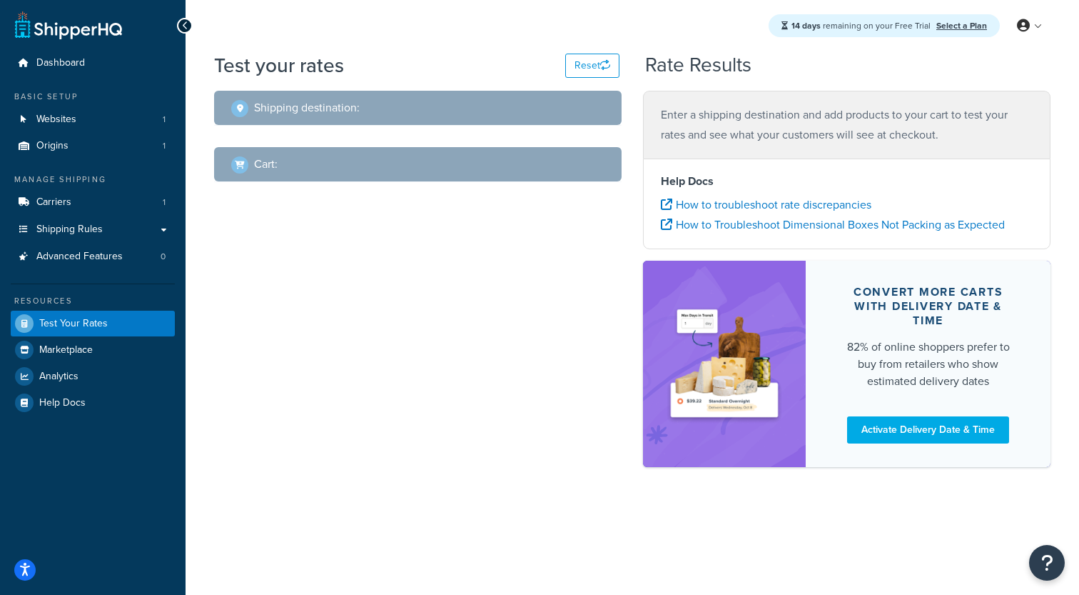
select select "TX"
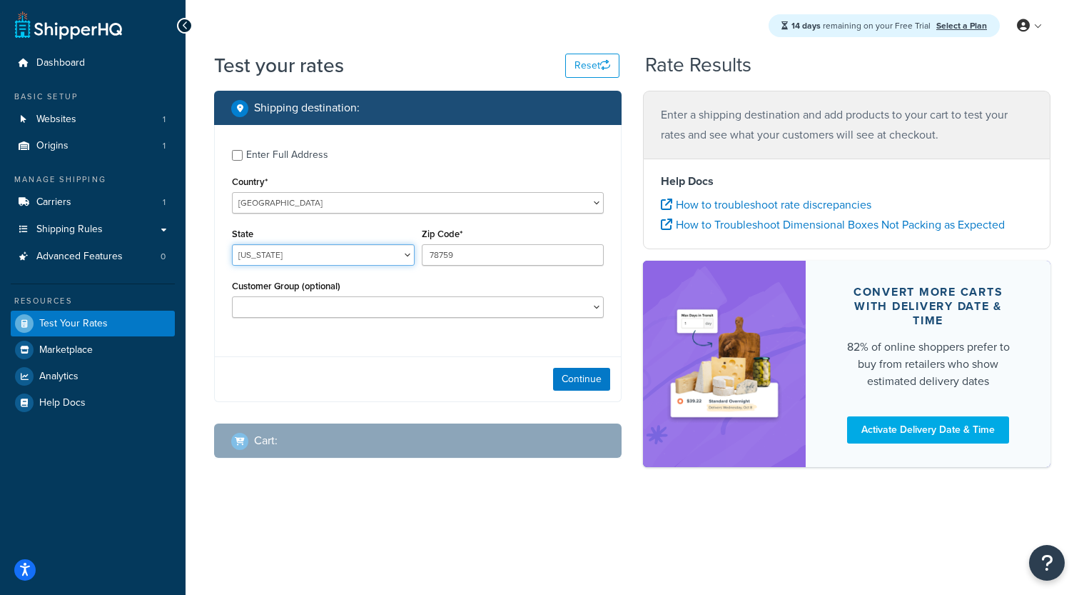
click at [232, 244] on select "Alabama Alaska American Samoa Arizona Arkansas Armed Forces Americas Armed Forc…" at bounding box center [323, 254] width 183 height 21
click at [335, 188] on div "Country* United States United Kingdom Afghanistan Åland Islands Albania Algeria…" at bounding box center [418, 192] width 372 height 41
click at [232, 192] on select "United States United Kingdom Afghanistan Åland Islands Albania Algeria American…" at bounding box center [418, 202] width 372 height 21
select select "CA"
click option "[GEOGRAPHIC_DATA]" at bounding box center [0, 0] width 0 height 0
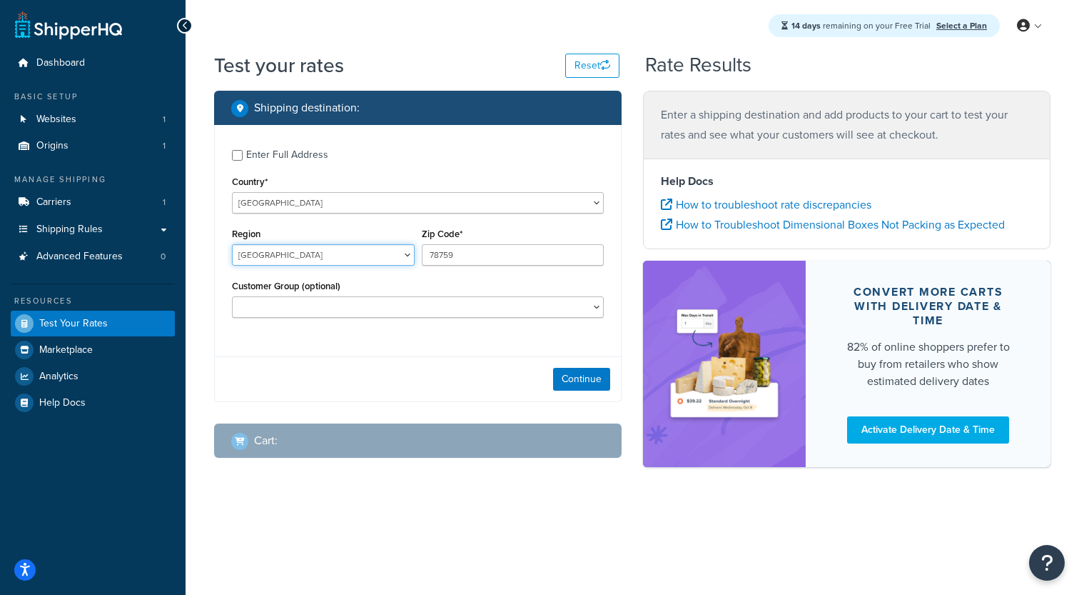
select select "QC"
click option "Quebec" at bounding box center [0, 0] width 0 height 0
click at [485, 251] on input "78759" at bounding box center [513, 254] width 183 height 21
paste input "H1V 1Y5"
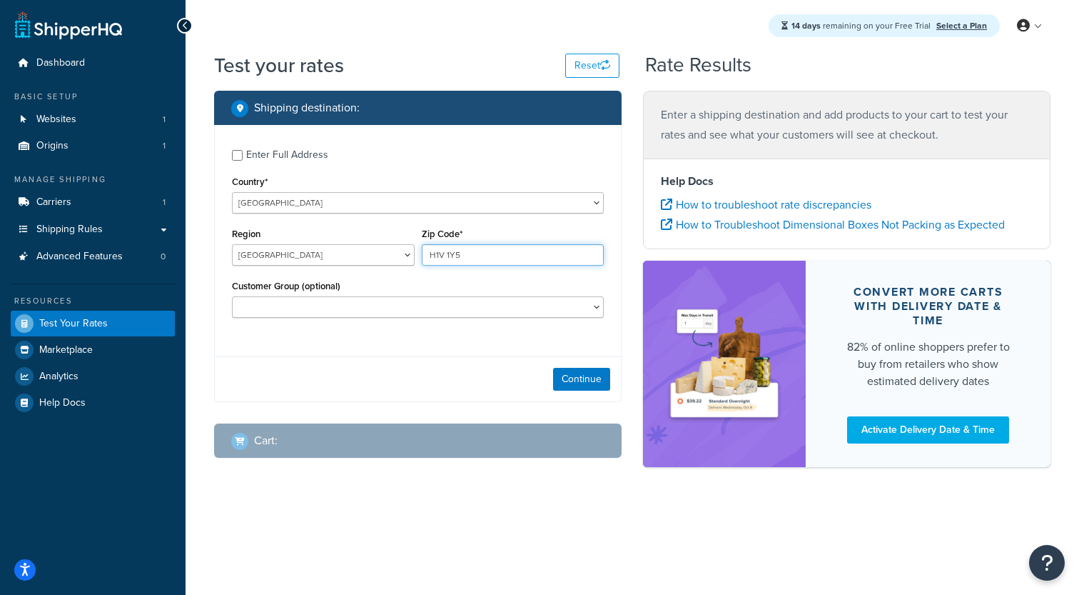
type input "H1V 1Y5"
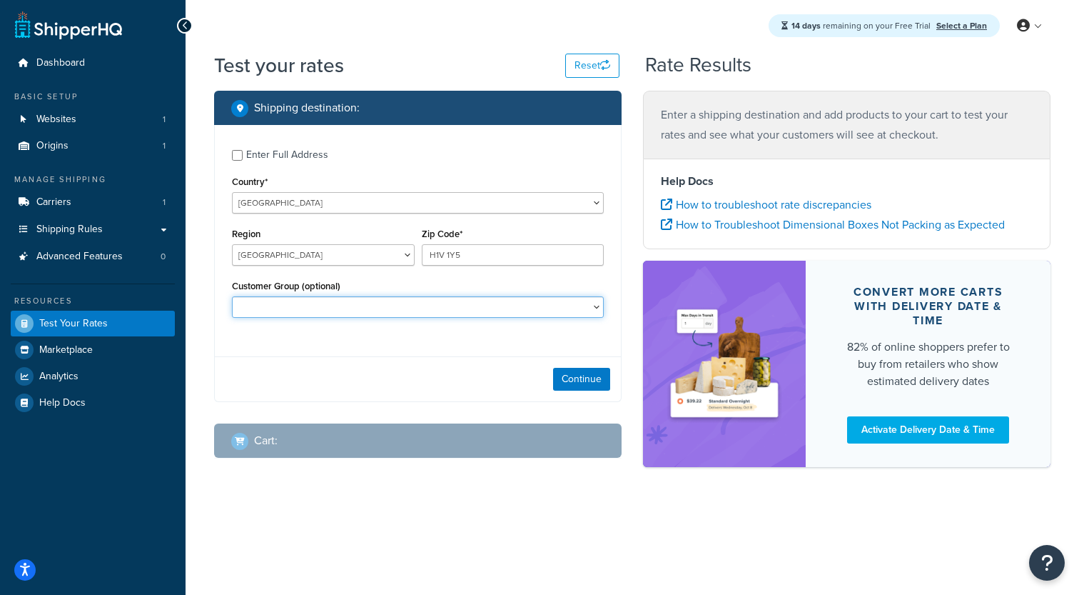
select select "Retail"
click option "Retail" at bounding box center [0, 0] width 0 height 0
select select
click option at bounding box center [0, 0] width 0 height 0
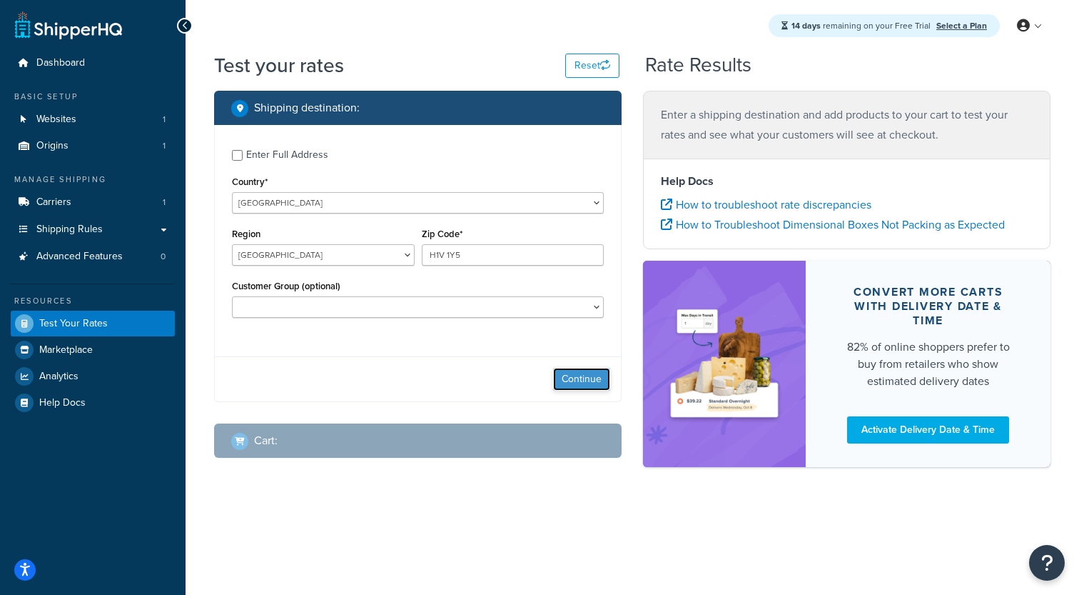
click at [592, 386] on button "Continue" at bounding box center [581, 379] width 57 height 23
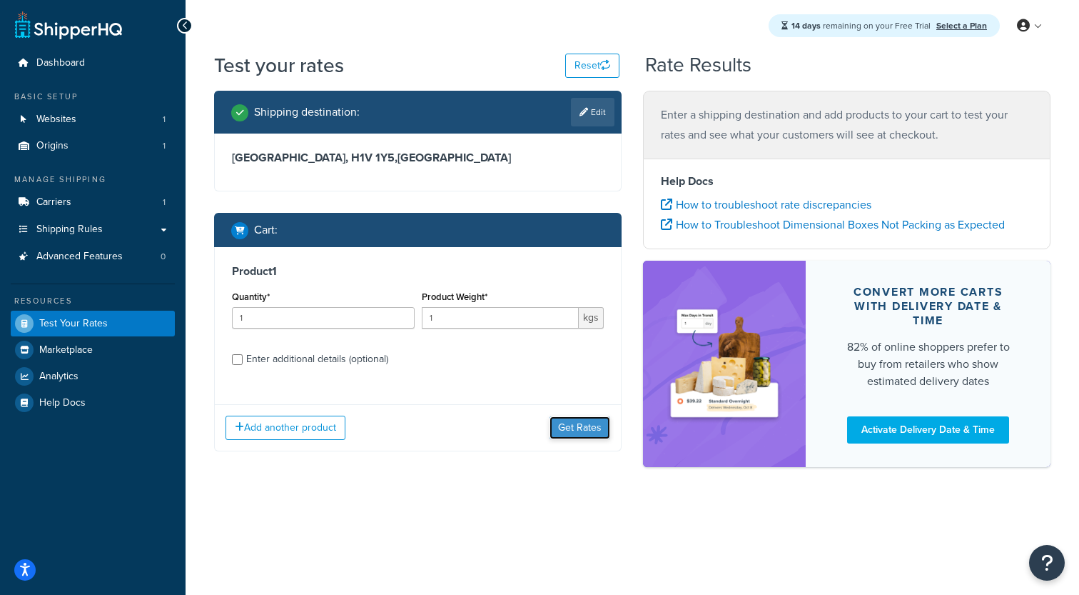
click at [561, 429] on button "Get Rates" at bounding box center [580, 427] width 61 height 23
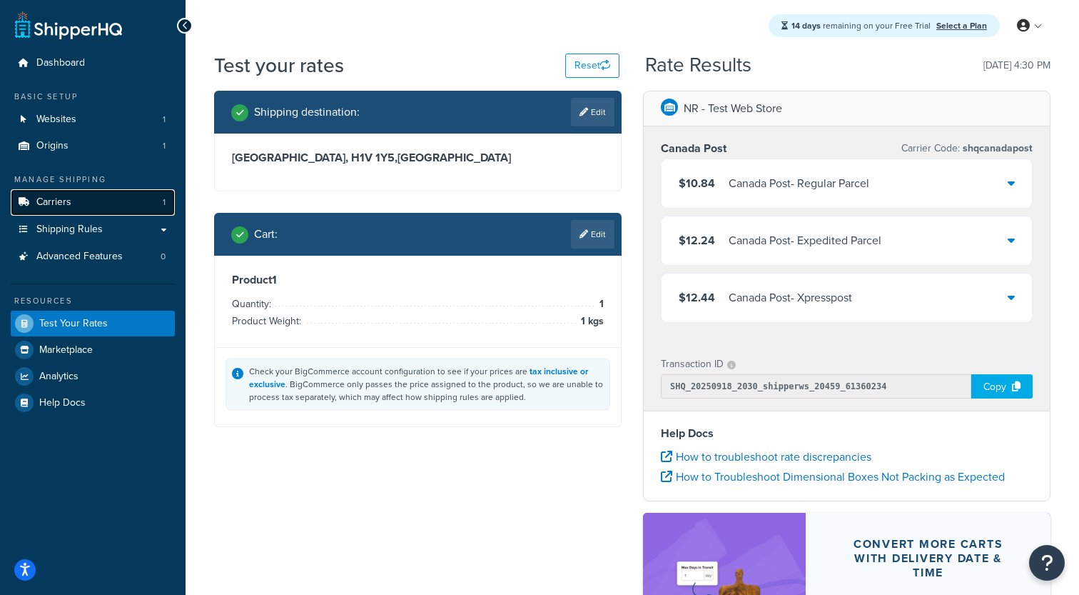
click at [104, 203] on link "Carriers 1" at bounding box center [93, 202] width 164 height 26
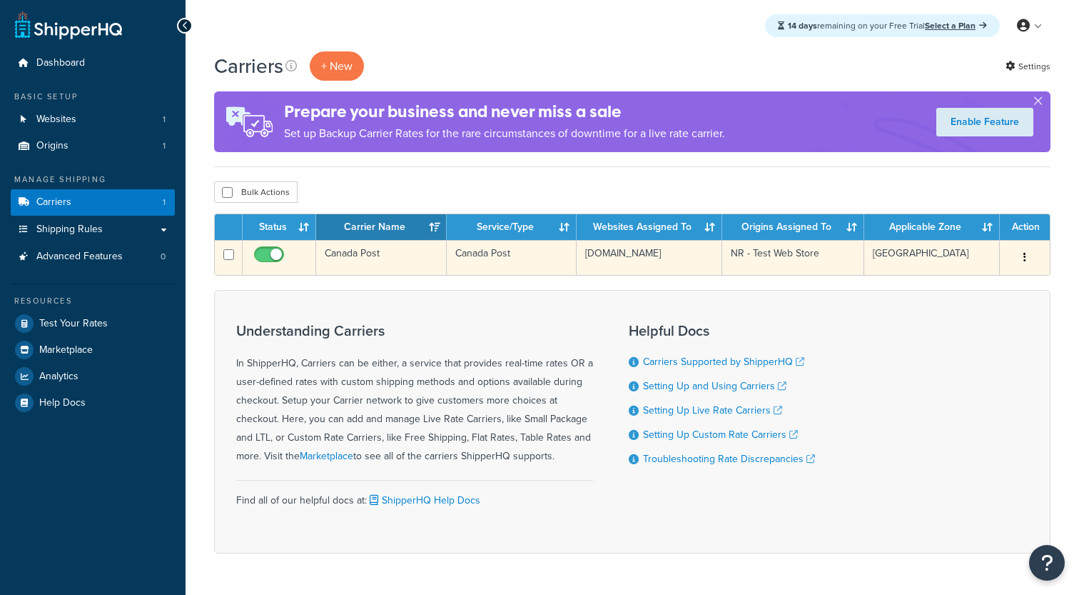
click at [491, 268] on td "Canada Post" at bounding box center [512, 257] width 130 height 35
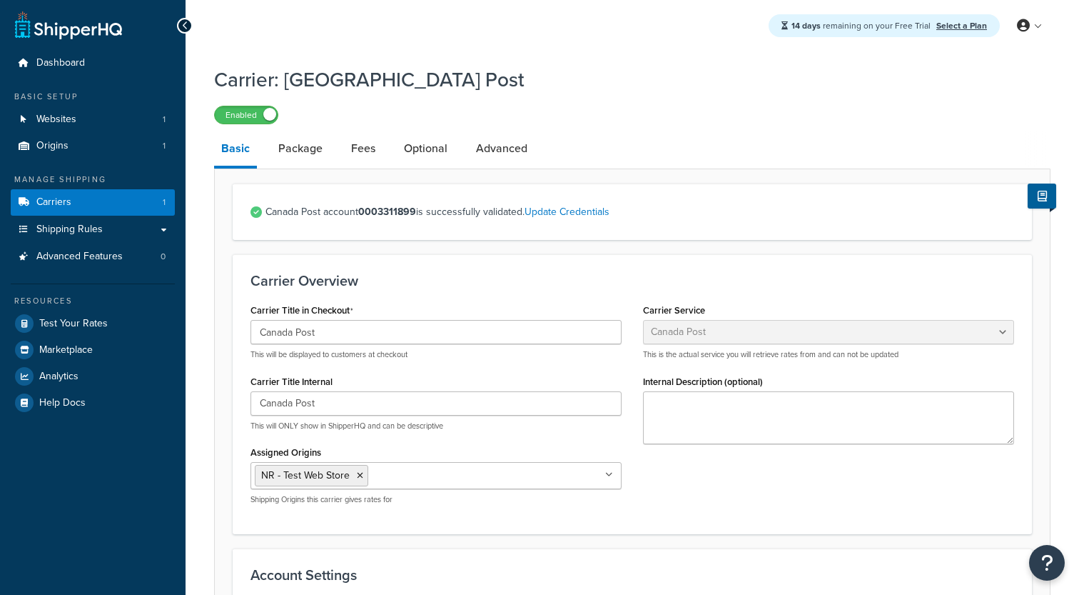
select select "canadaPost"
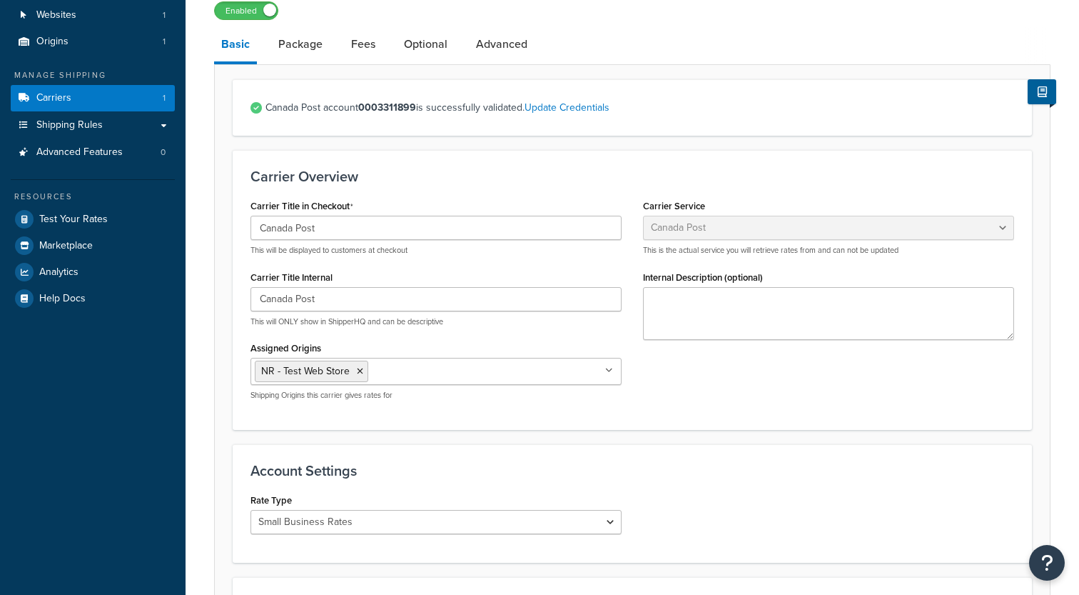
scroll to position [292, 0]
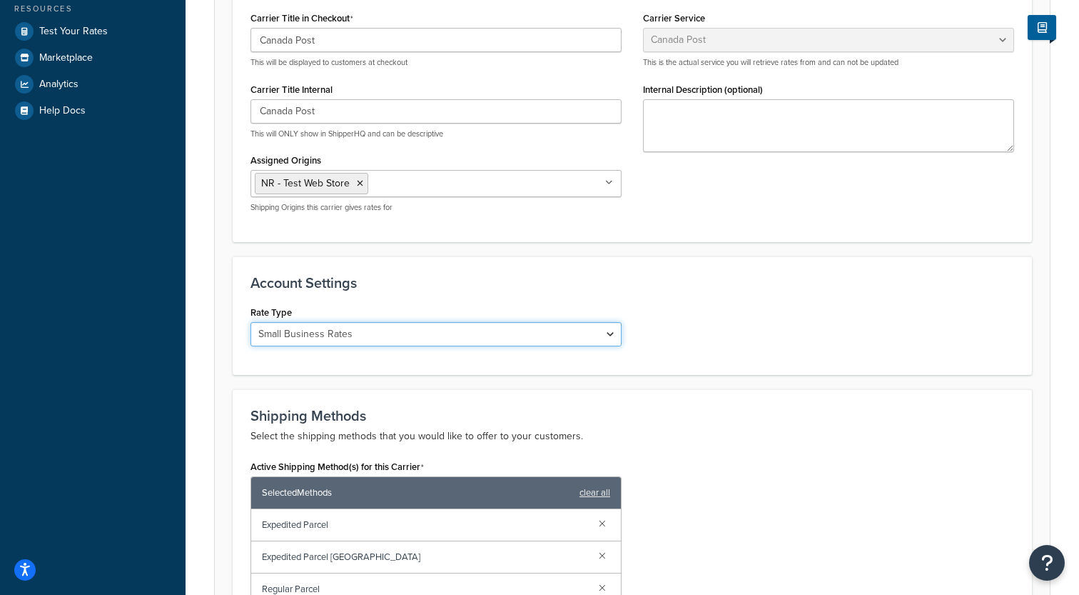
select select "NEGOTIATED"
click option "Negotiated Rates" at bounding box center [0, 0] width 0 height 0
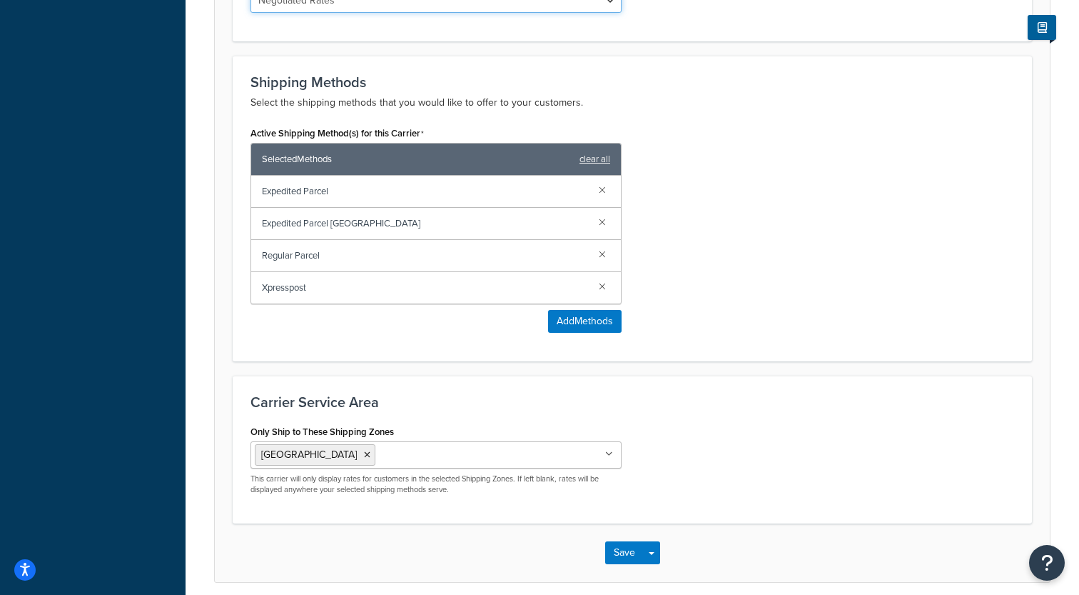
scroll to position [686, 0]
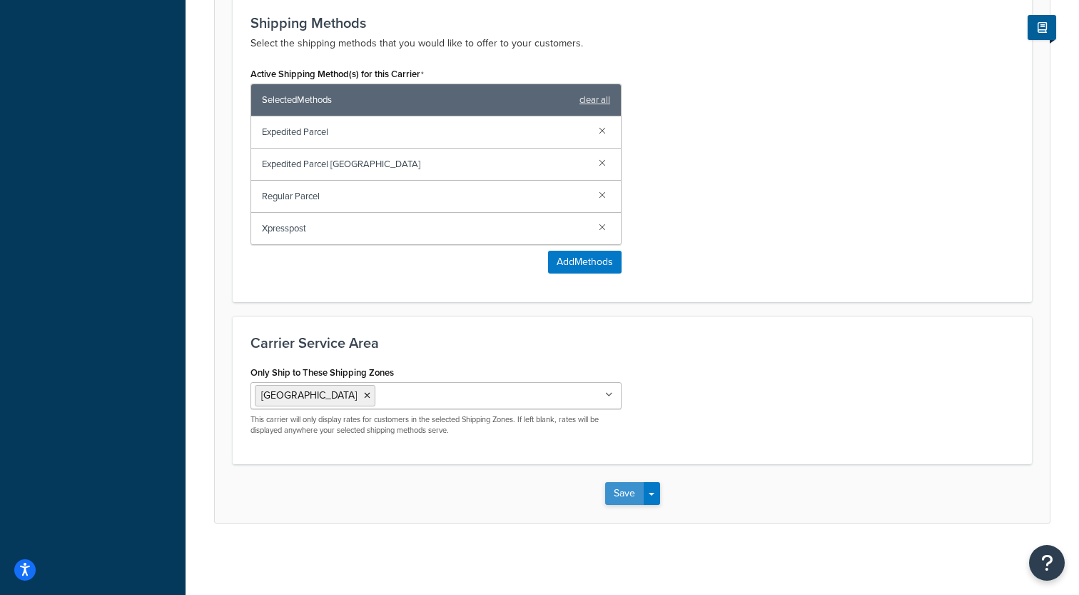
click at [616, 487] on button "Save" at bounding box center [624, 493] width 39 height 23
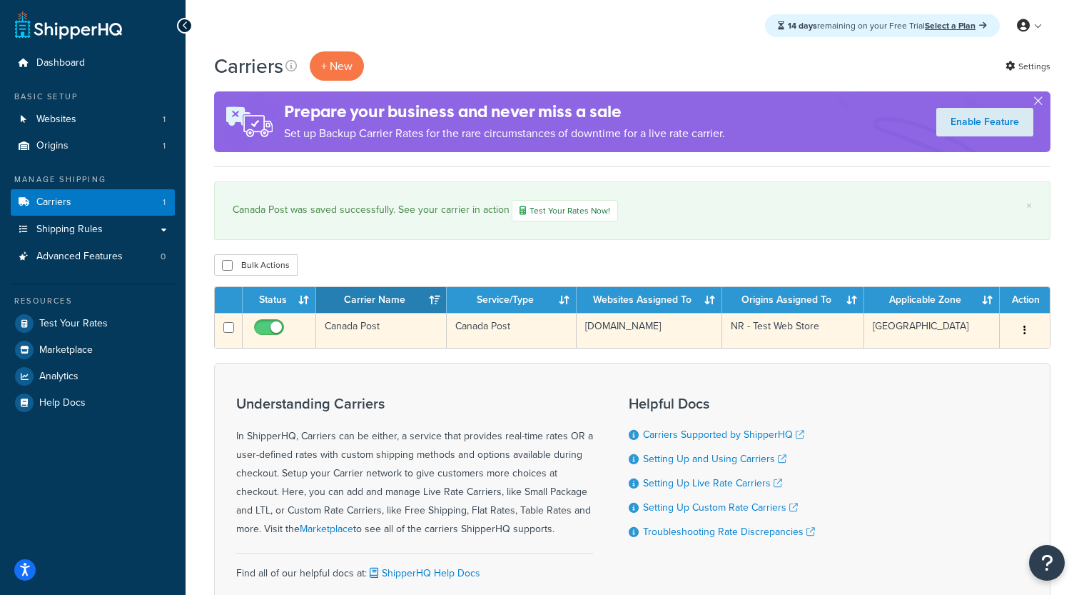
click at [416, 340] on td "Canada Post" at bounding box center [381, 330] width 131 height 35
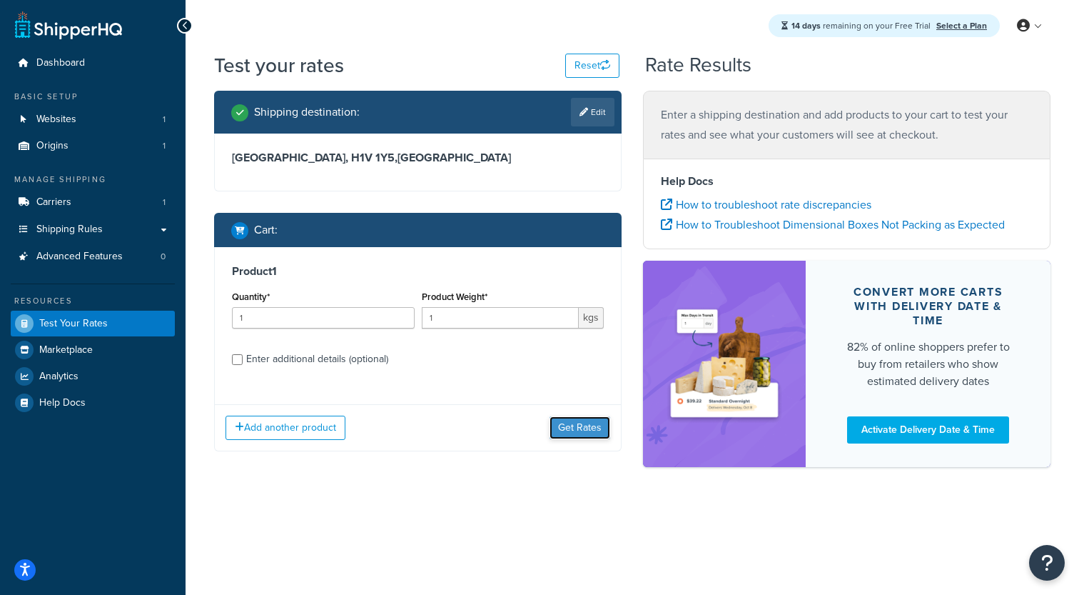
click at [572, 429] on button "Get Rates" at bounding box center [580, 427] width 61 height 23
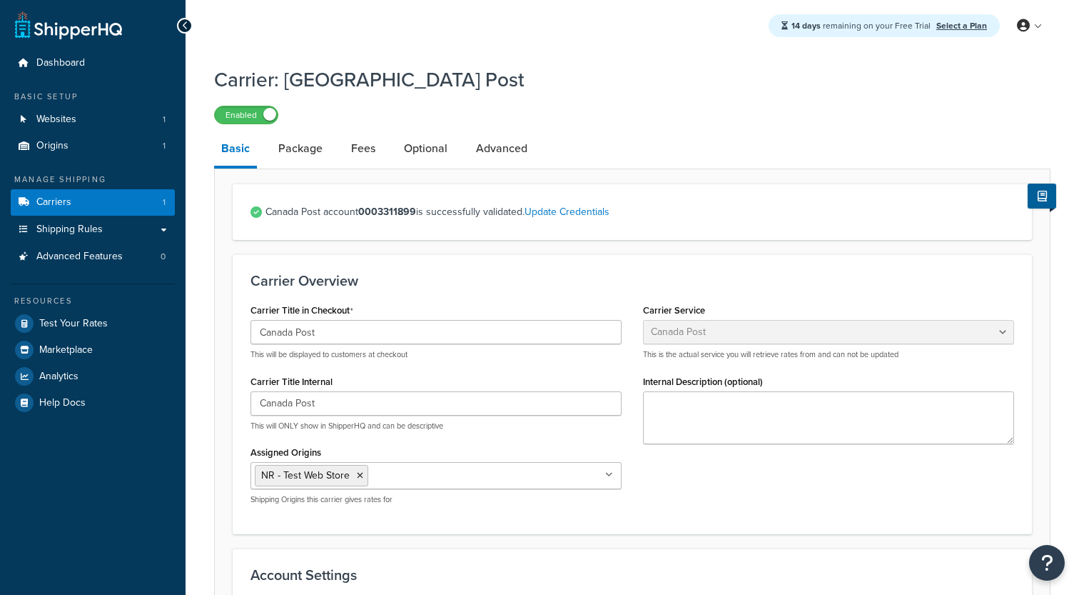
select select "canadaPost"
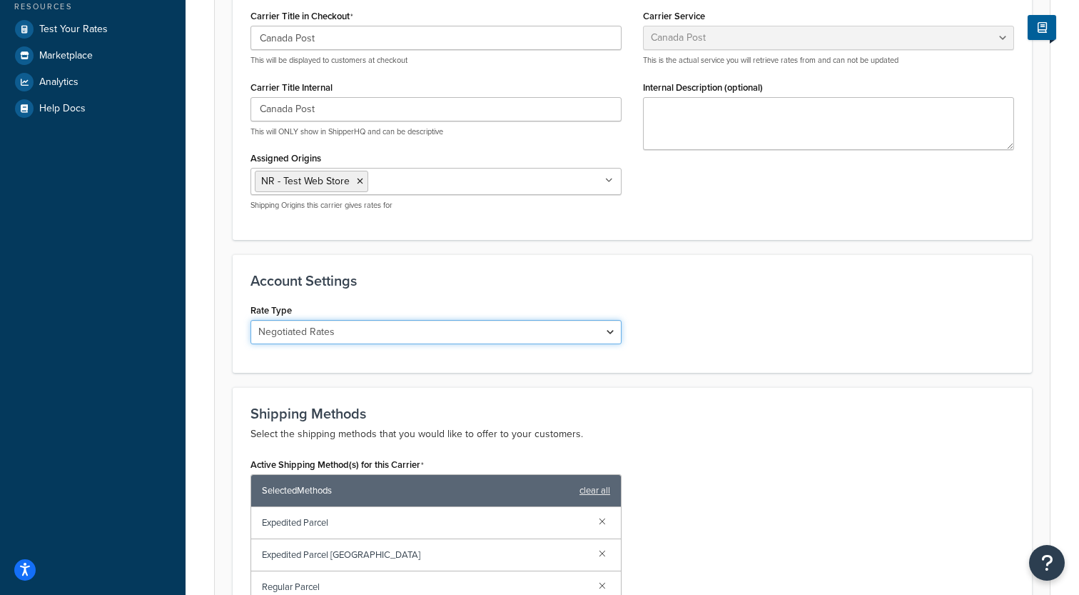
select select "SMB"
click option "Small Business Rates" at bounding box center [0, 0] width 0 height 0
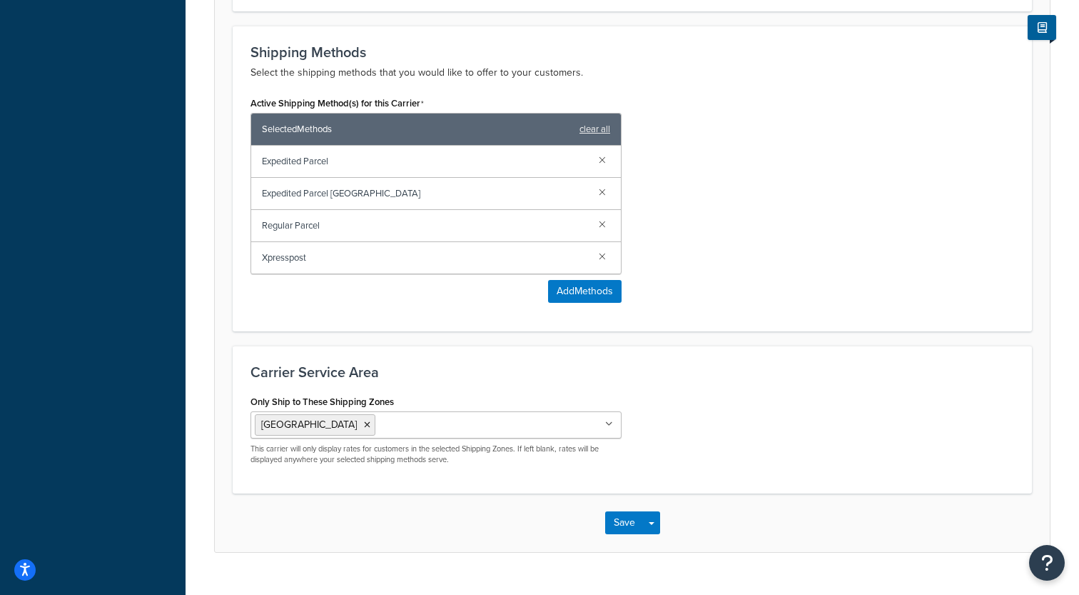
scroll to position [670, 0]
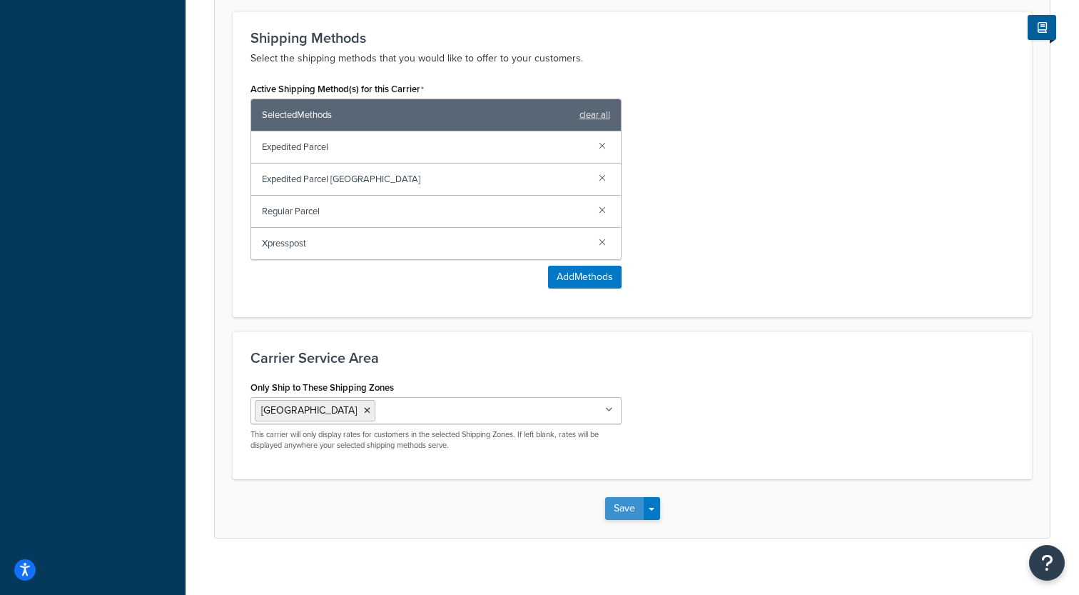
click at [619, 510] on button "Save" at bounding box center [624, 508] width 39 height 23
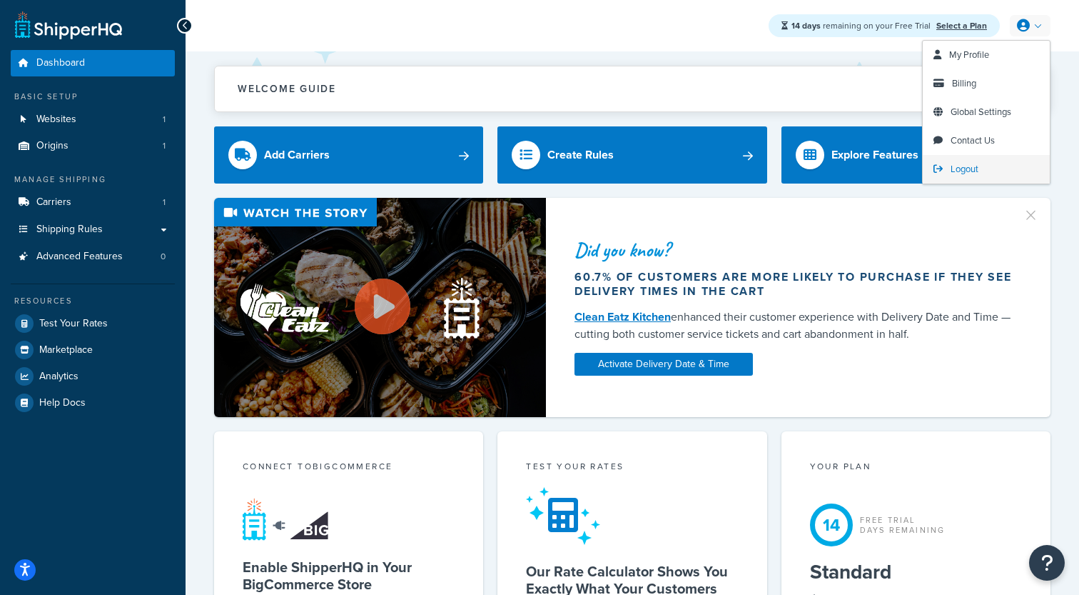
click at [955, 165] on span "Logout" at bounding box center [965, 169] width 28 height 14
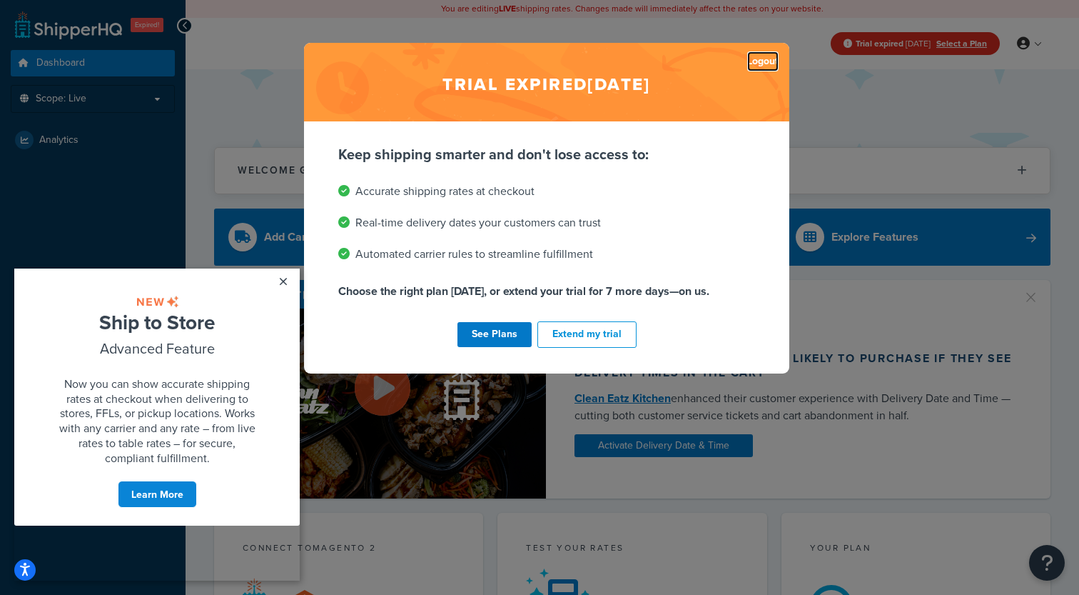
click at [762, 64] on link "Logout" at bounding box center [762, 61] width 31 height 20
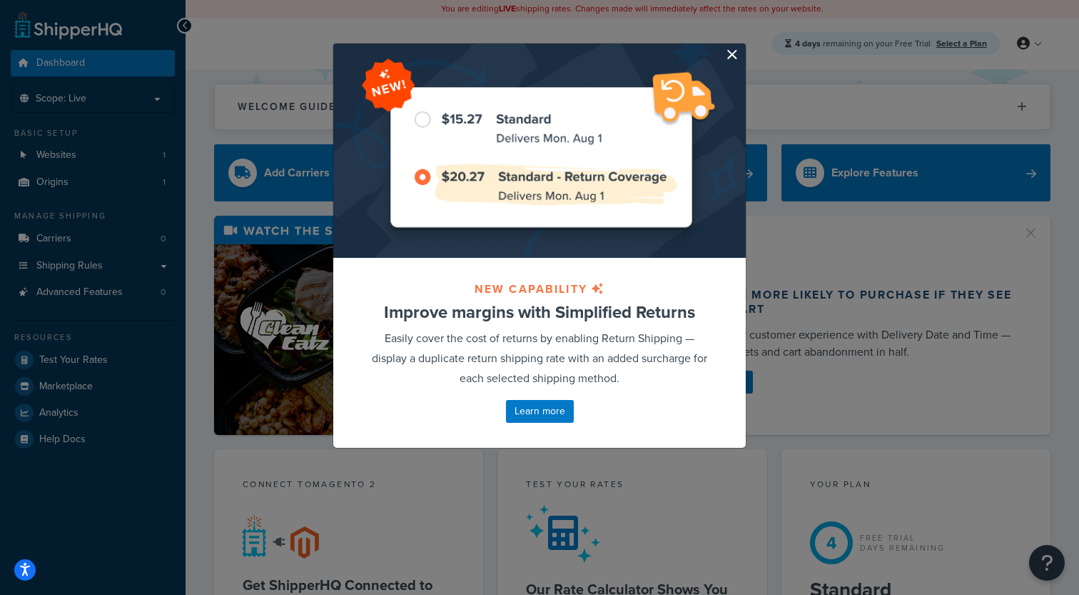
click at [742, 47] on button "button" at bounding box center [744, 46] width 4 height 4
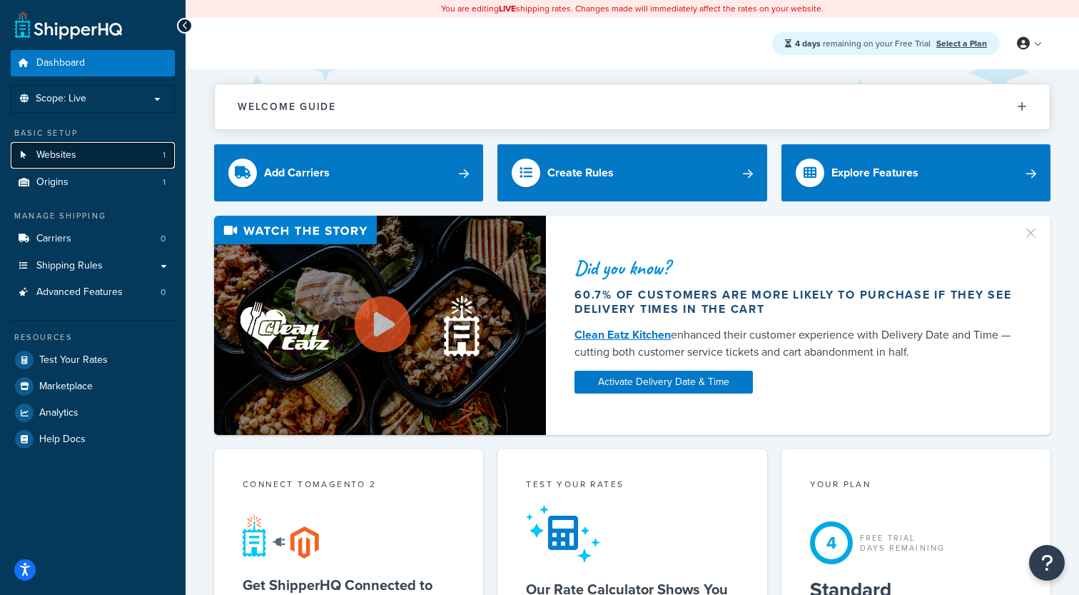
click at [90, 151] on link "Websites 1" at bounding box center [93, 155] width 164 height 26
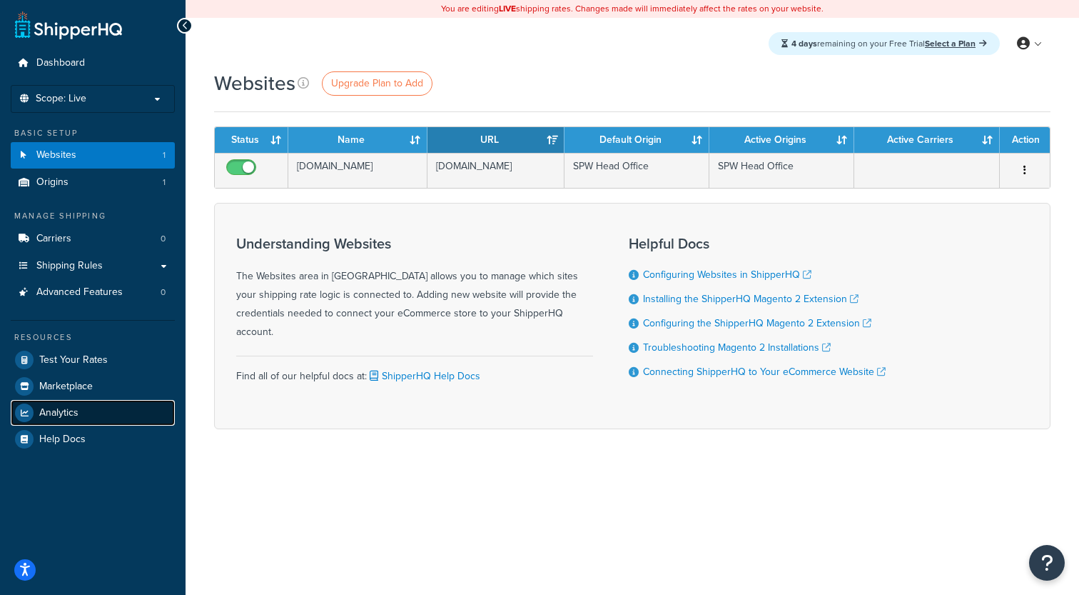
click at [48, 415] on span "Analytics" at bounding box center [58, 413] width 39 height 12
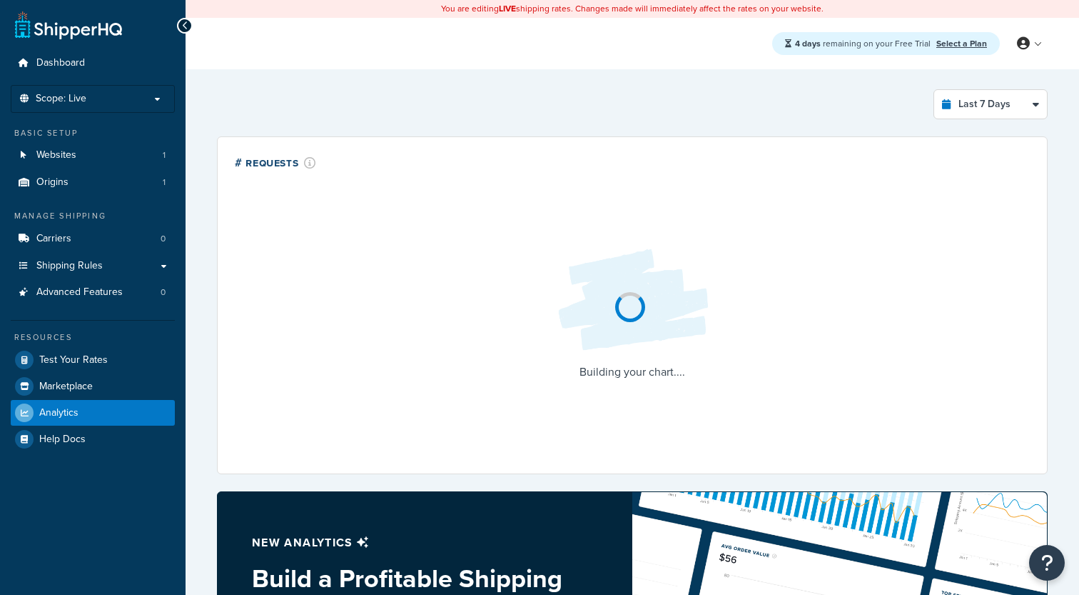
select select "last_7_days"
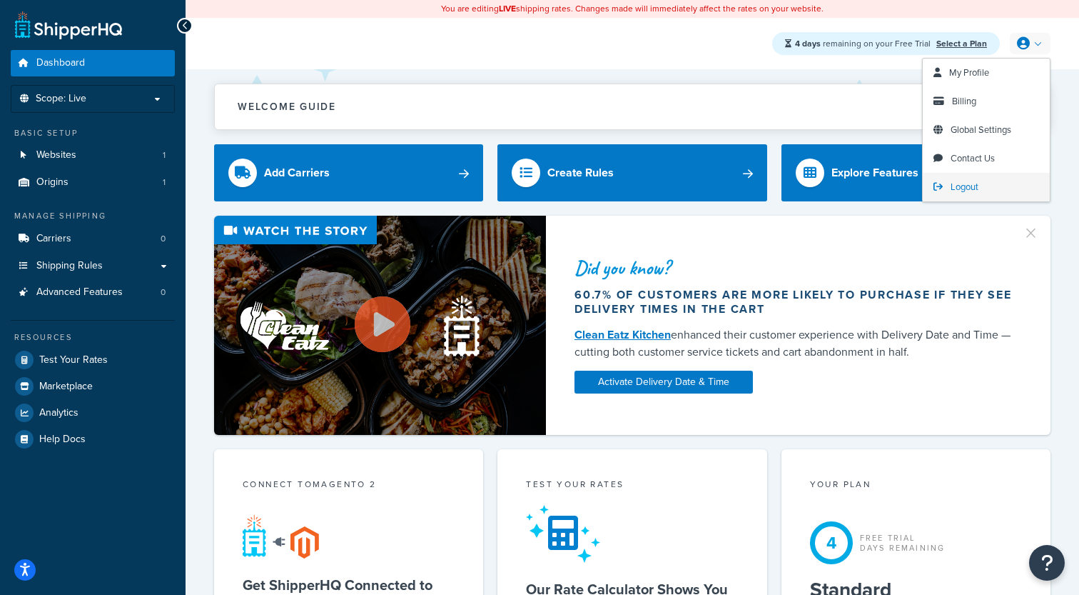
click at [949, 188] on link "Logout" at bounding box center [986, 187] width 127 height 29
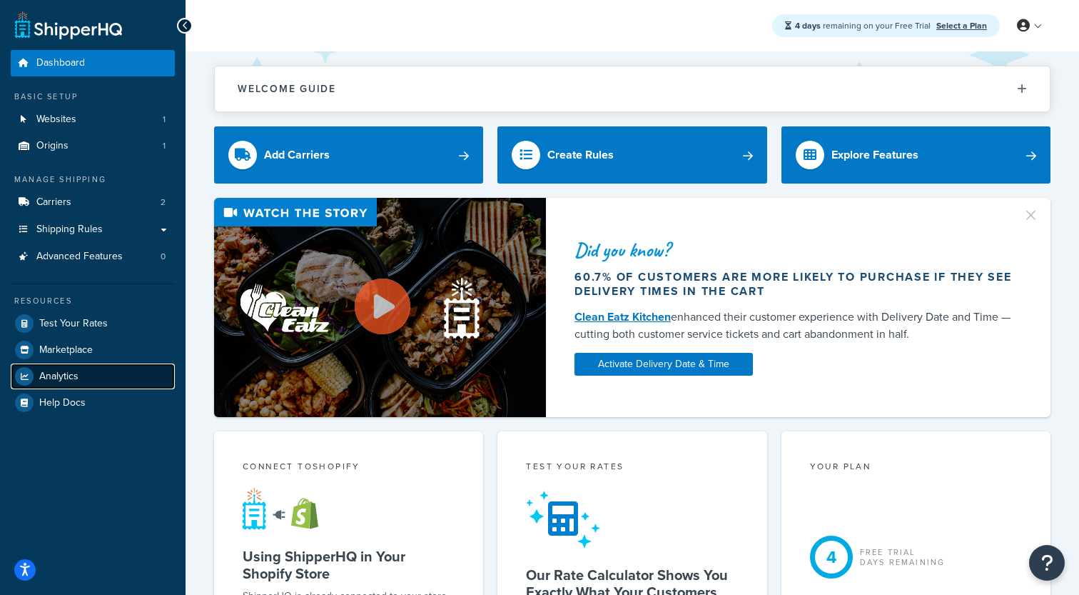
click at [89, 372] on link "Analytics" at bounding box center [93, 376] width 164 height 26
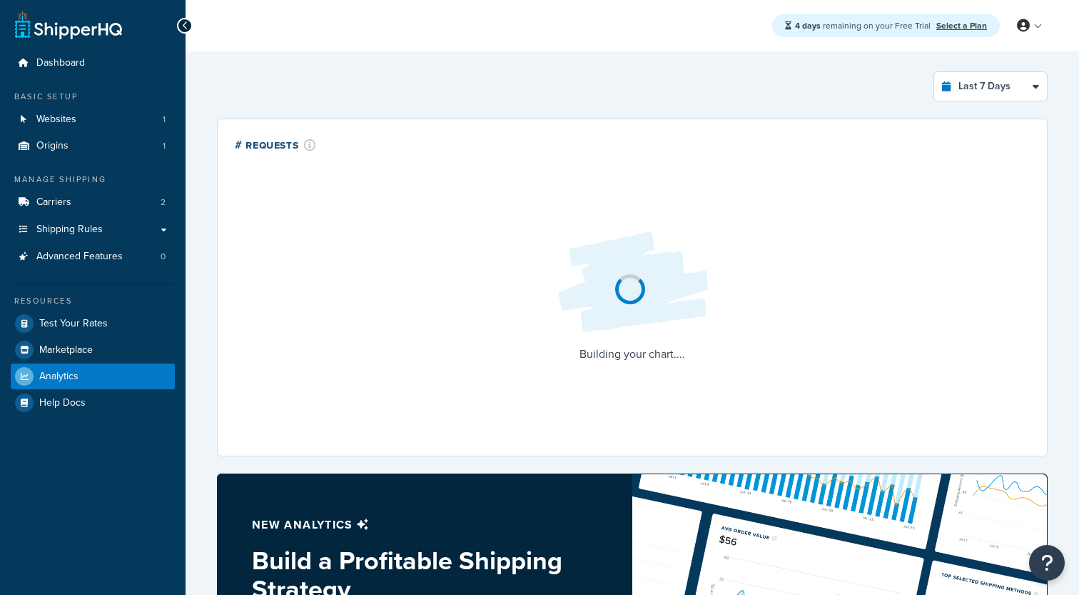
select select "last_7_days"
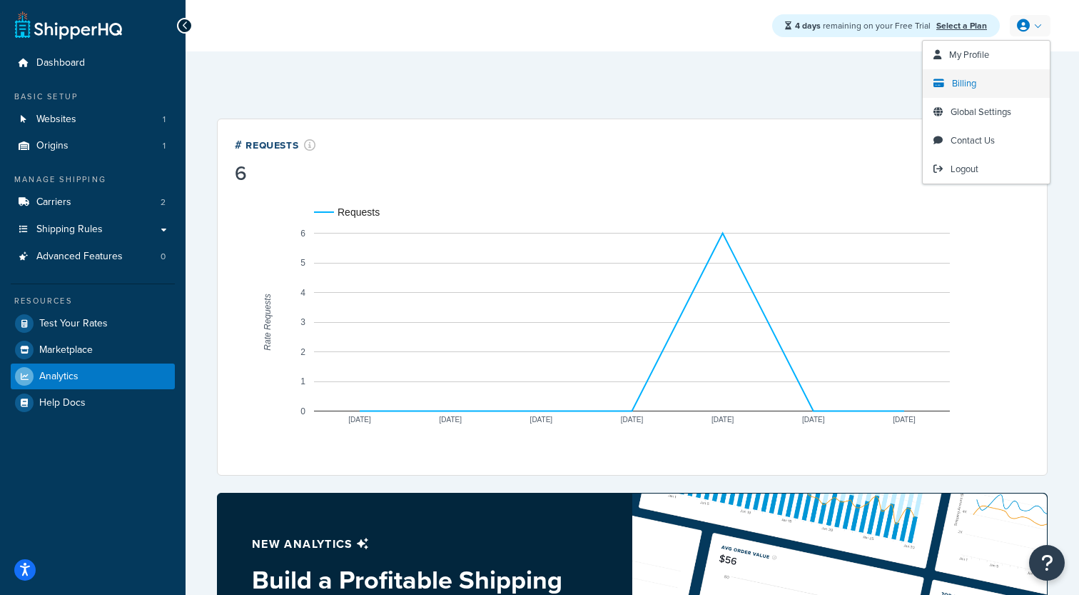
click at [980, 91] on link "Billing" at bounding box center [986, 83] width 127 height 29
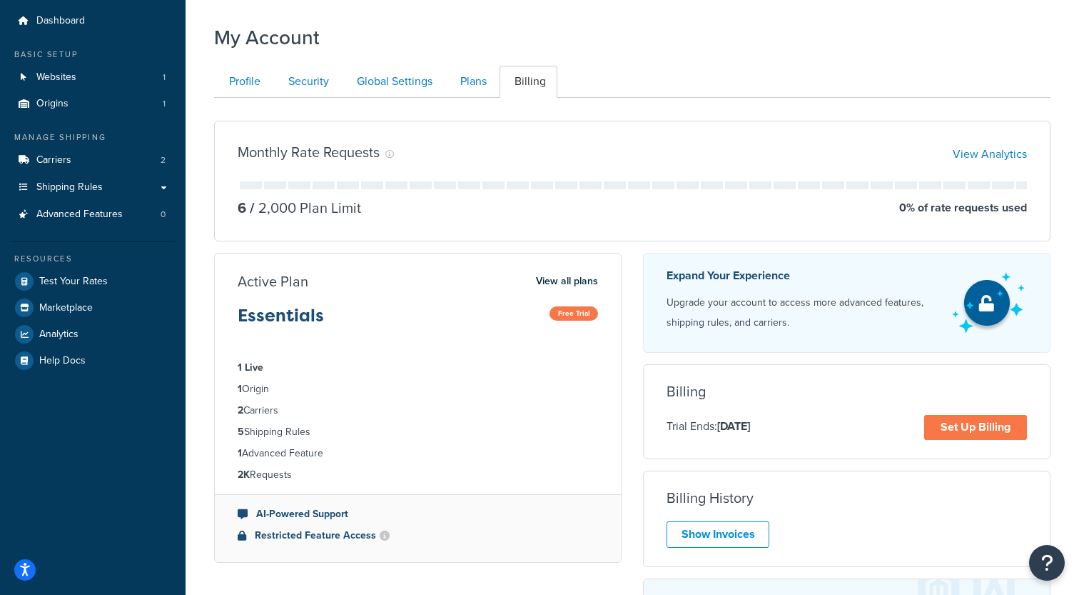
scroll to position [63, 0]
